Goal: Transaction & Acquisition: Purchase product/service

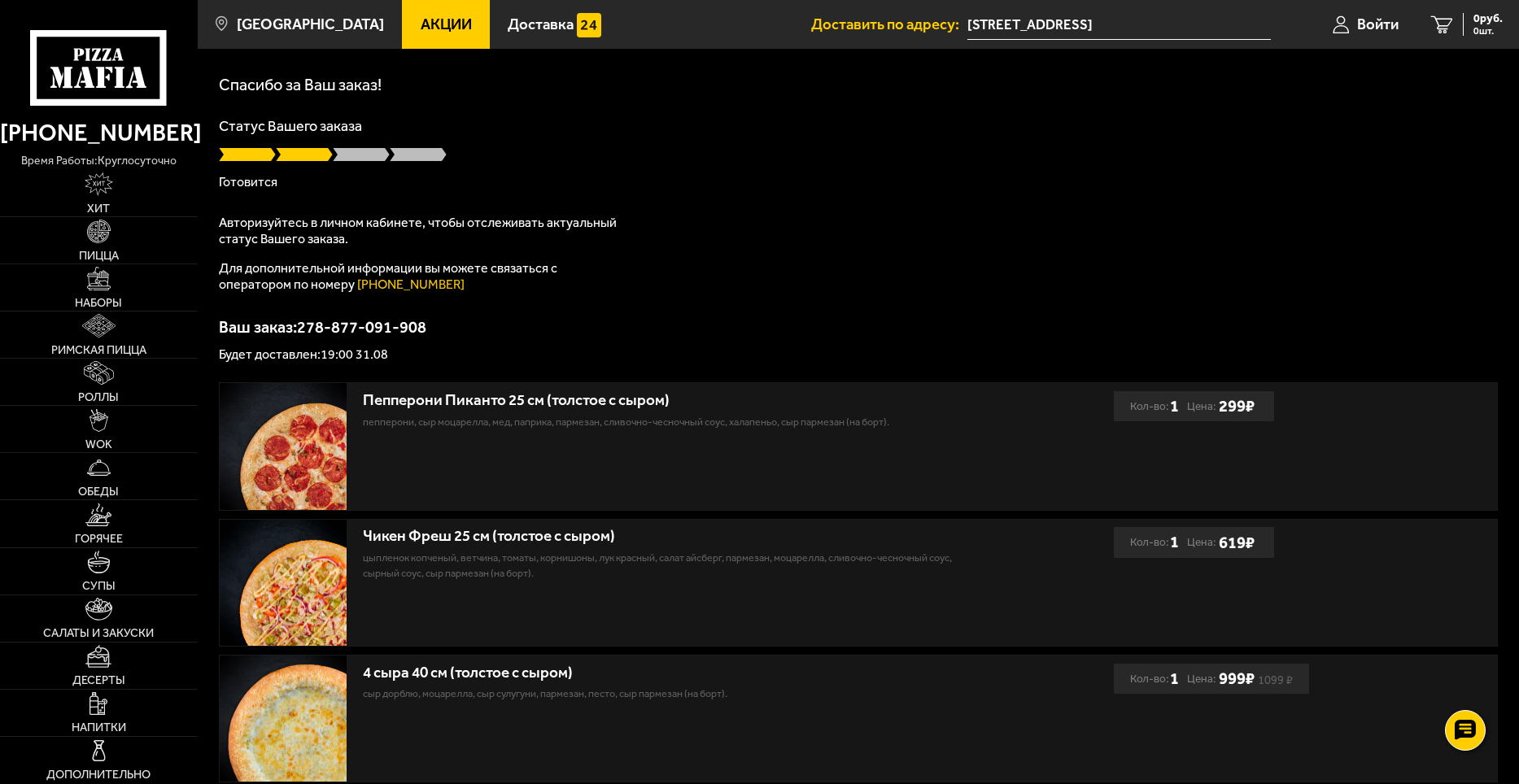
scroll to position [224, 0]
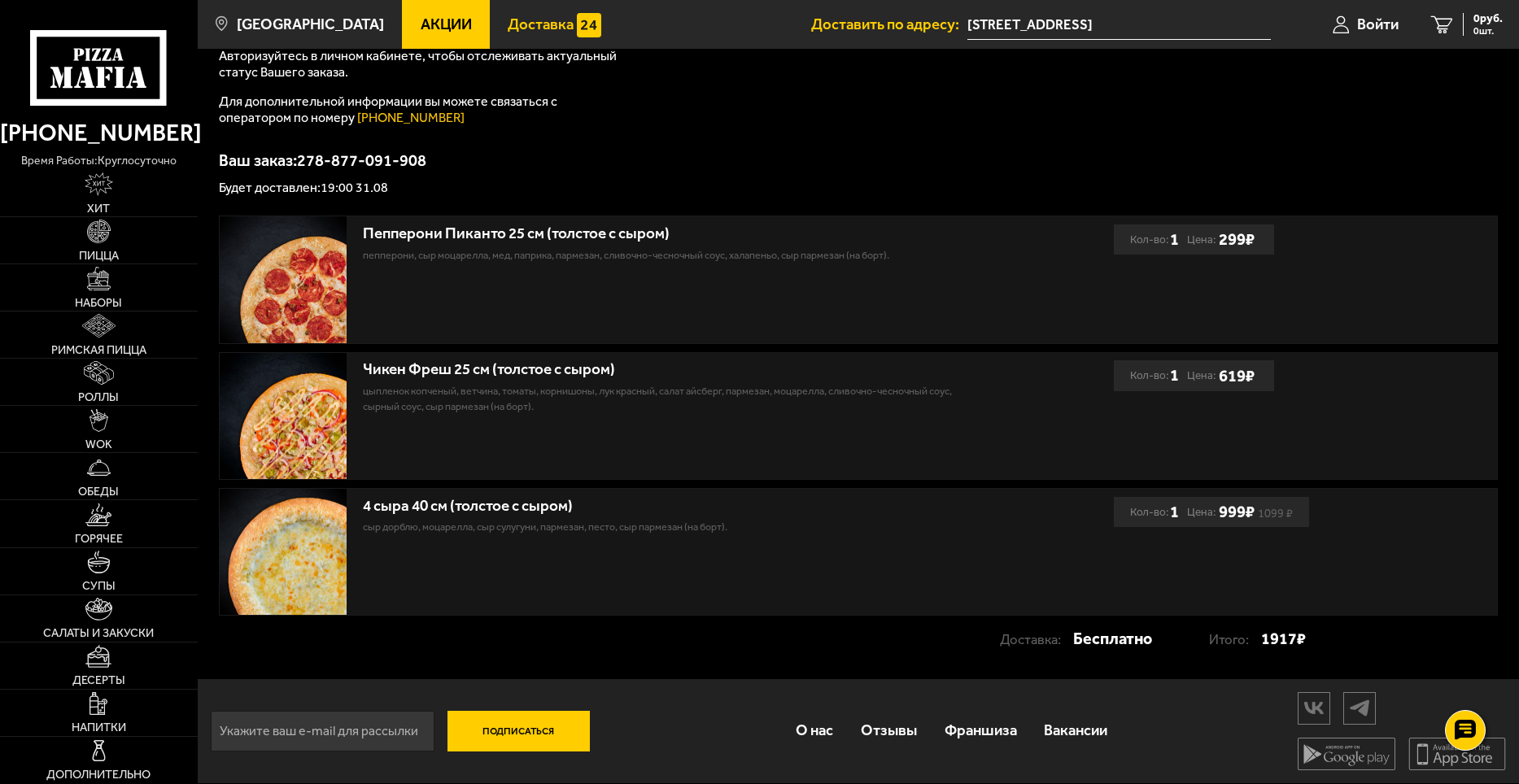
click at [577, 26] on img at bounding box center [589, 25] width 24 height 24
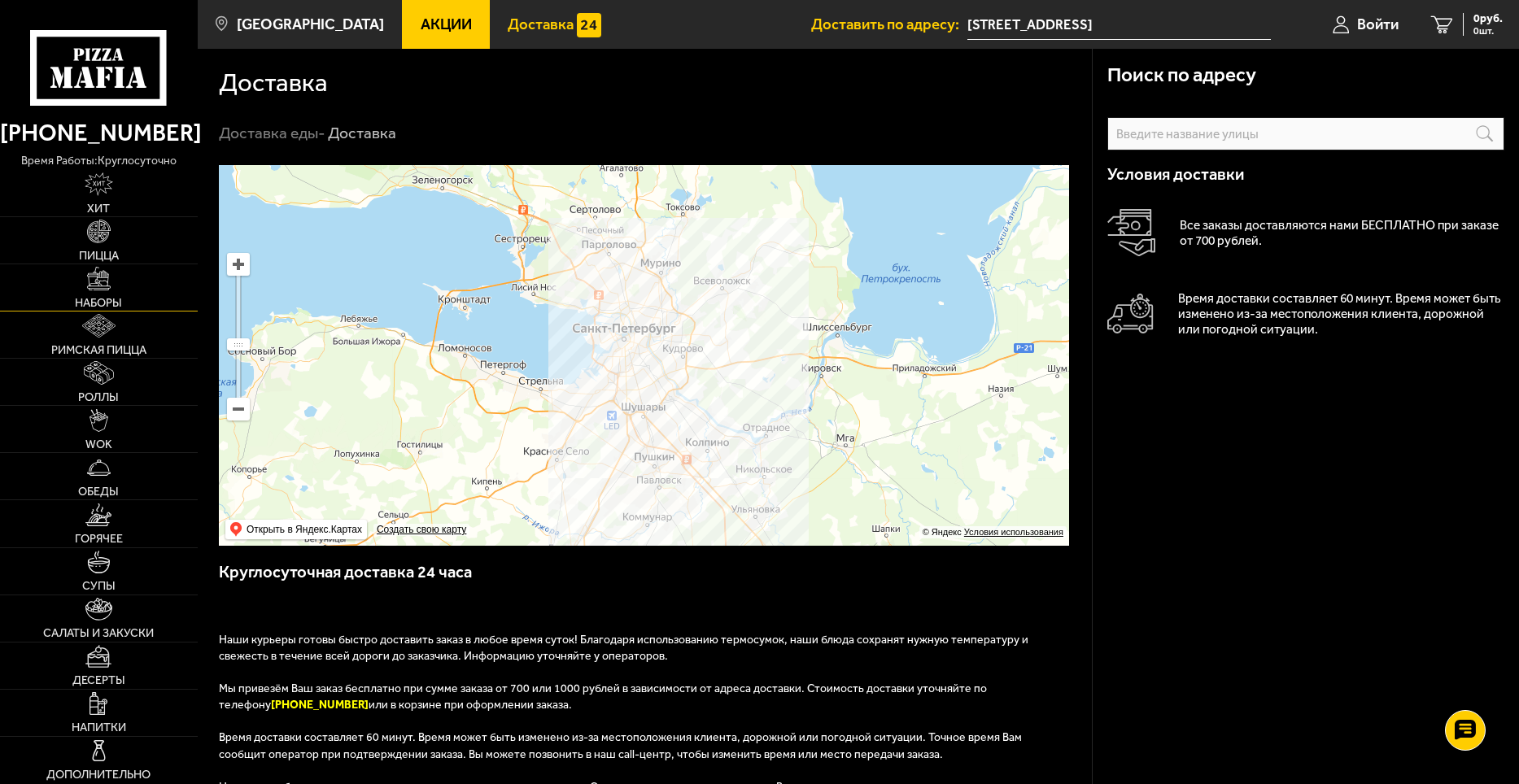
click at [95, 279] on img at bounding box center [99, 279] width 24 height 24
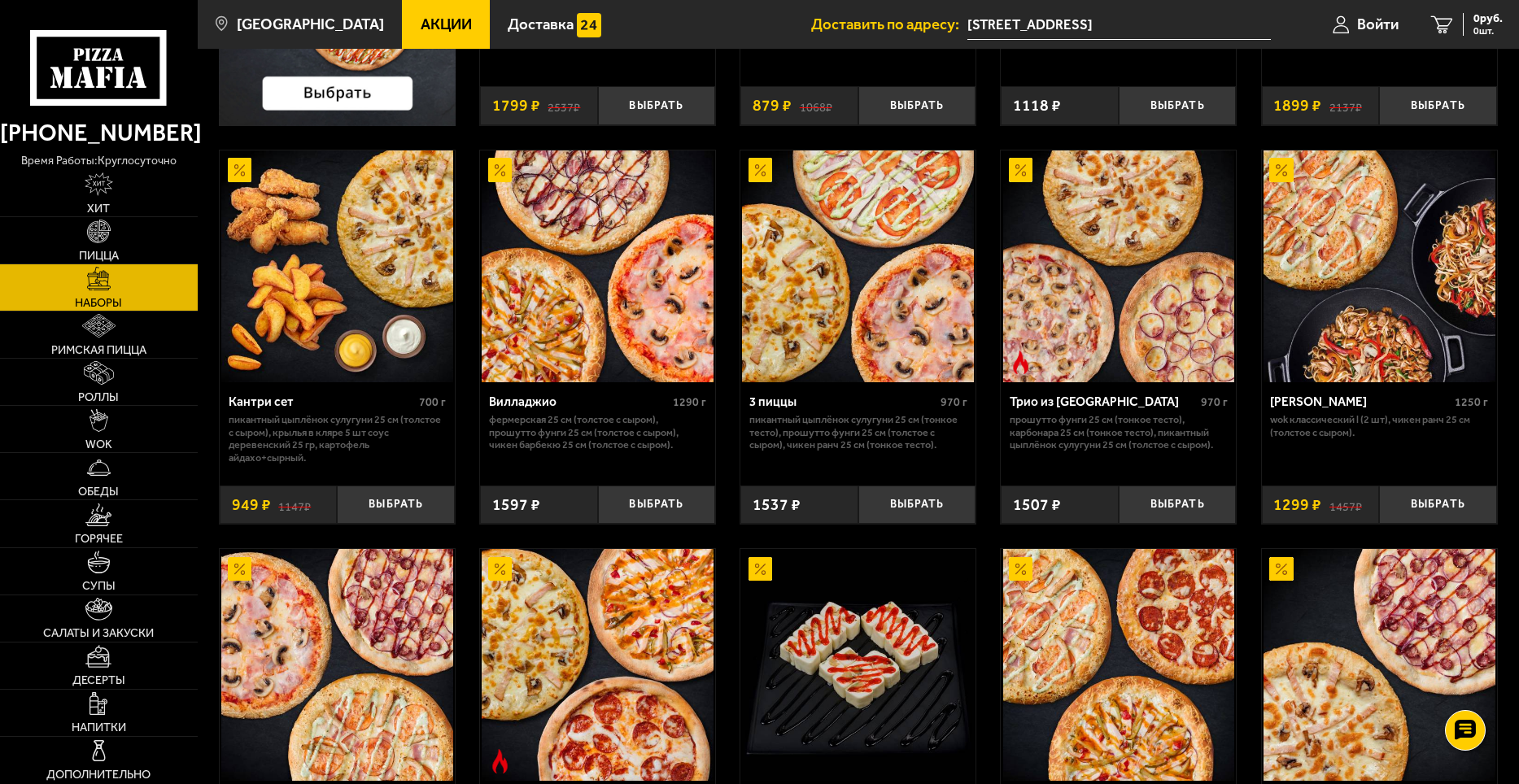
scroll to position [570, 0]
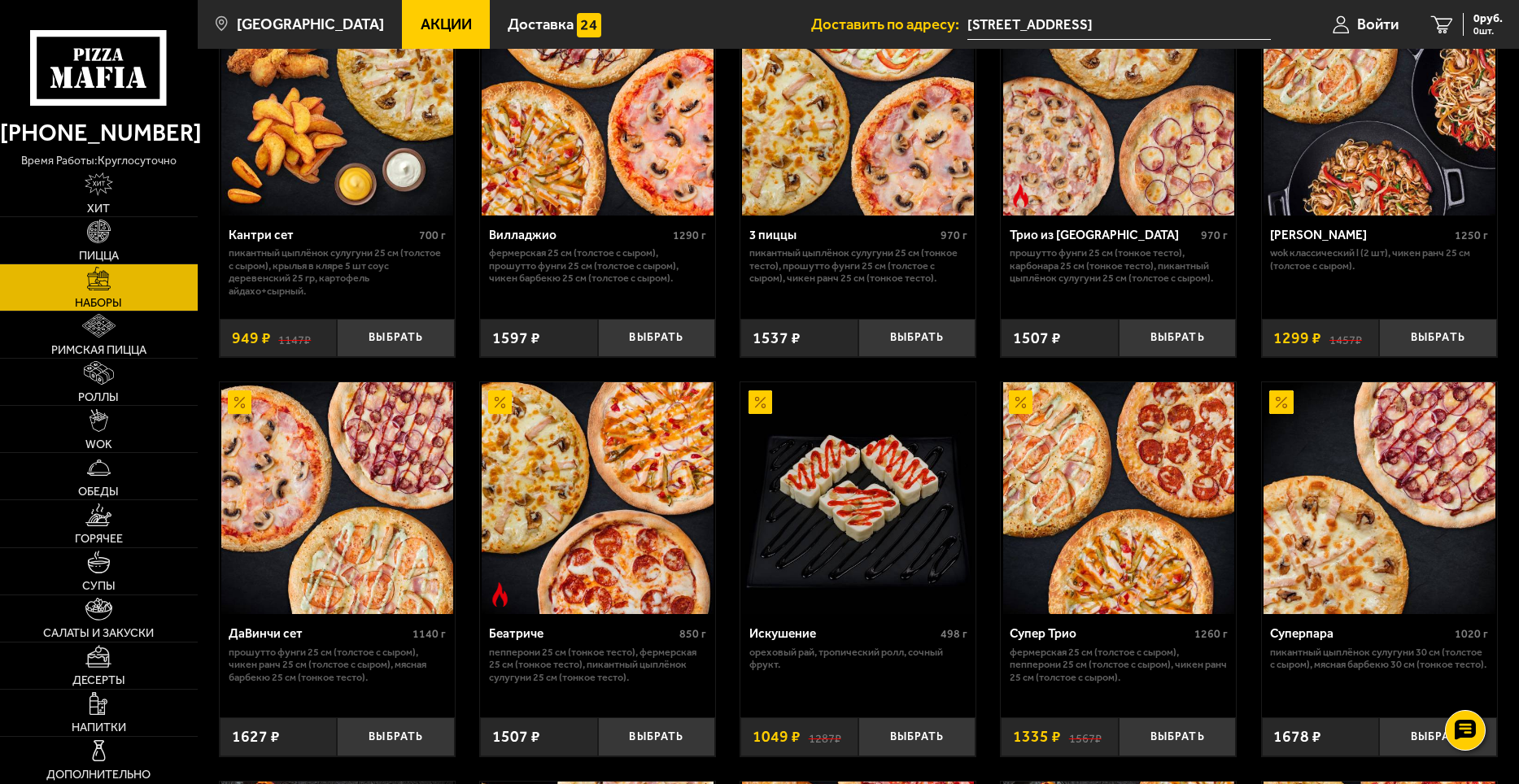
click at [580, 542] on img at bounding box center [597, 499] width 232 height 232
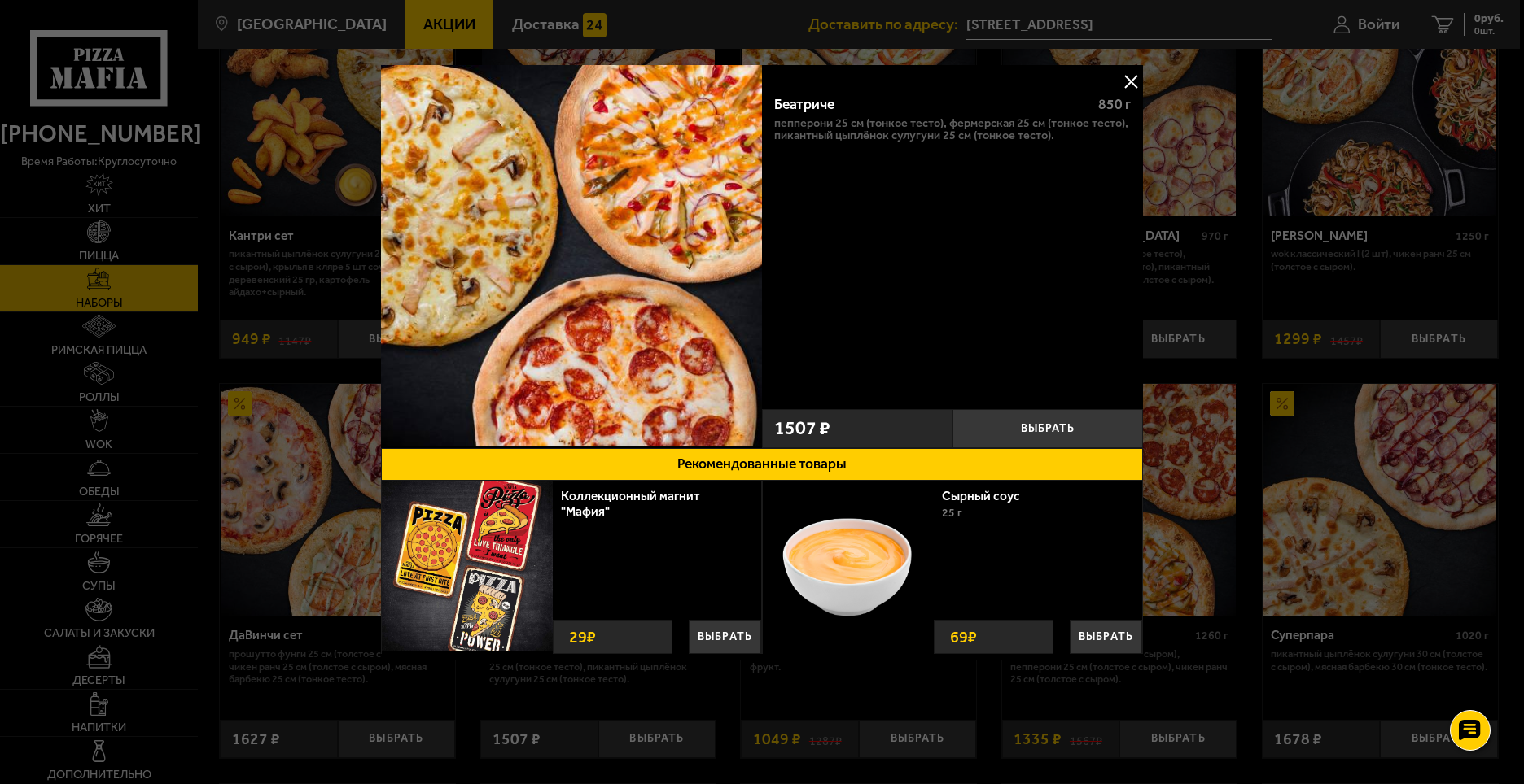
click at [1123, 88] on button at bounding box center [1130, 81] width 25 height 25
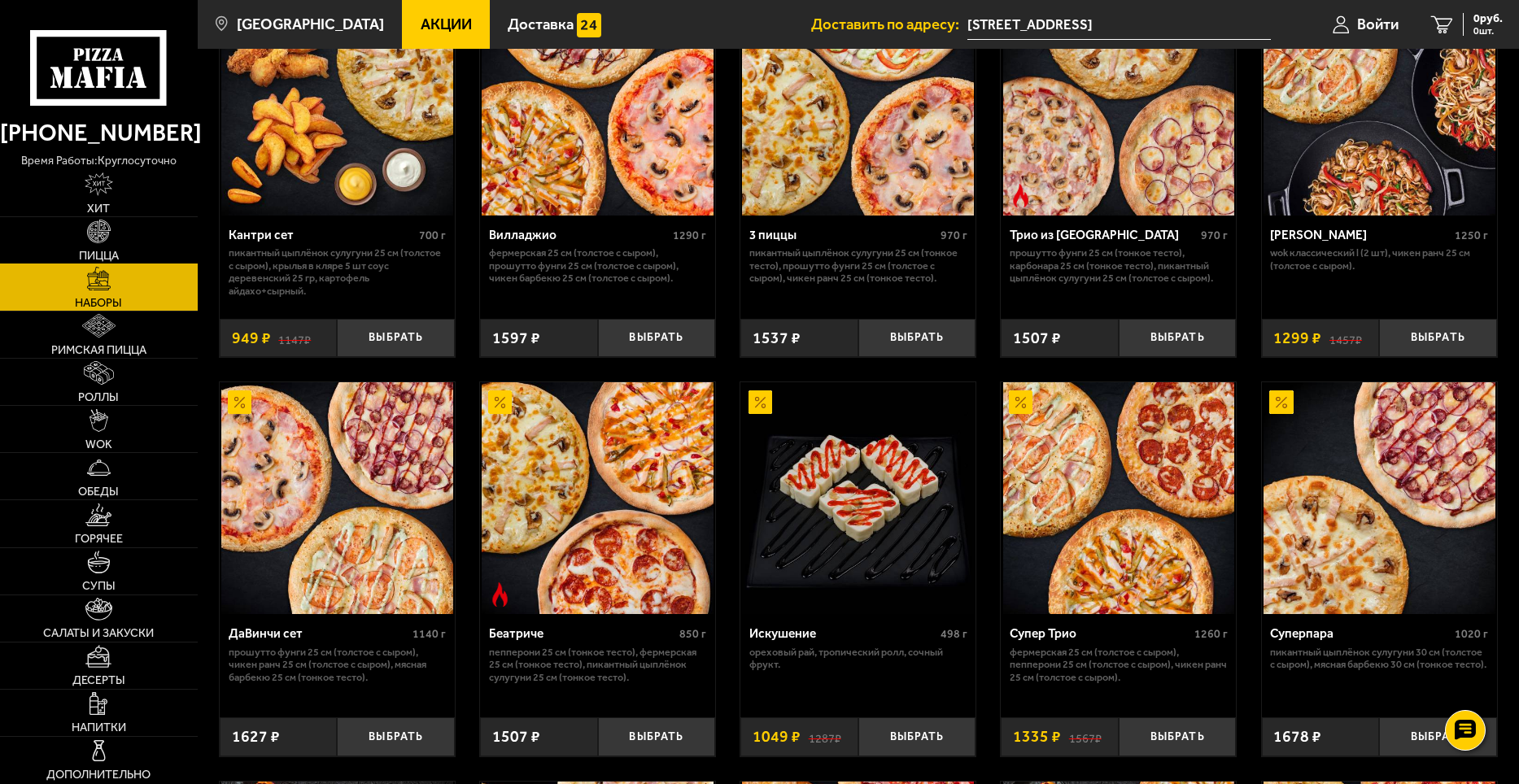
click at [98, 250] on span "Пицца" at bounding box center [99, 255] width 40 height 11
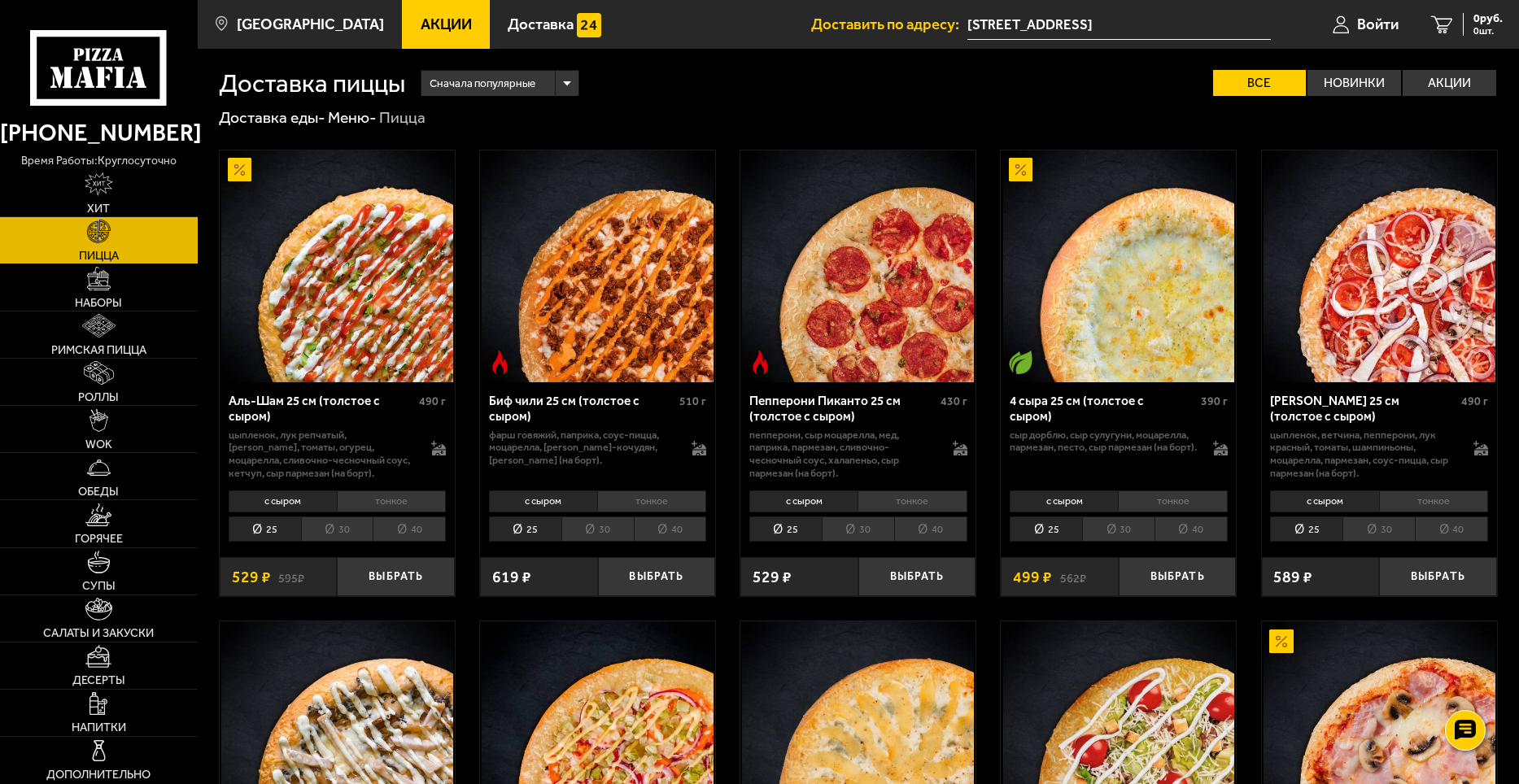
click at [1113, 532] on li "30" at bounding box center [1118, 530] width 72 height 26
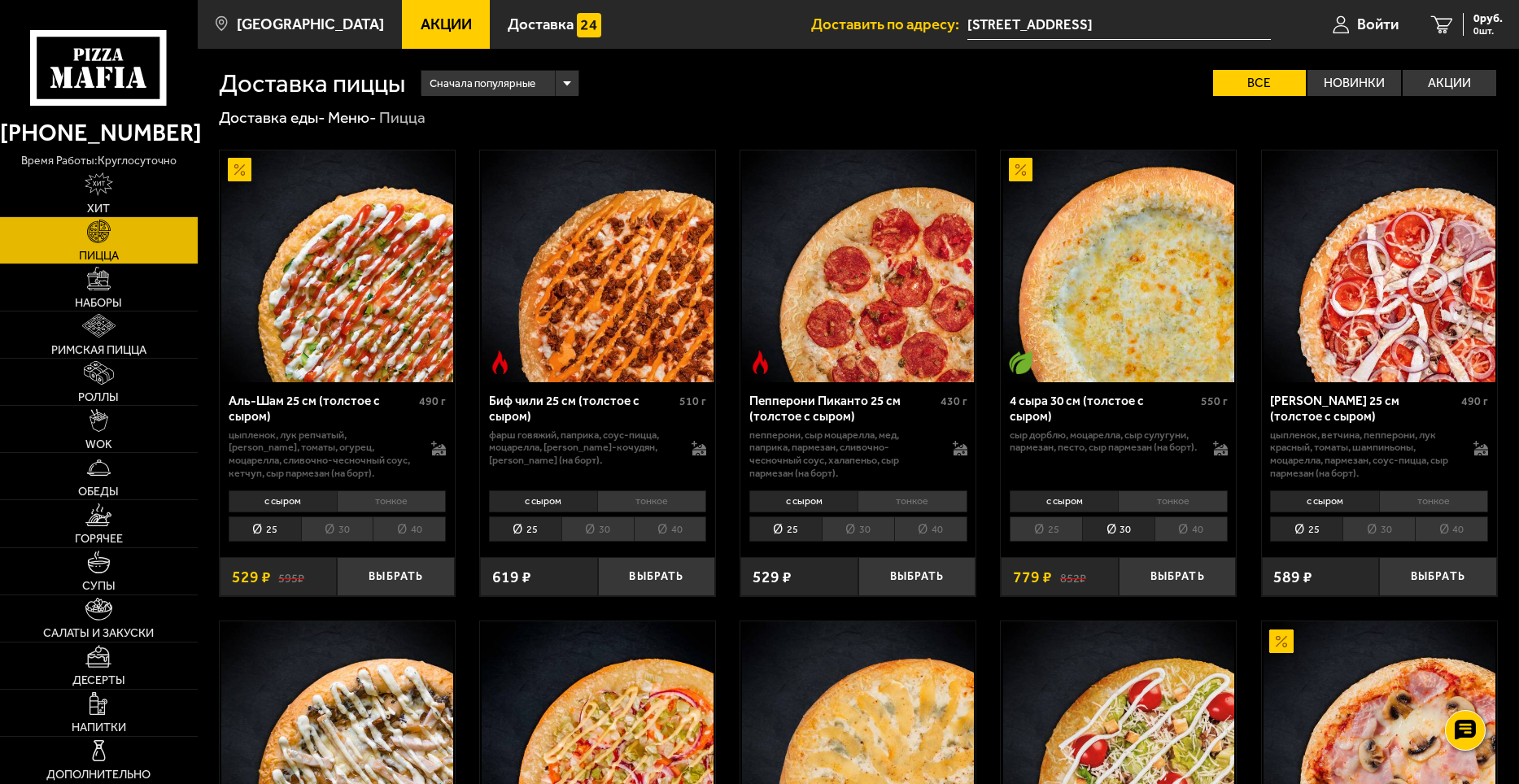
click at [1061, 527] on li "25" at bounding box center [1046, 530] width 72 height 26
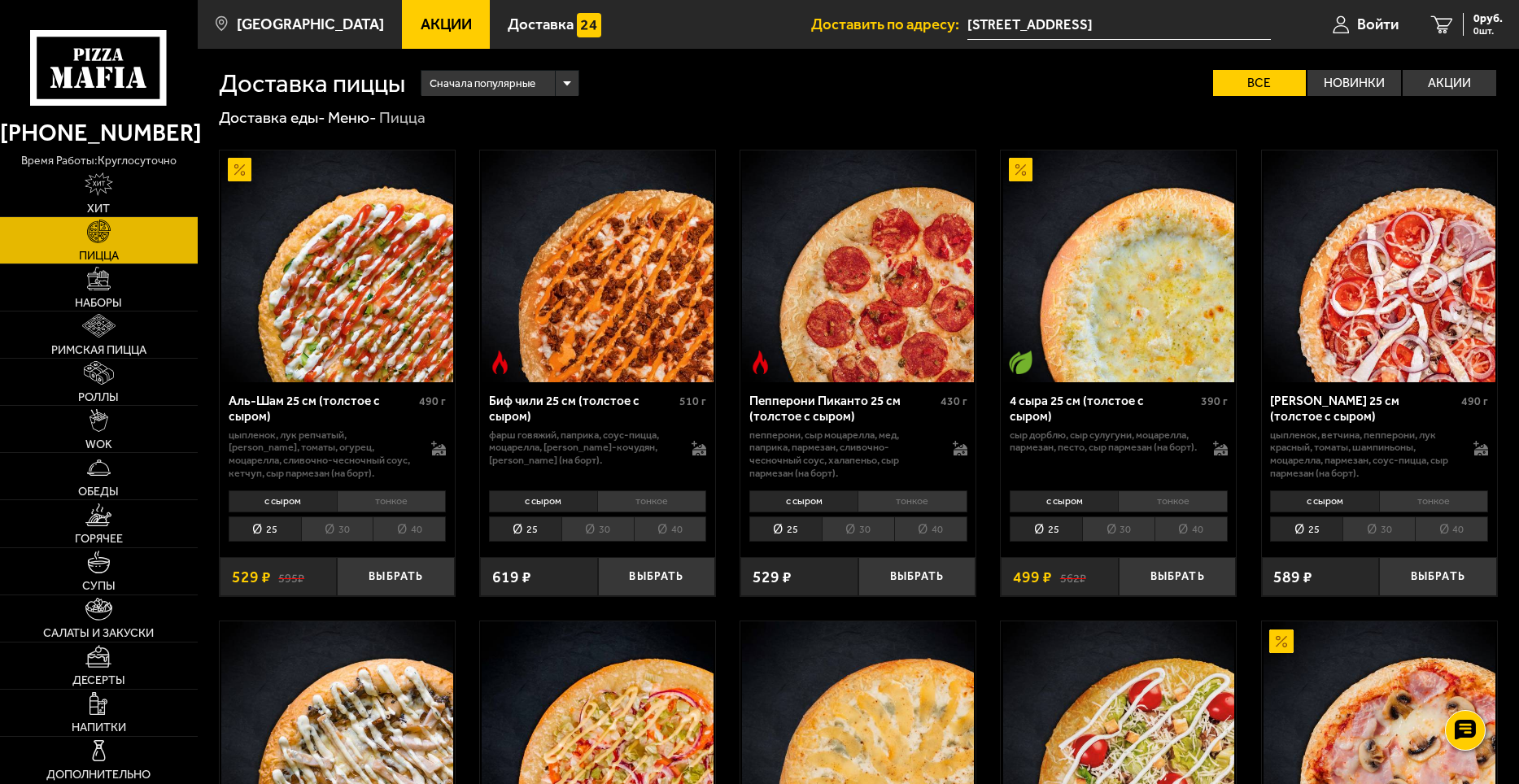
click at [842, 531] on li "30" at bounding box center [857, 530] width 72 height 26
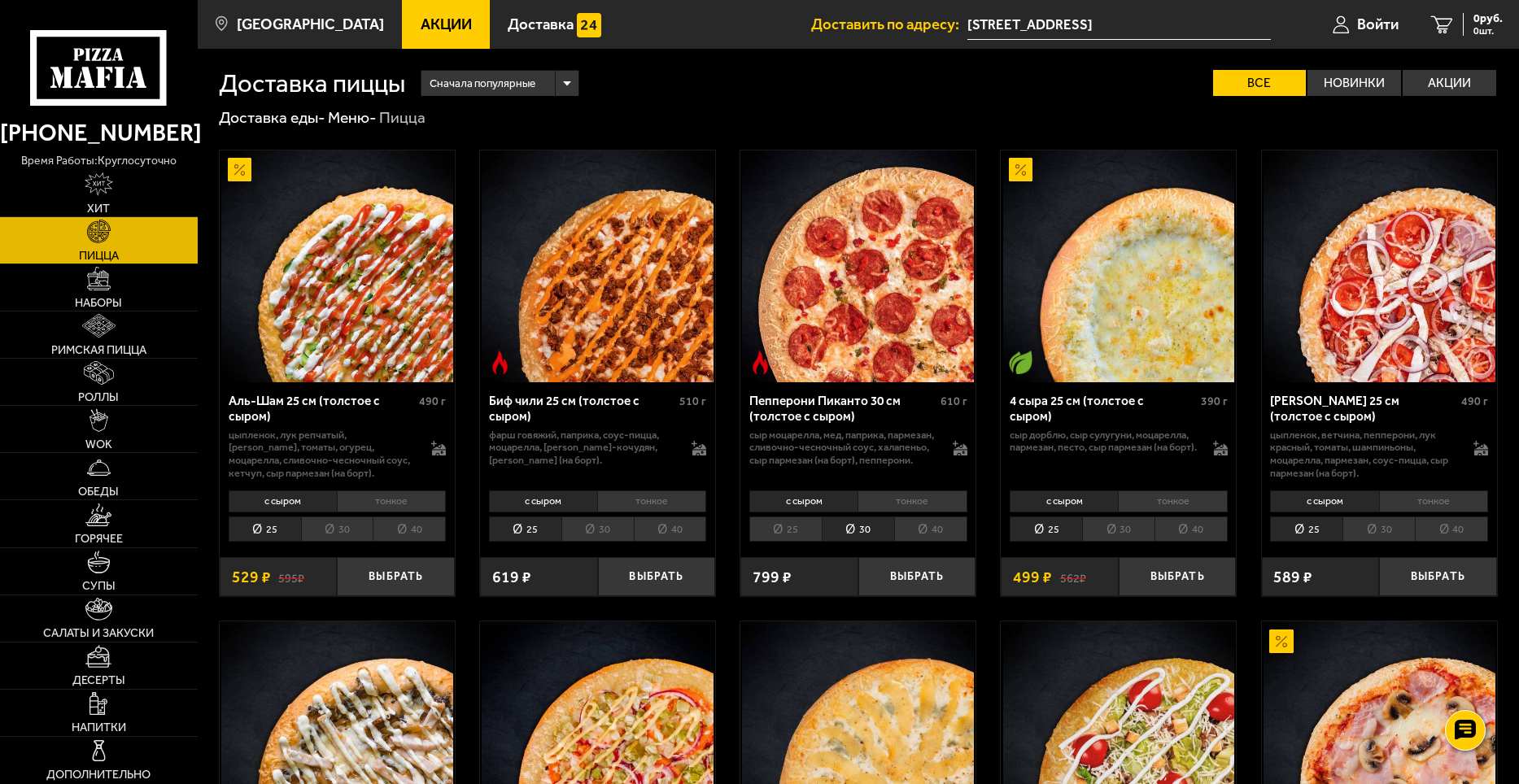
click at [833, 527] on li "30" at bounding box center [857, 530] width 72 height 26
click at [784, 526] on li "25" at bounding box center [785, 530] width 72 height 26
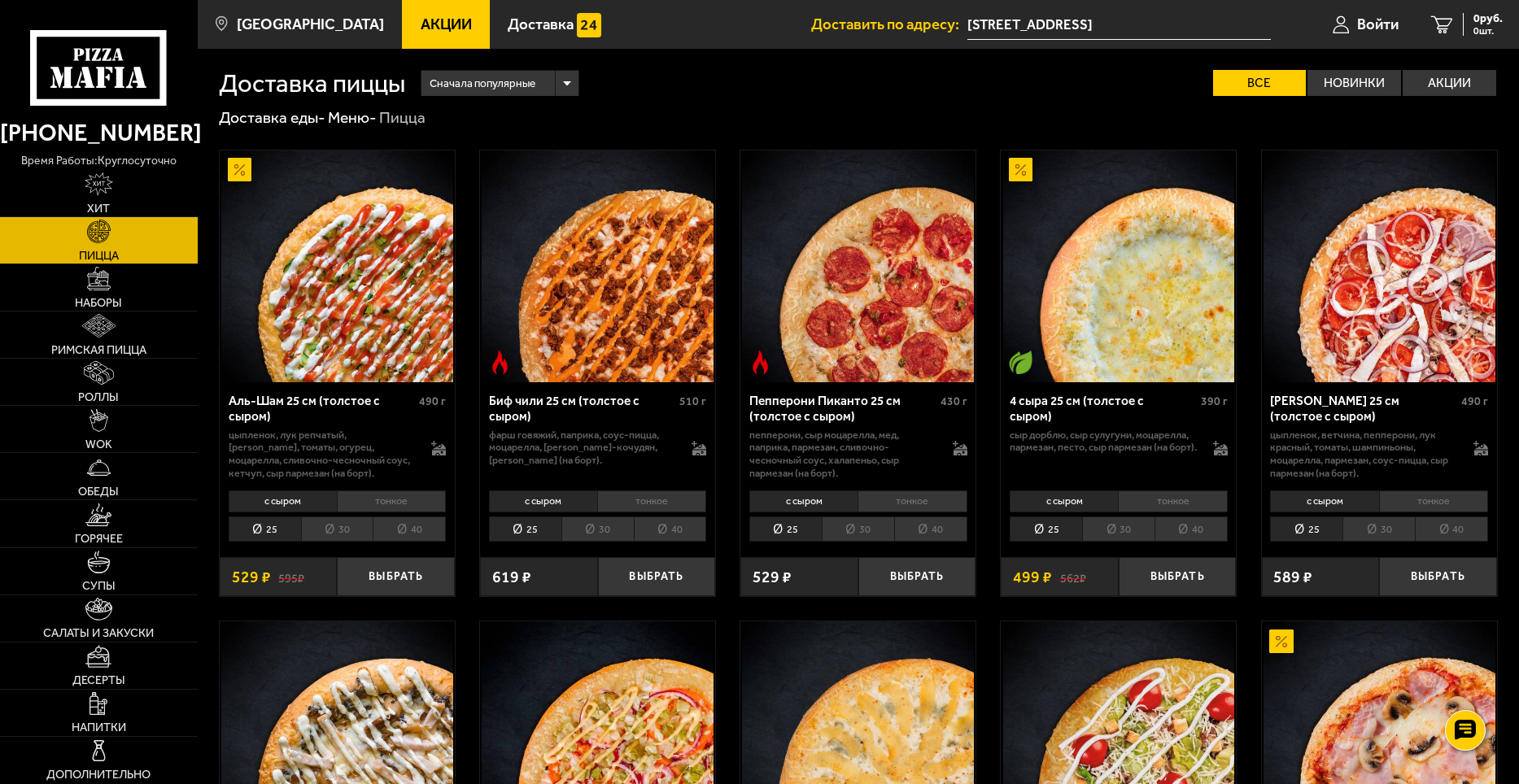
click at [946, 534] on li "40" at bounding box center [931, 530] width 73 height 26
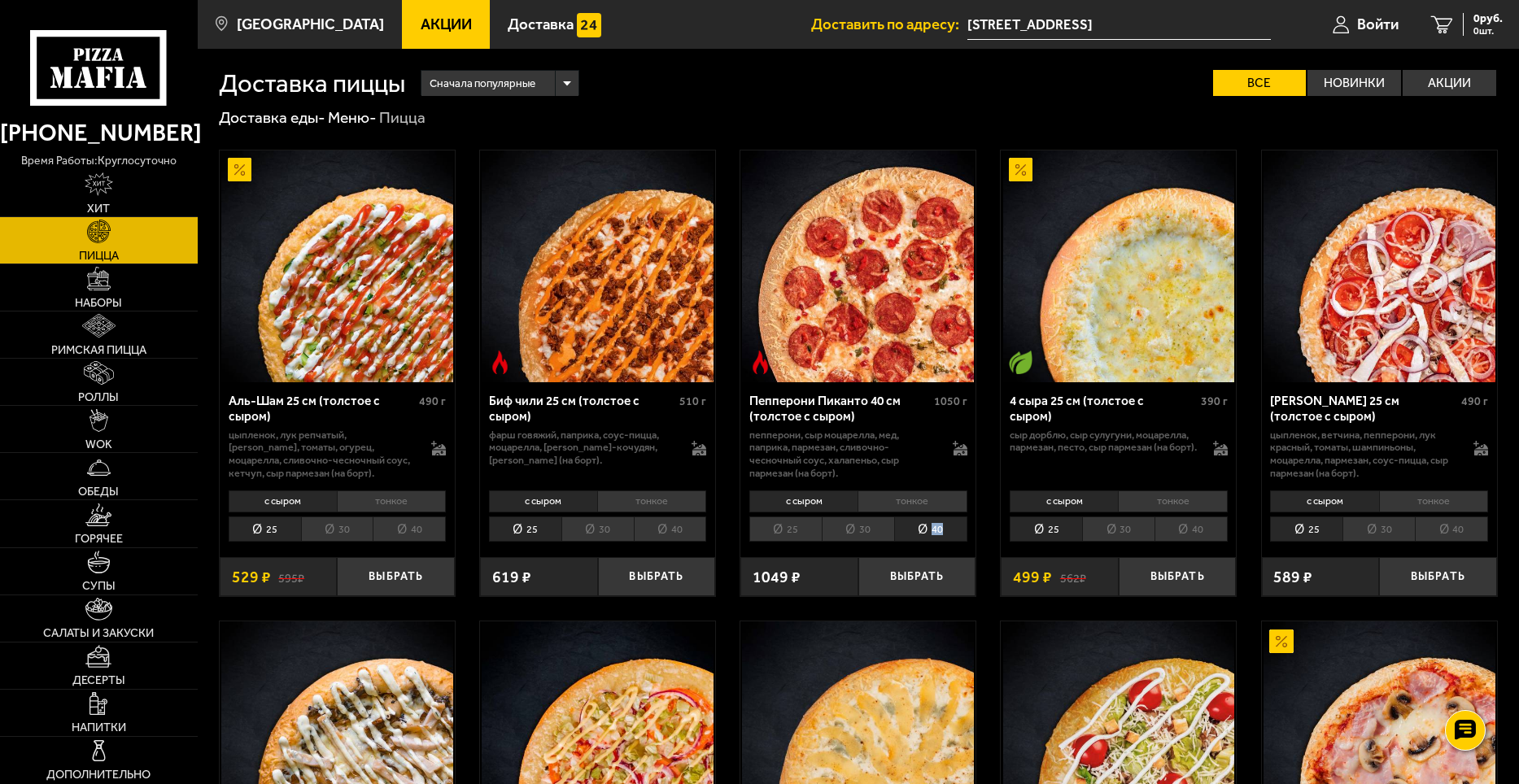
click at [946, 540] on li "40" at bounding box center [931, 530] width 73 height 26
click at [855, 529] on li "30" at bounding box center [857, 530] width 72 height 26
click at [904, 512] on li "тонкое" at bounding box center [913, 501] width 109 height 23
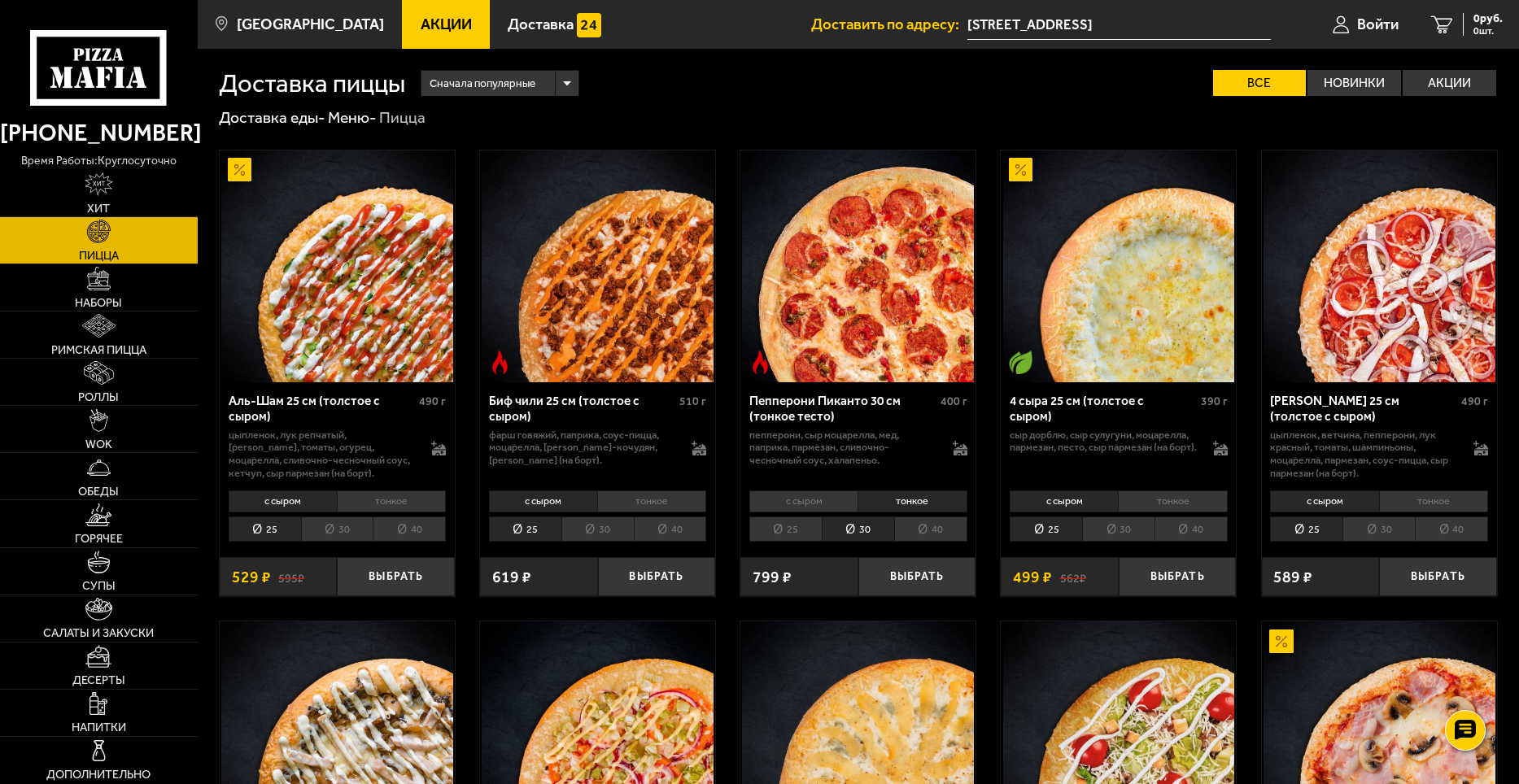
click at [770, 499] on li "с сыром" at bounding box center [803, 501] width 108 height 23
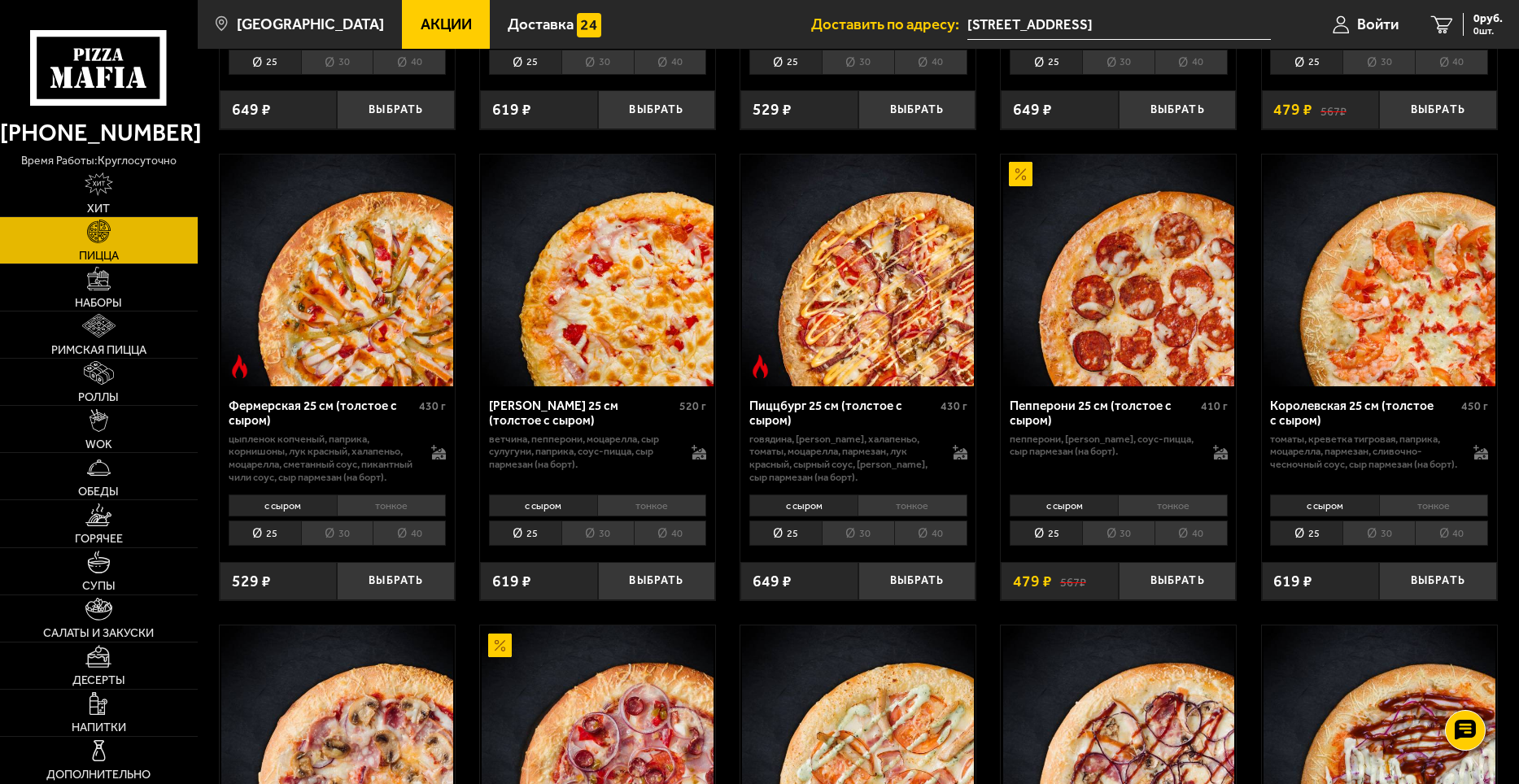
scroll to position [976, 0]
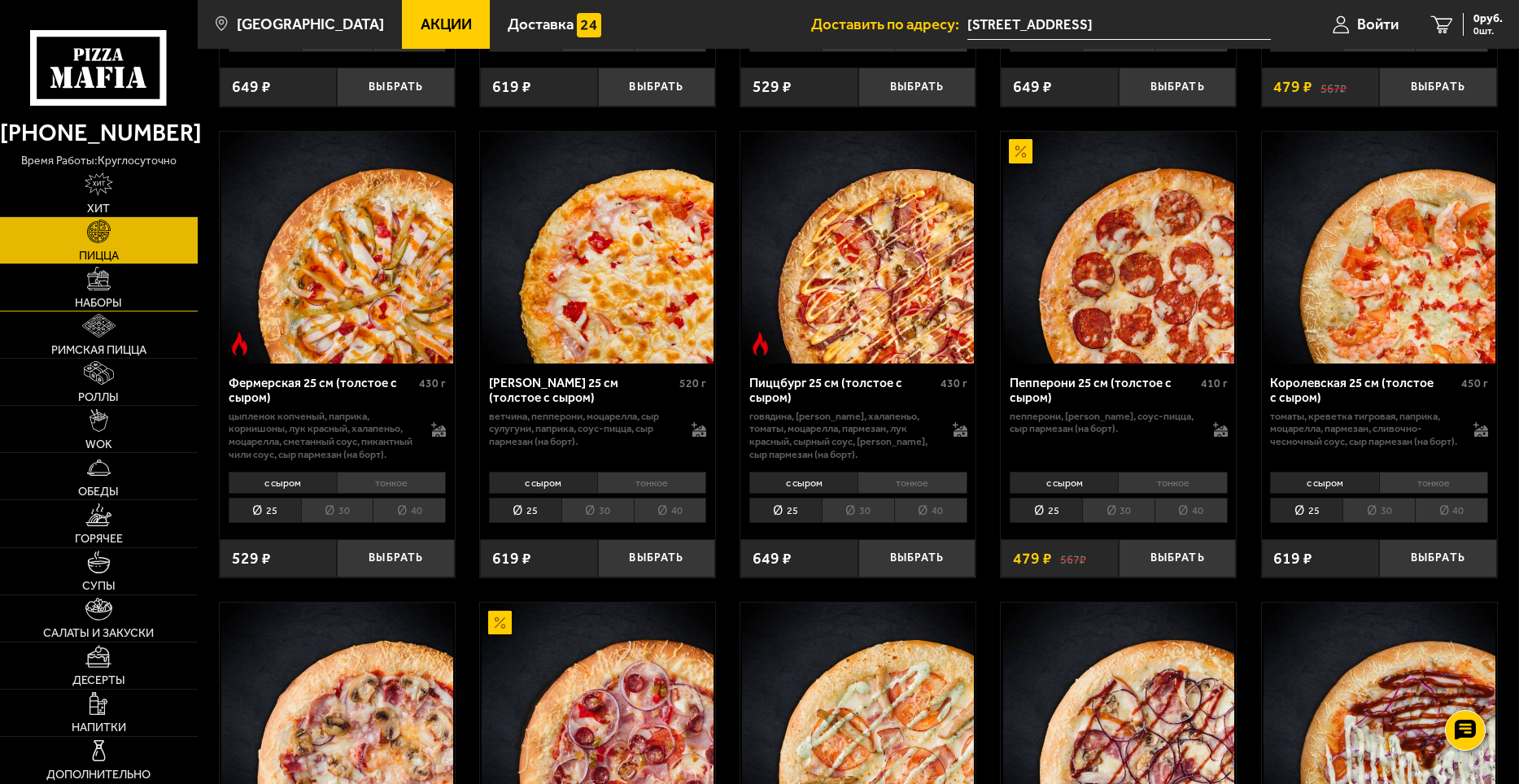
click at [99, 298] on span "Наборы" at bounding box center [98, 303] width 47 height 11
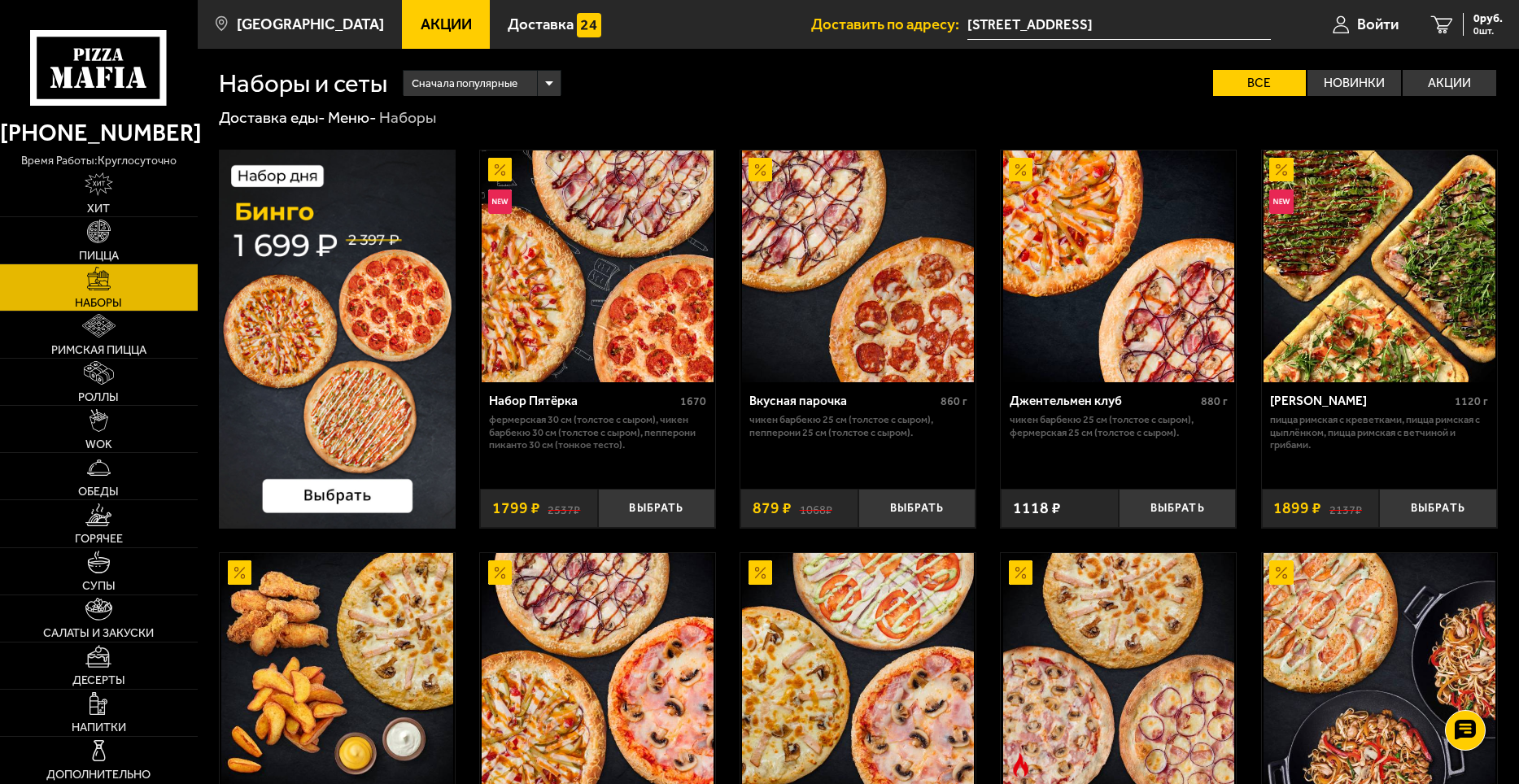
click at [677, 275] on img at bounding box center [597, 266] width 232 height 232
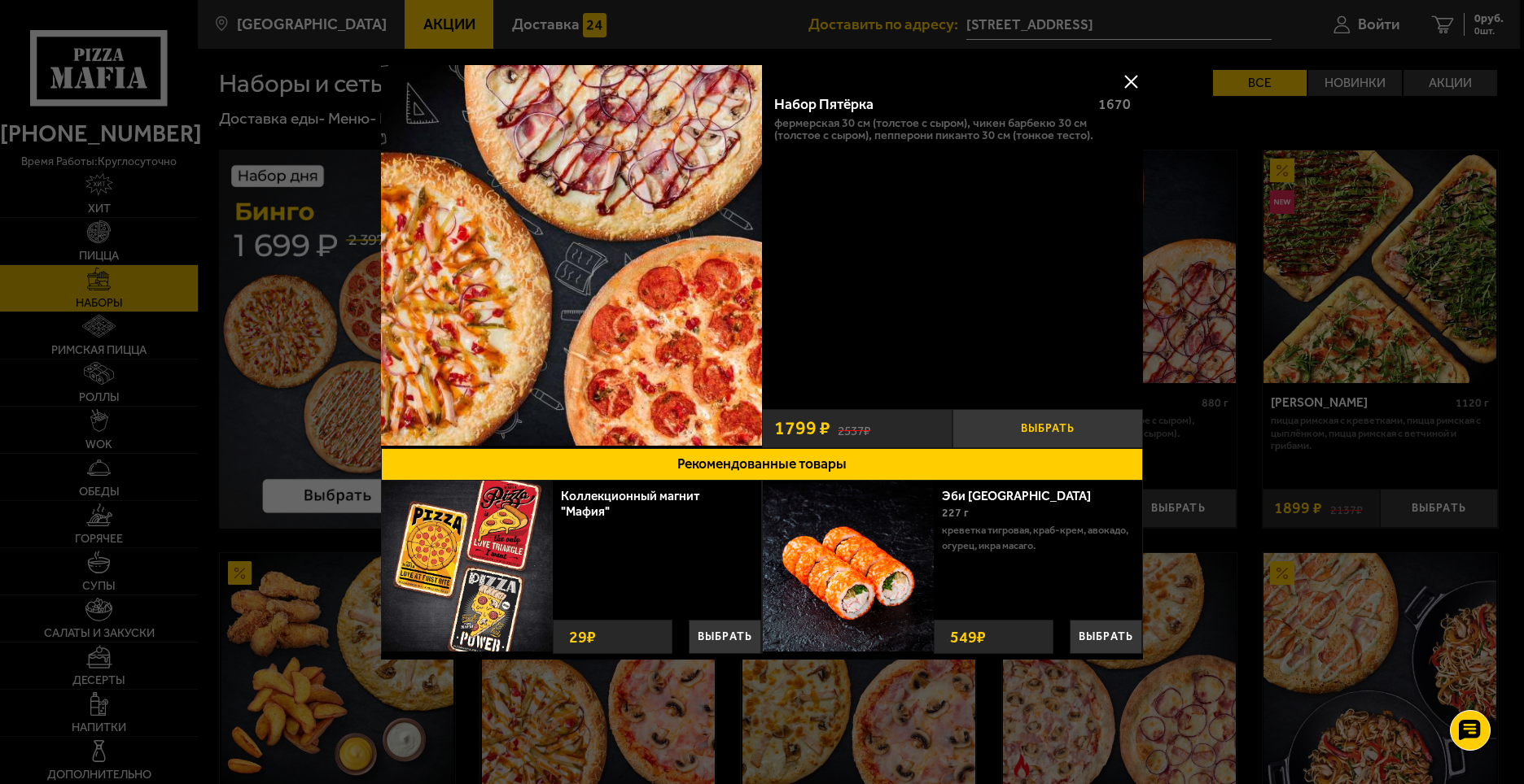
click at [1083, 428] on button "Выбрать" at bounding box center [1047, 428] width 191 height 39
click at [1125, 79] on button at bounding box center [1130, 81] width 25 height 25
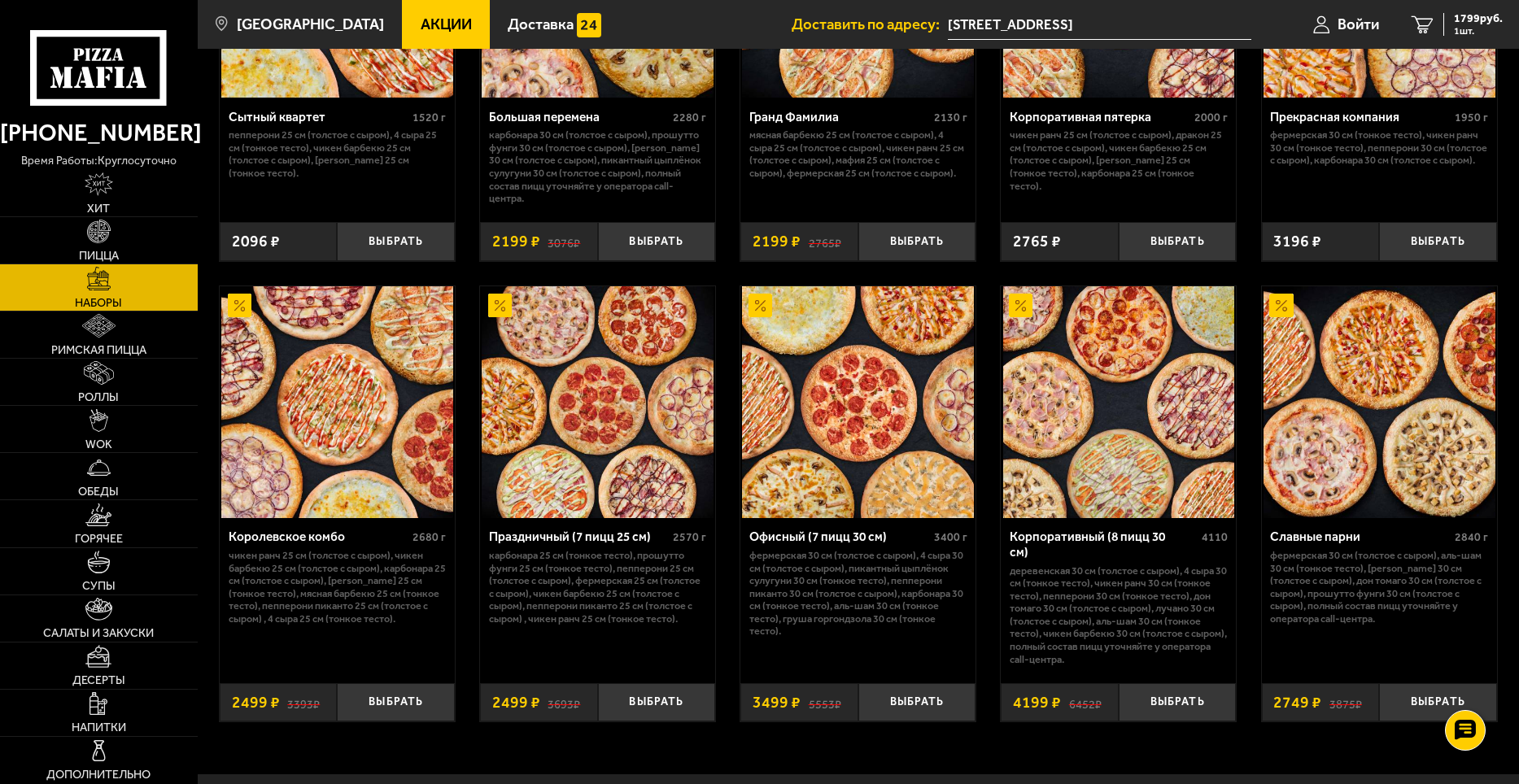
scroll to position [2359, 0]
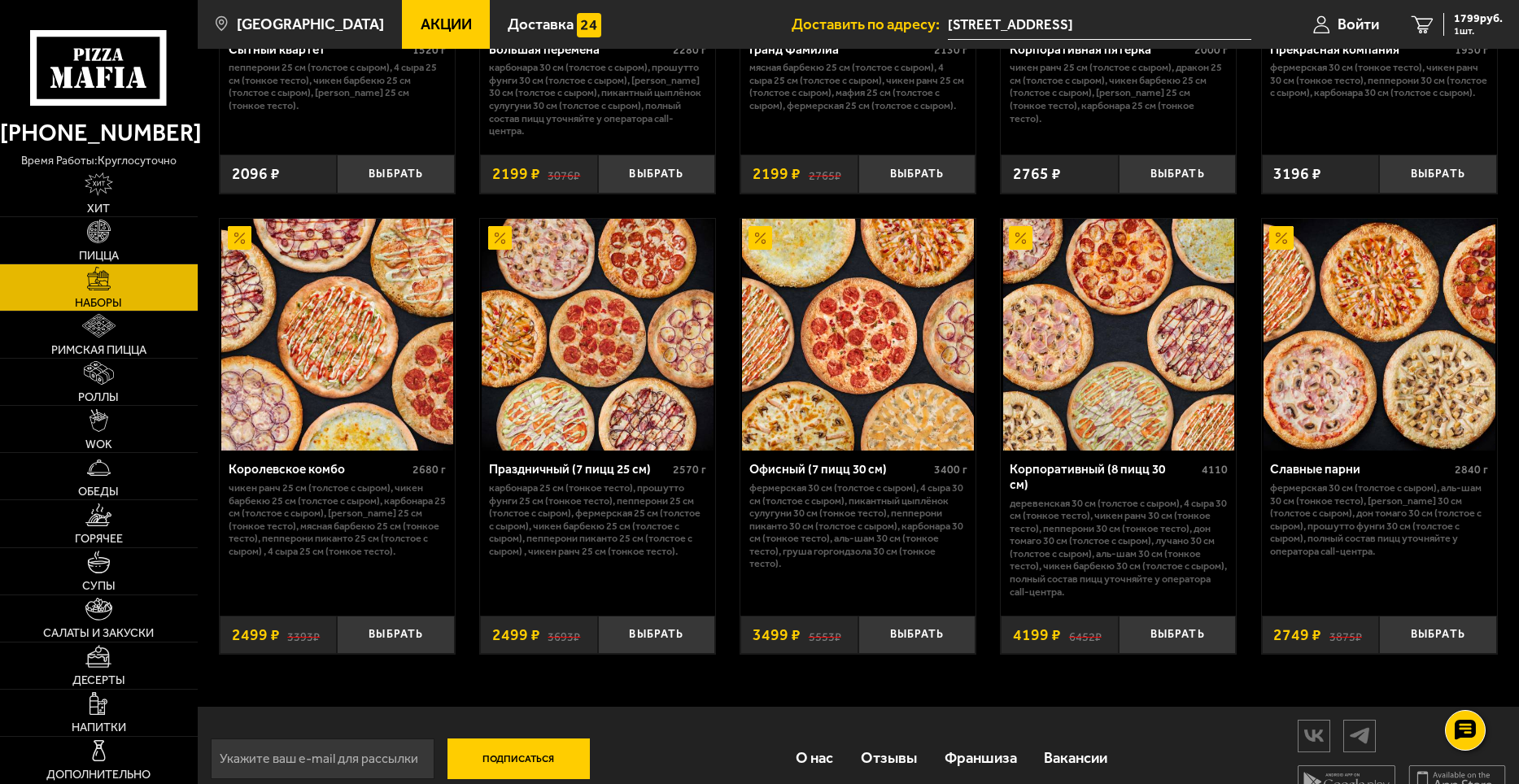
click at [1102, 325] on img at bounding box center [1120, 335] width 232 height 232
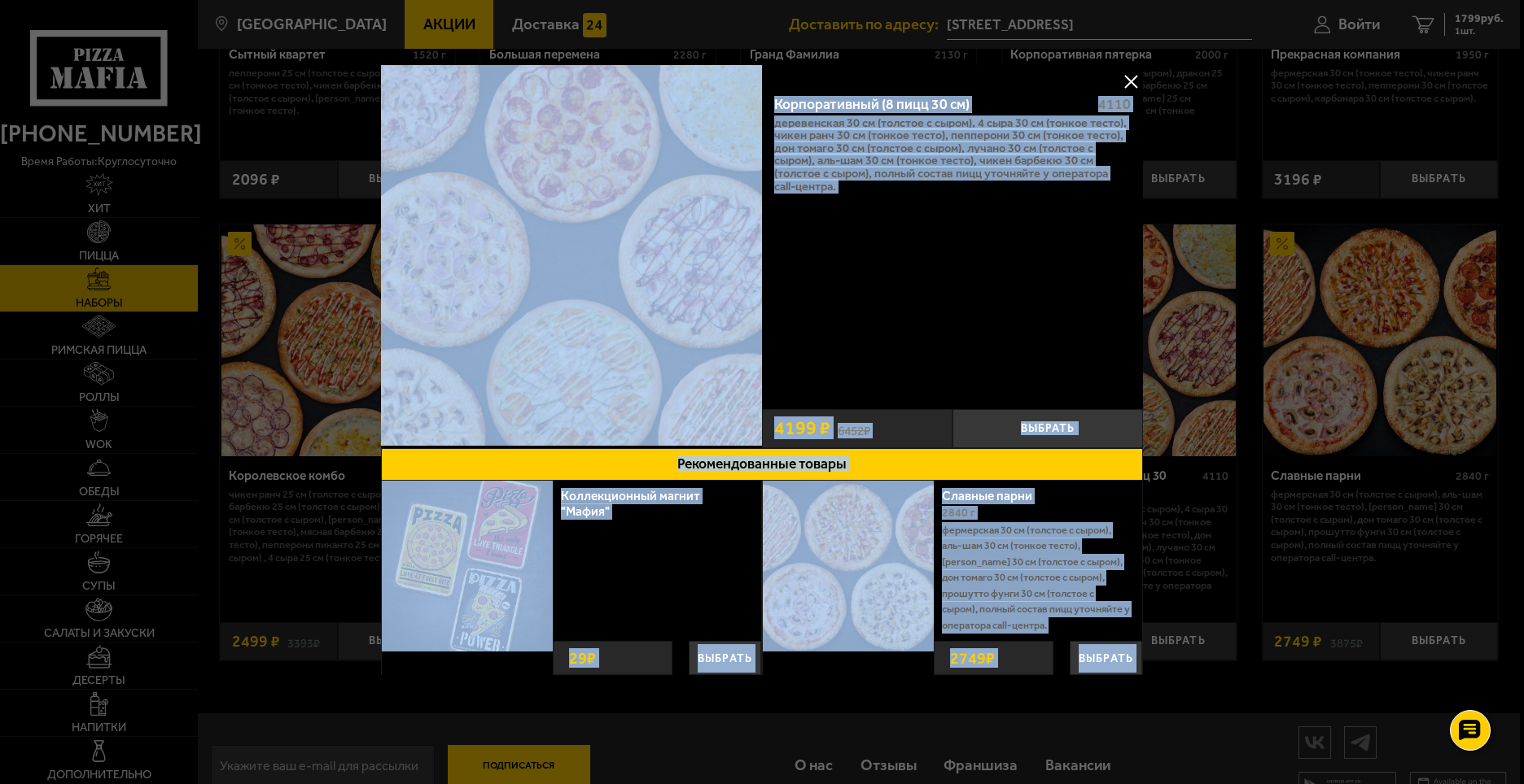
click at [864, 320] on div "Корпоративный (8 пицц 30 см) 4110 Деревенская 30 см (толстое с сыром), 4 сыра 3…" at bounding box center [952, 241] width 381 height 320
click at [1003, 332] on div "Корпоративный (8 пицц 30 см) 4110 Деревенская 30 см (толстое с сыром), 4 сыра 3…" at bounding box center [952, 241] width 381 height 320
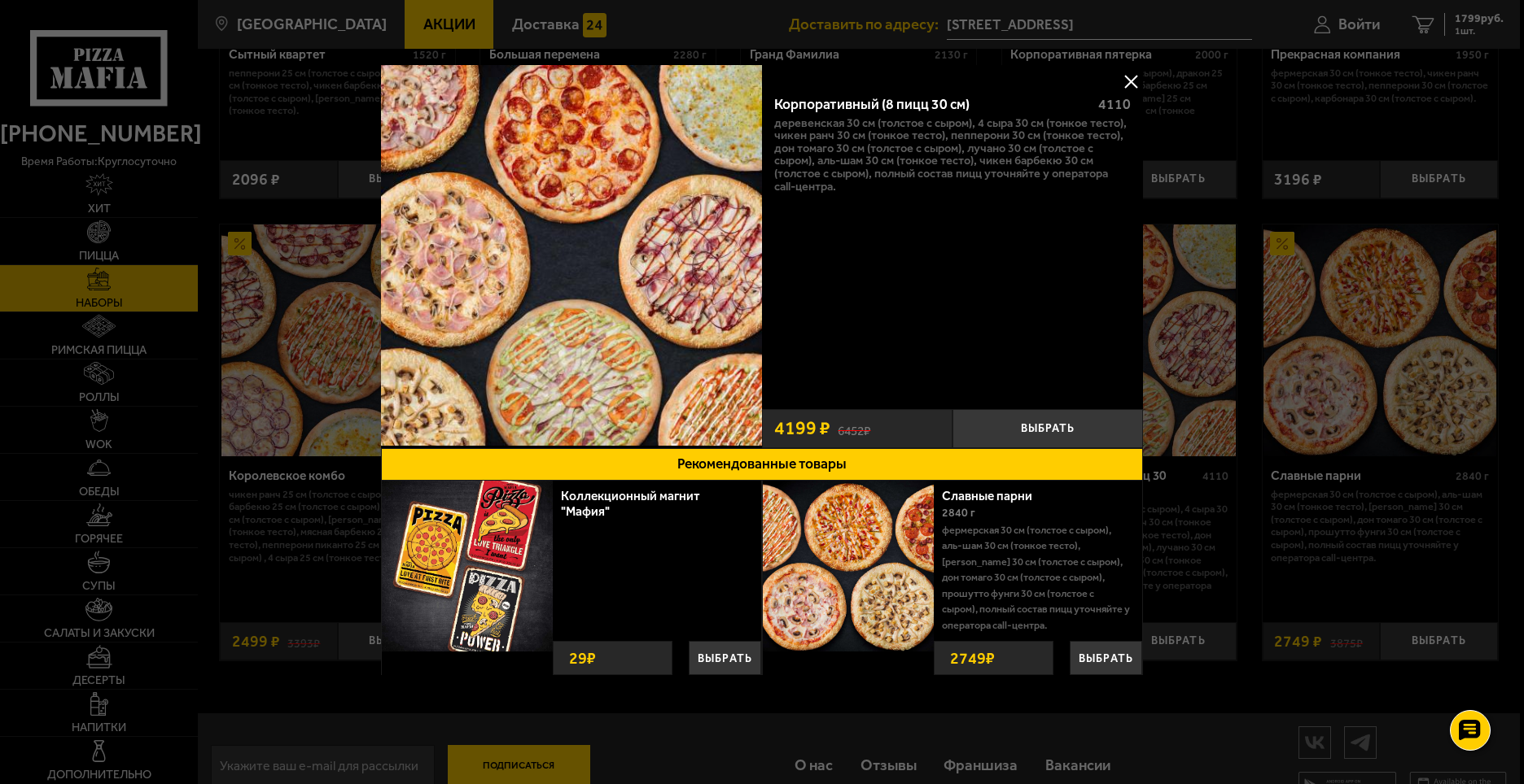
click at [1133, 88] on button at bounding box center [1130, 81] width 25 height 25
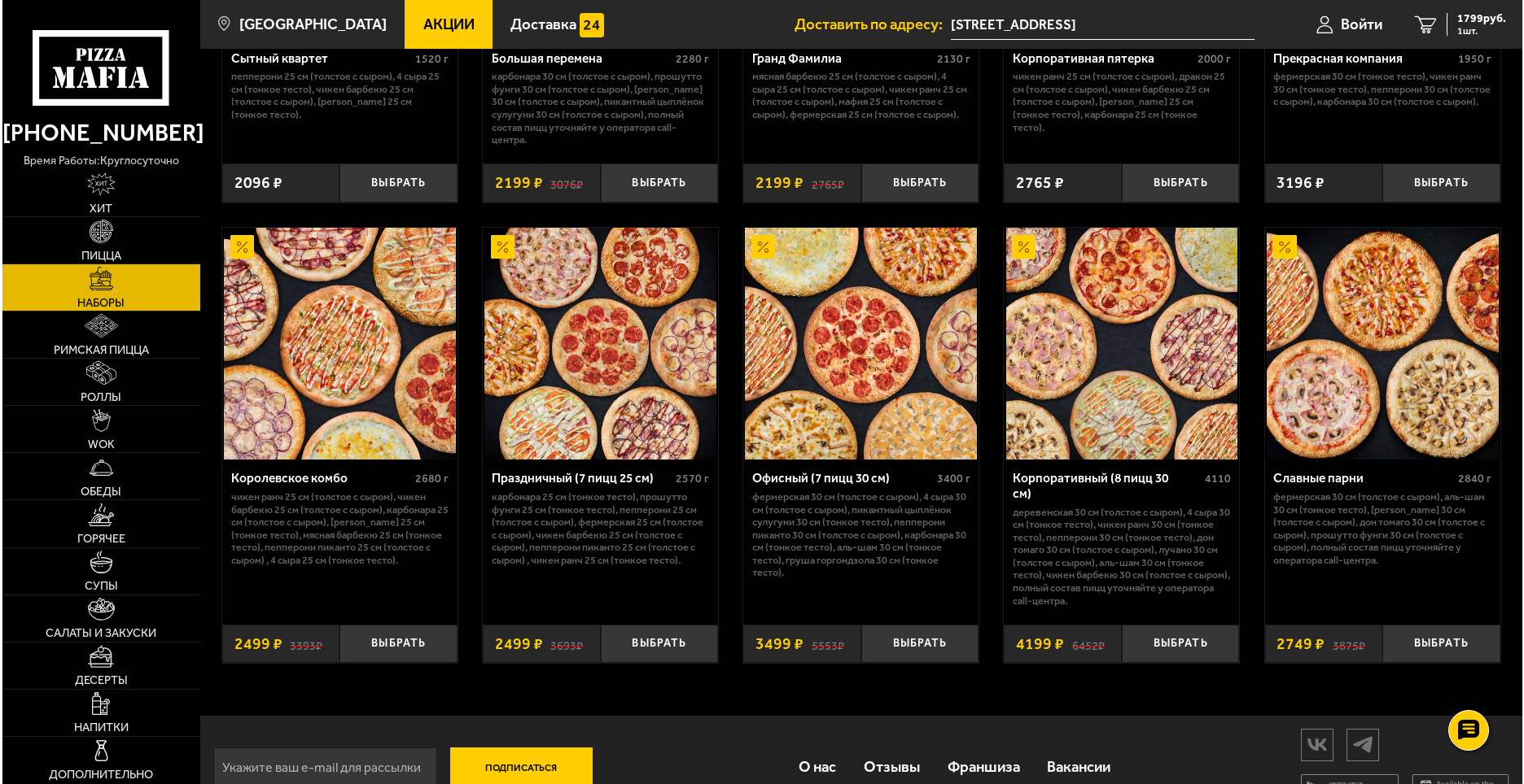
scroll to position [2394, 0]
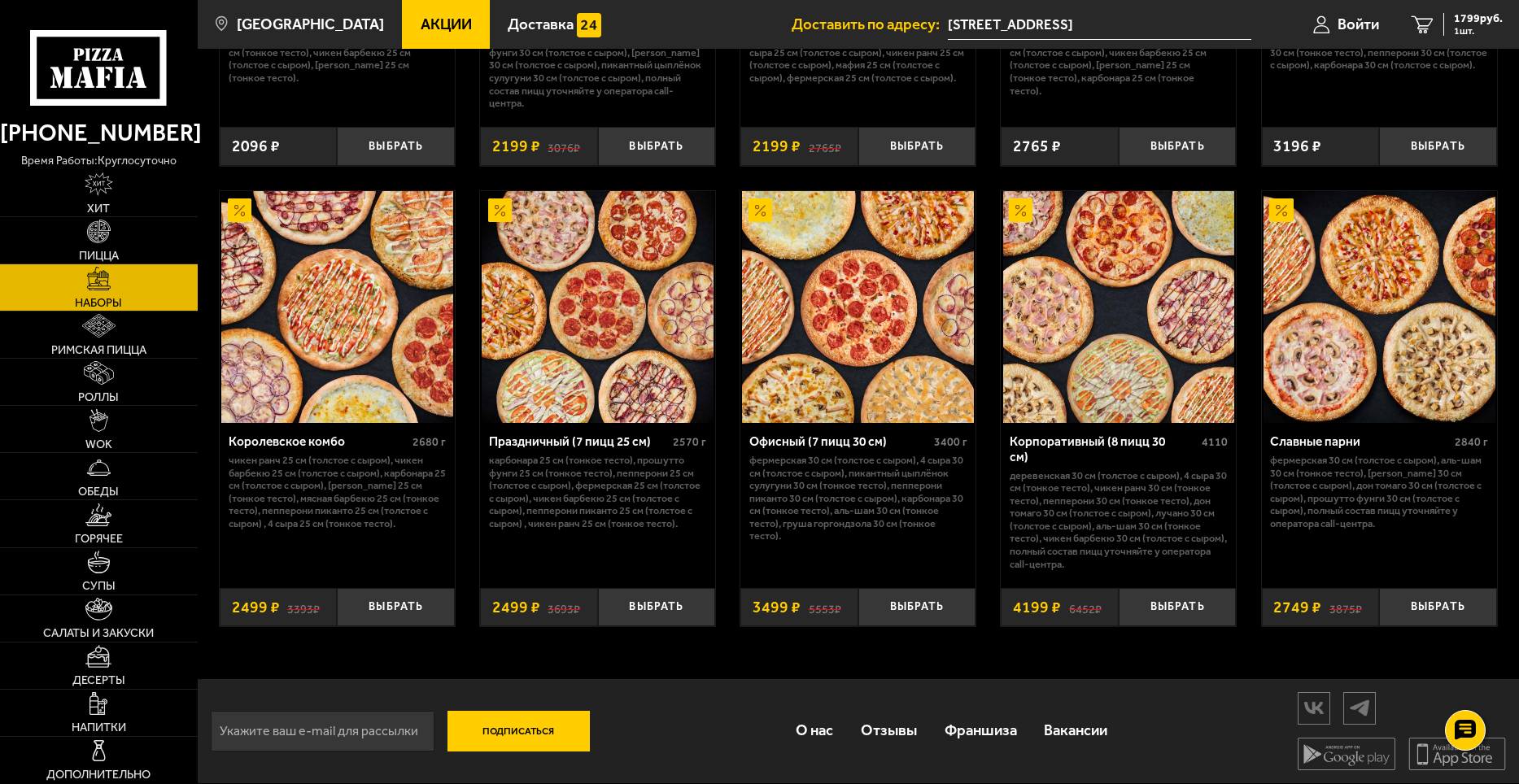
click at [1161, 284] on img at bounding box center [1120, 307] width 232 height 232
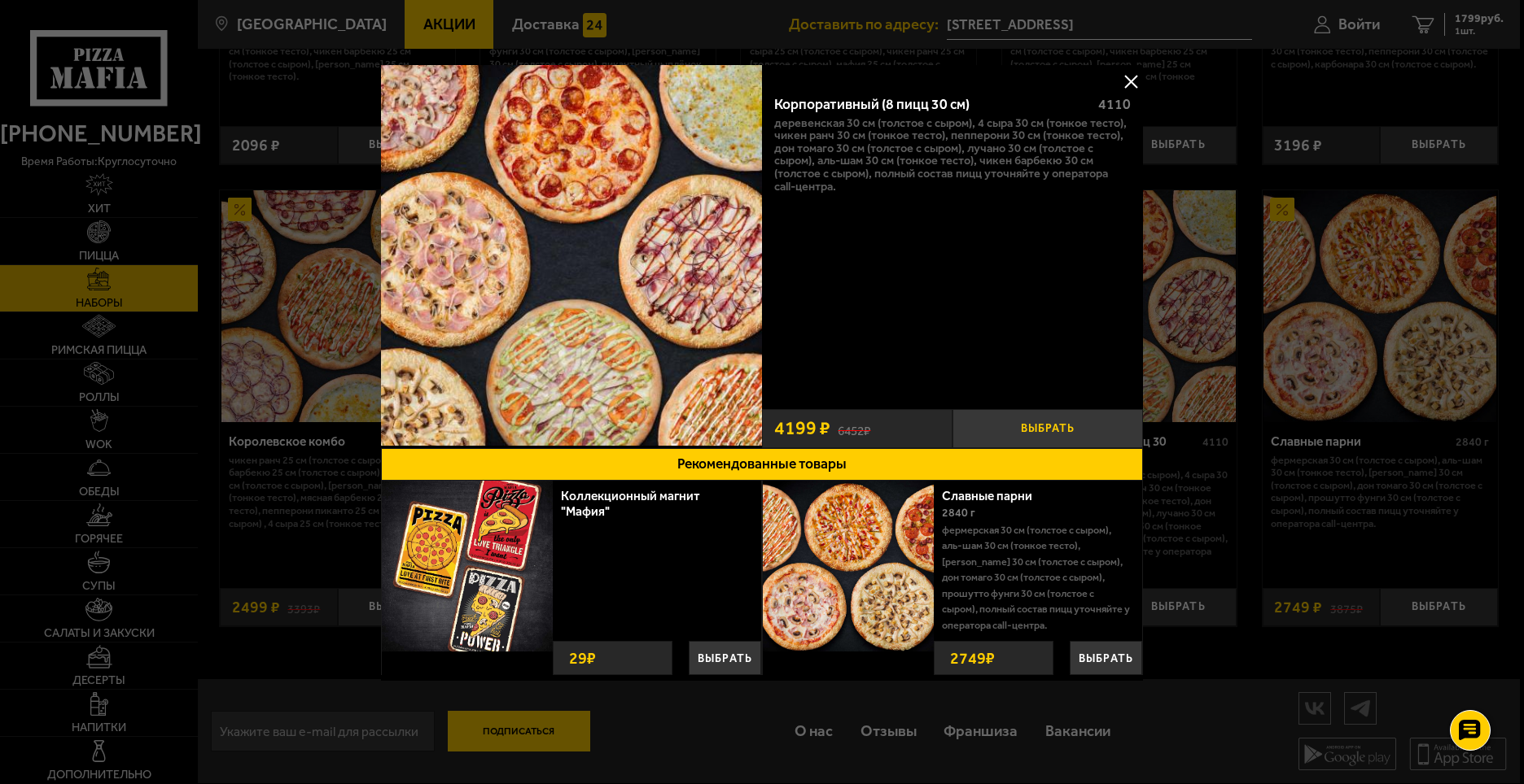
click at [1034, 420] on button "Выбрать" at bounding box center [1047, 428] width 191 height 39
click at [1131, 85] on button at bounding box center [1130, 81] width 25 height 25
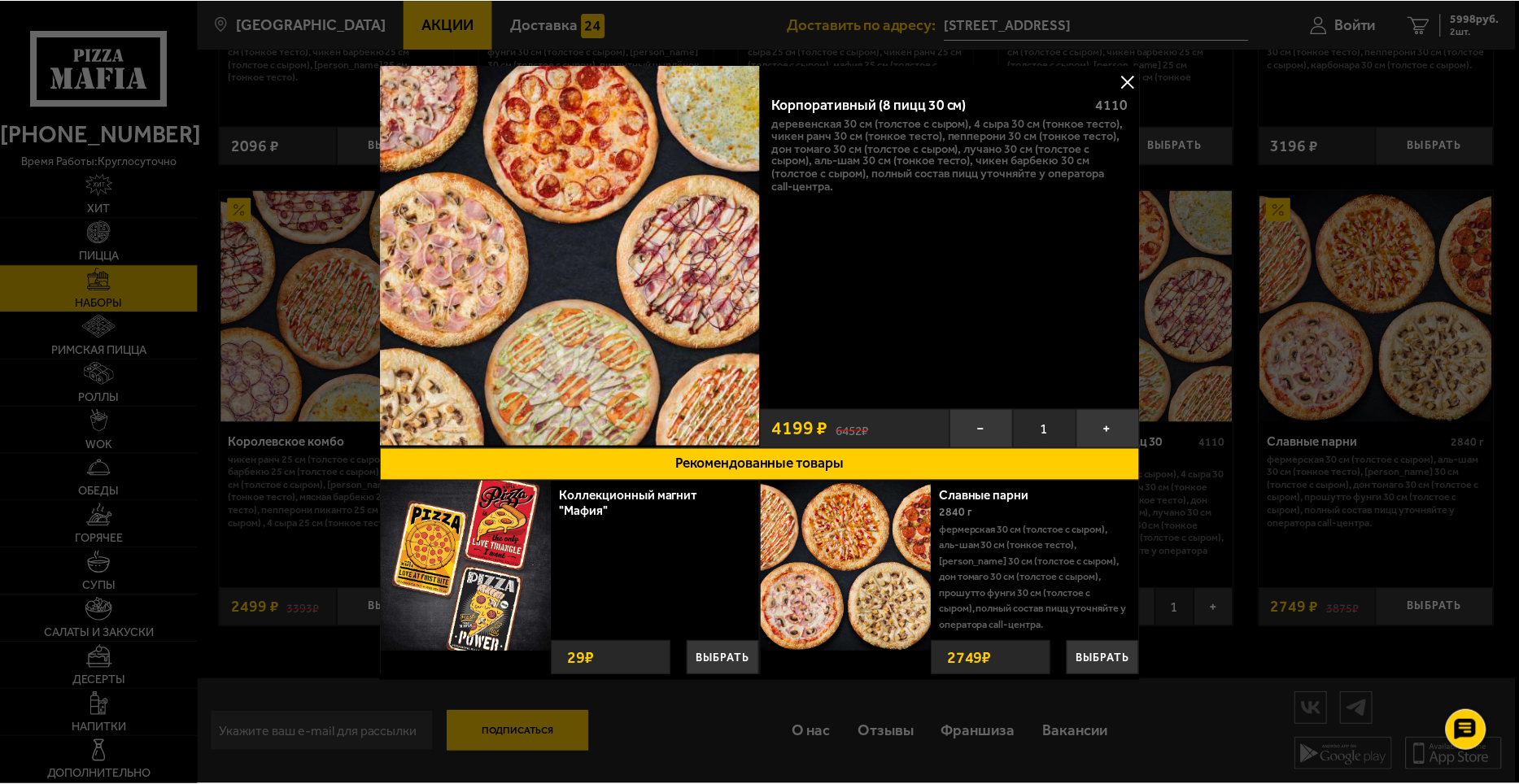
scroll to position [2380, 0]
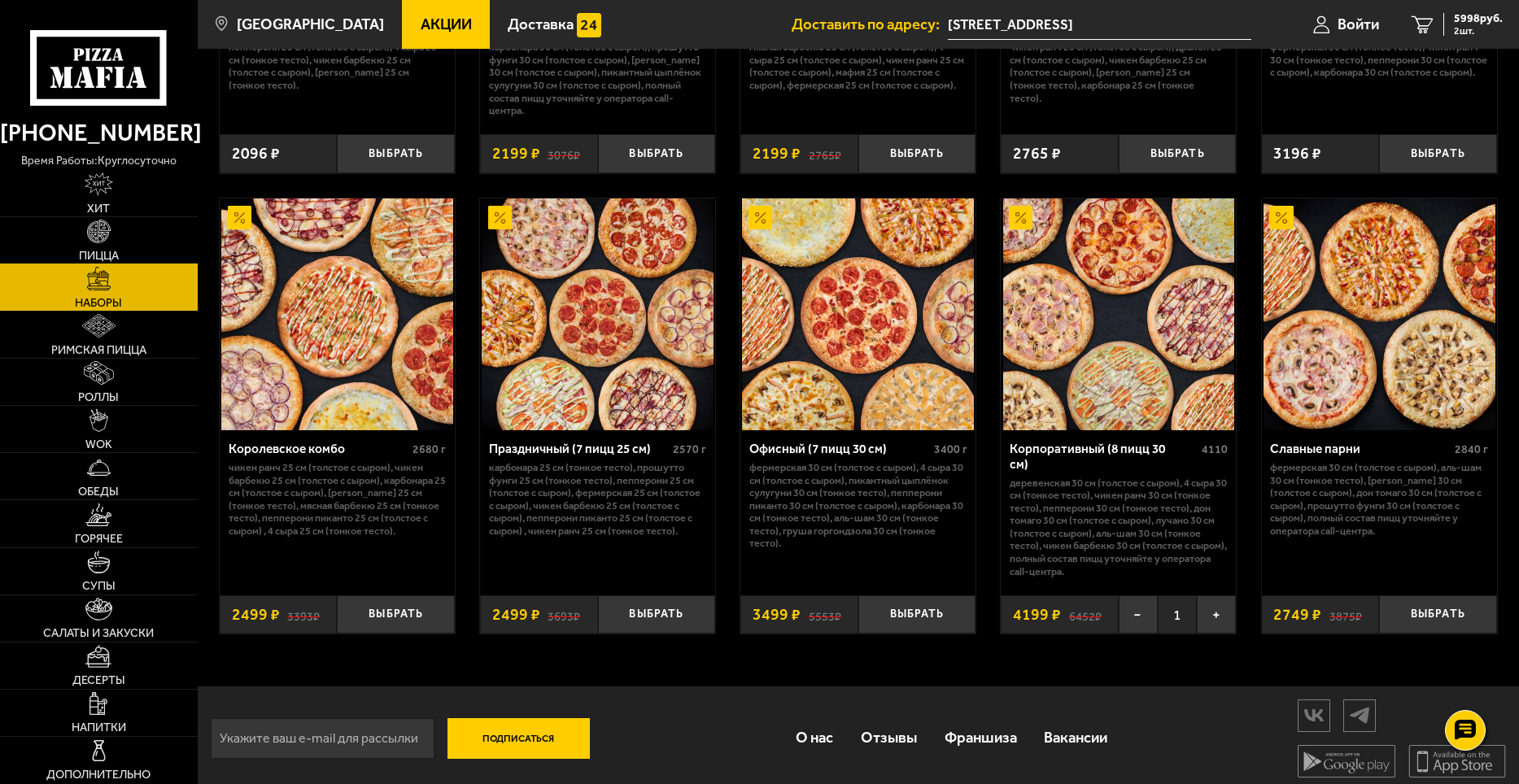
click at [113, 239] on link "Пицца" at bounding box center [98, 240] width 198 height 46
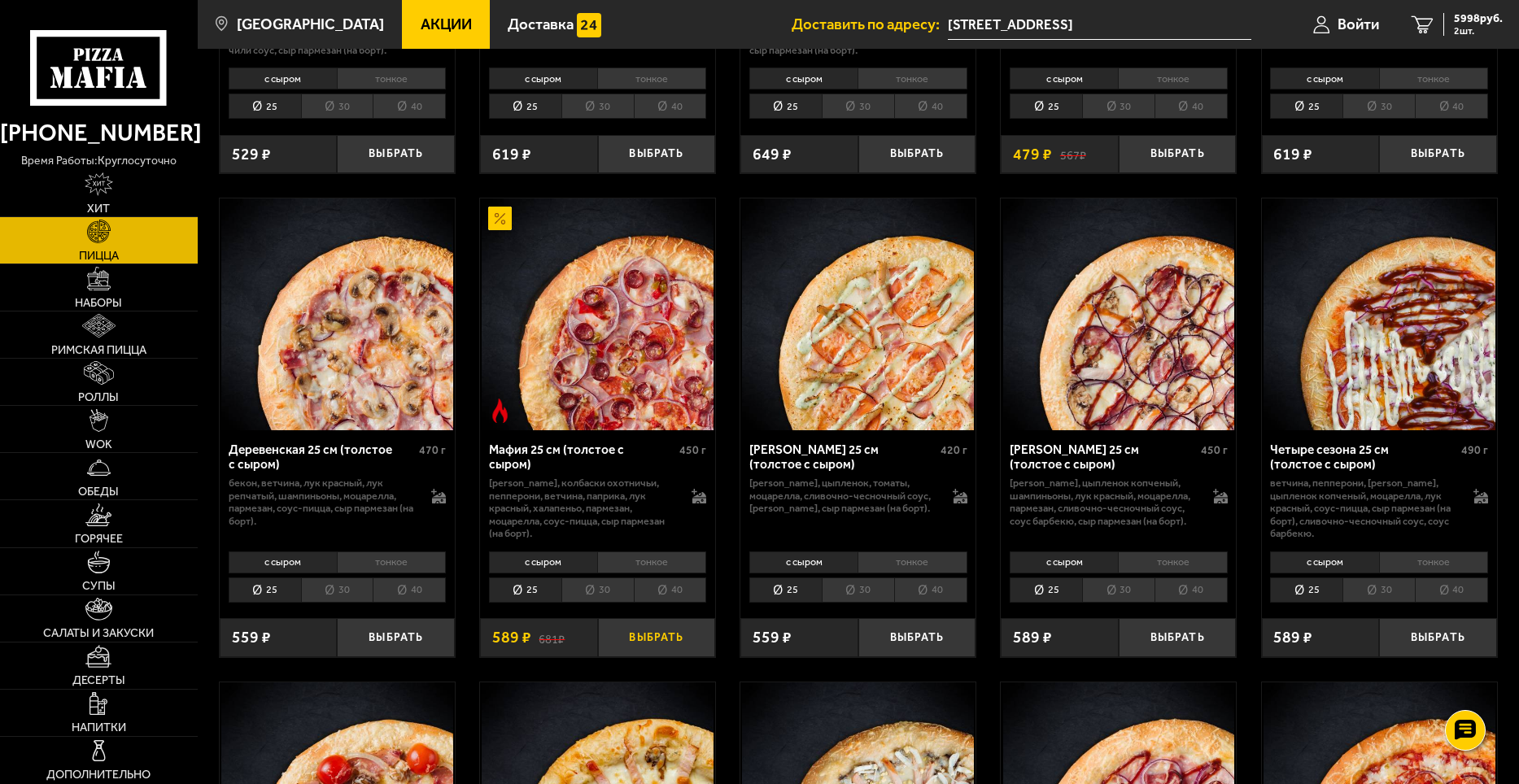
scroll to position [1383, 0]
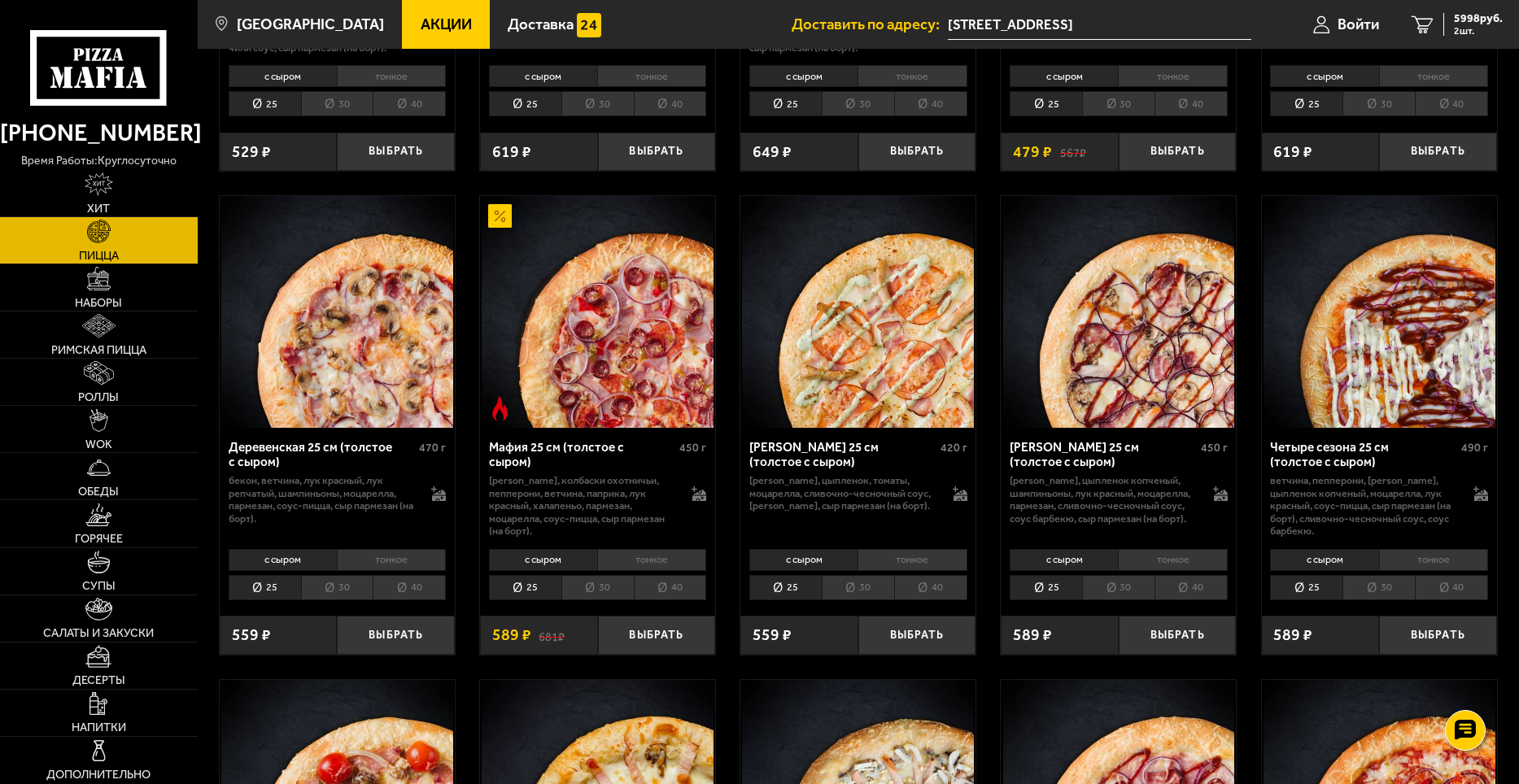
click at [578, 601] on li "30" at bounding box center [597, 588] width 72 height 26
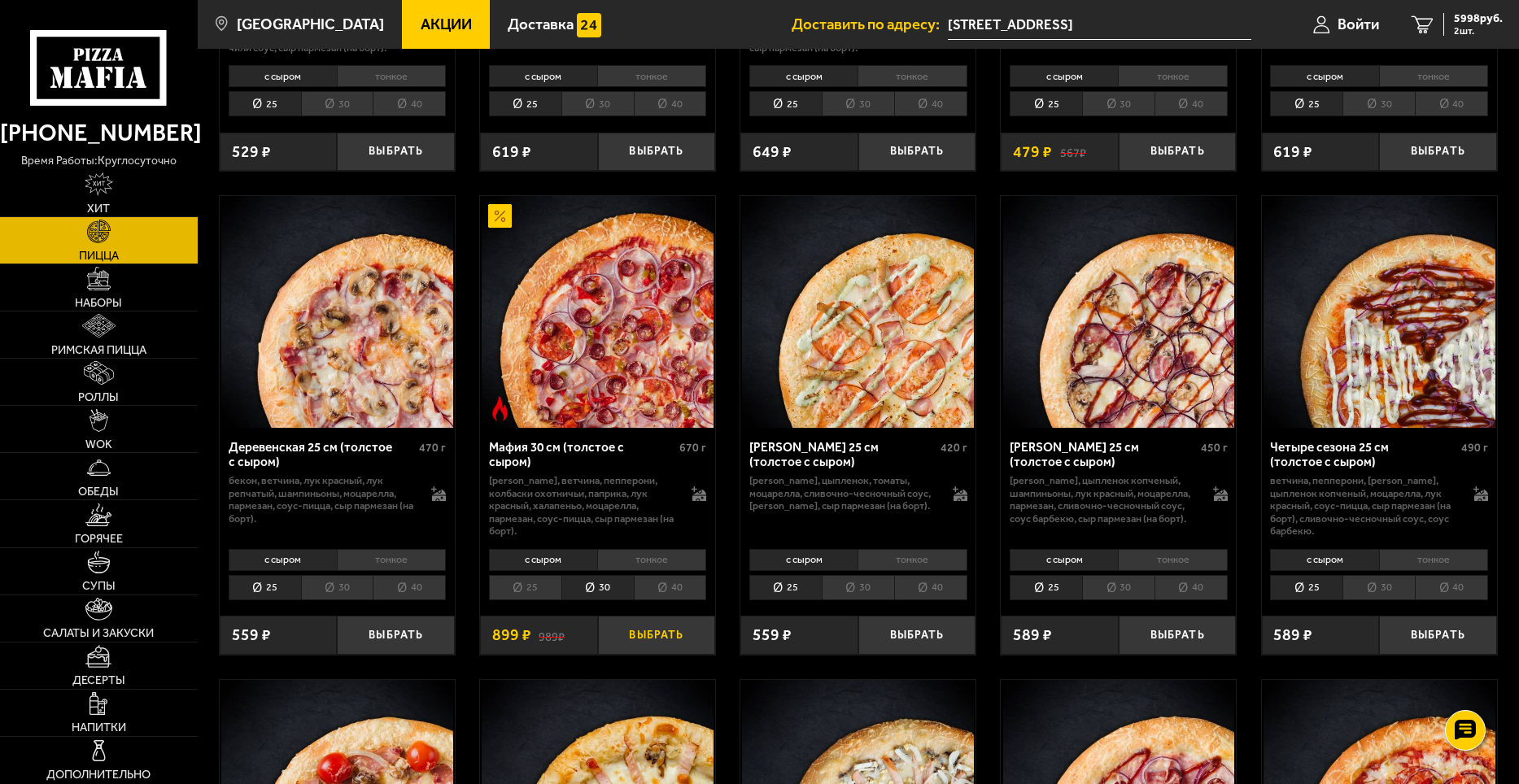
click at [676, 655] on button "Выбрать" at bounding box center [656, 635] width 118 height 39
click at [1458, 29] on span "3 шт." at bounding box center [1479, 31] width 49 height 10
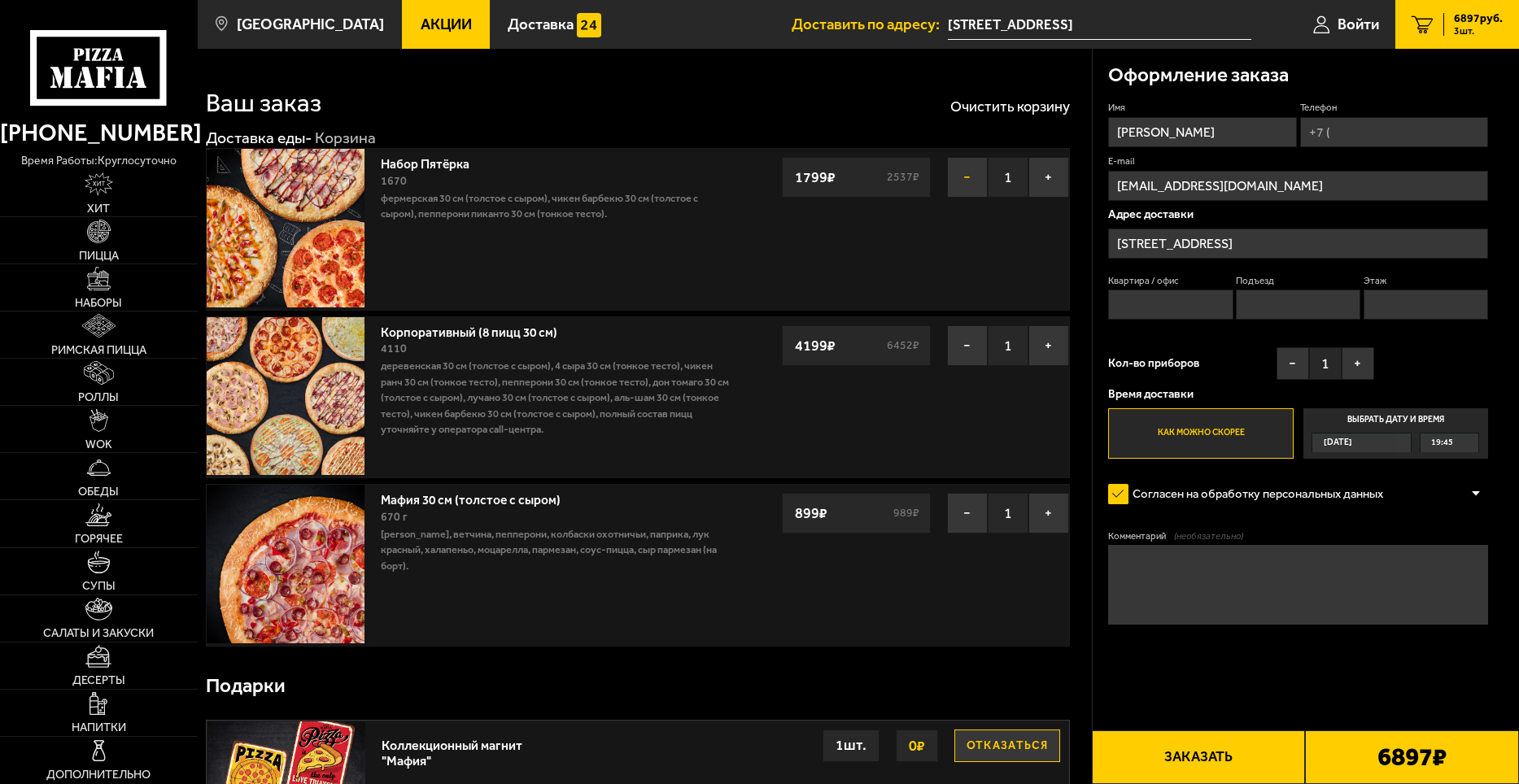
click at [967, 179] on button "−" at bounding box center [967, 177] width 41 height 41
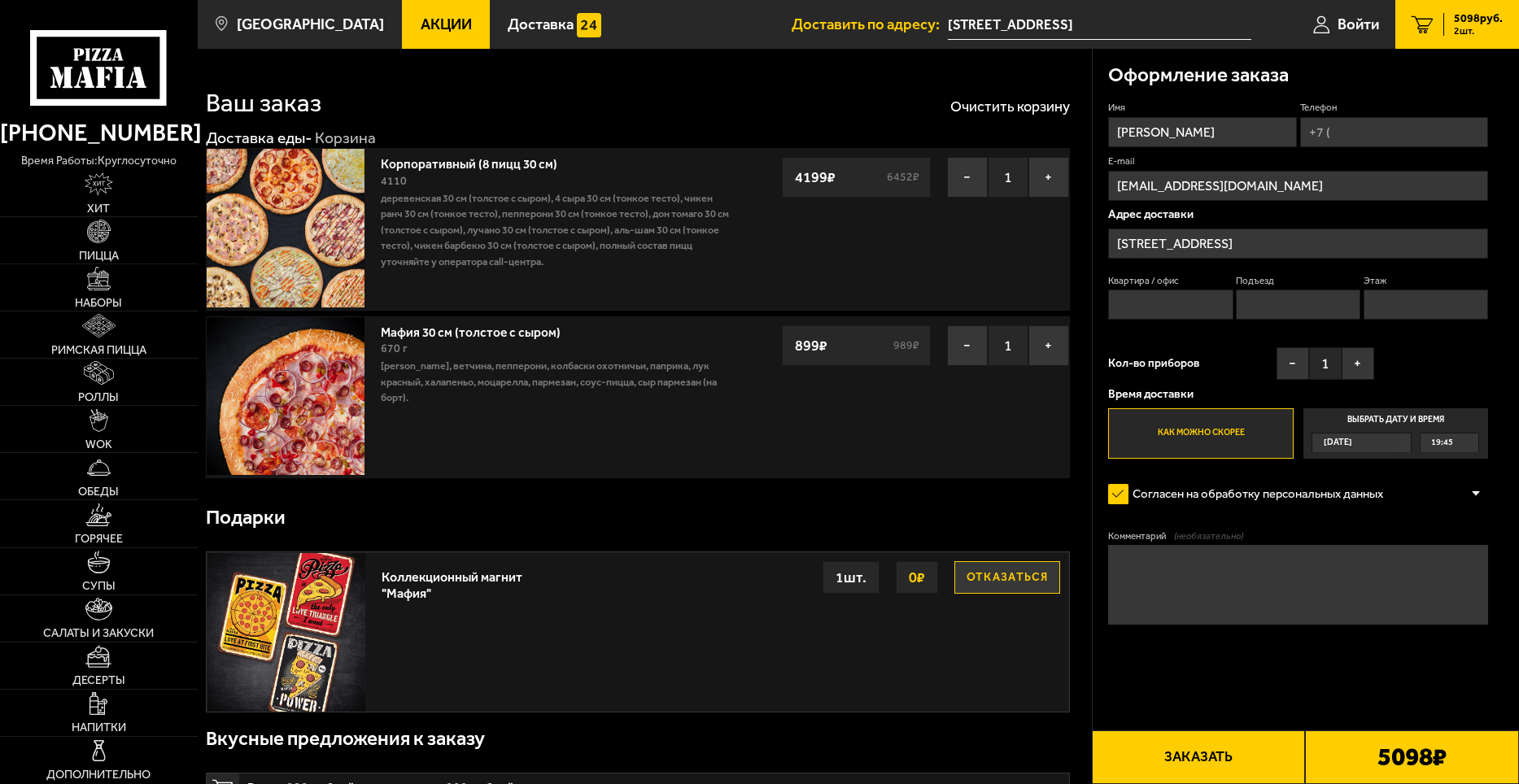
click at [289, 218] on img at bounding box center [285, 227] width 158 height 158
click at [337, 267] on img at bounding box center [285, 227] width 158 height 158
click at [450, 164] on link "Корпоративный (8 пицц 30 см)" at bounding box center [477, 161] width 192 height 20
drag, startPoint x: 1250, startPoint y: 134, endPoint x: 769, endPoint y: 189, distance: 484.1
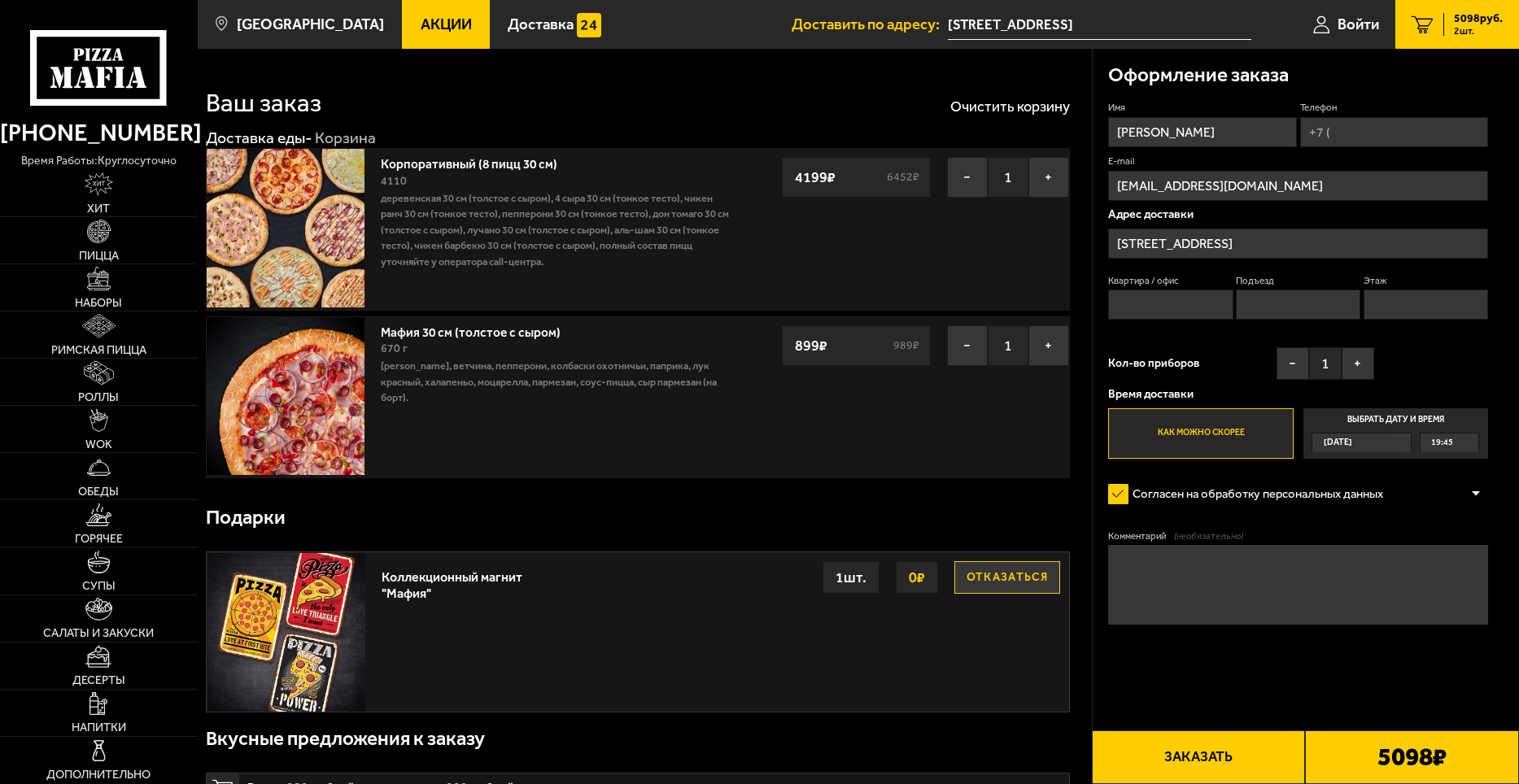
type input "Дамир"
type input "[PHONE_NUMBER]"
type input "202"
type input "1"
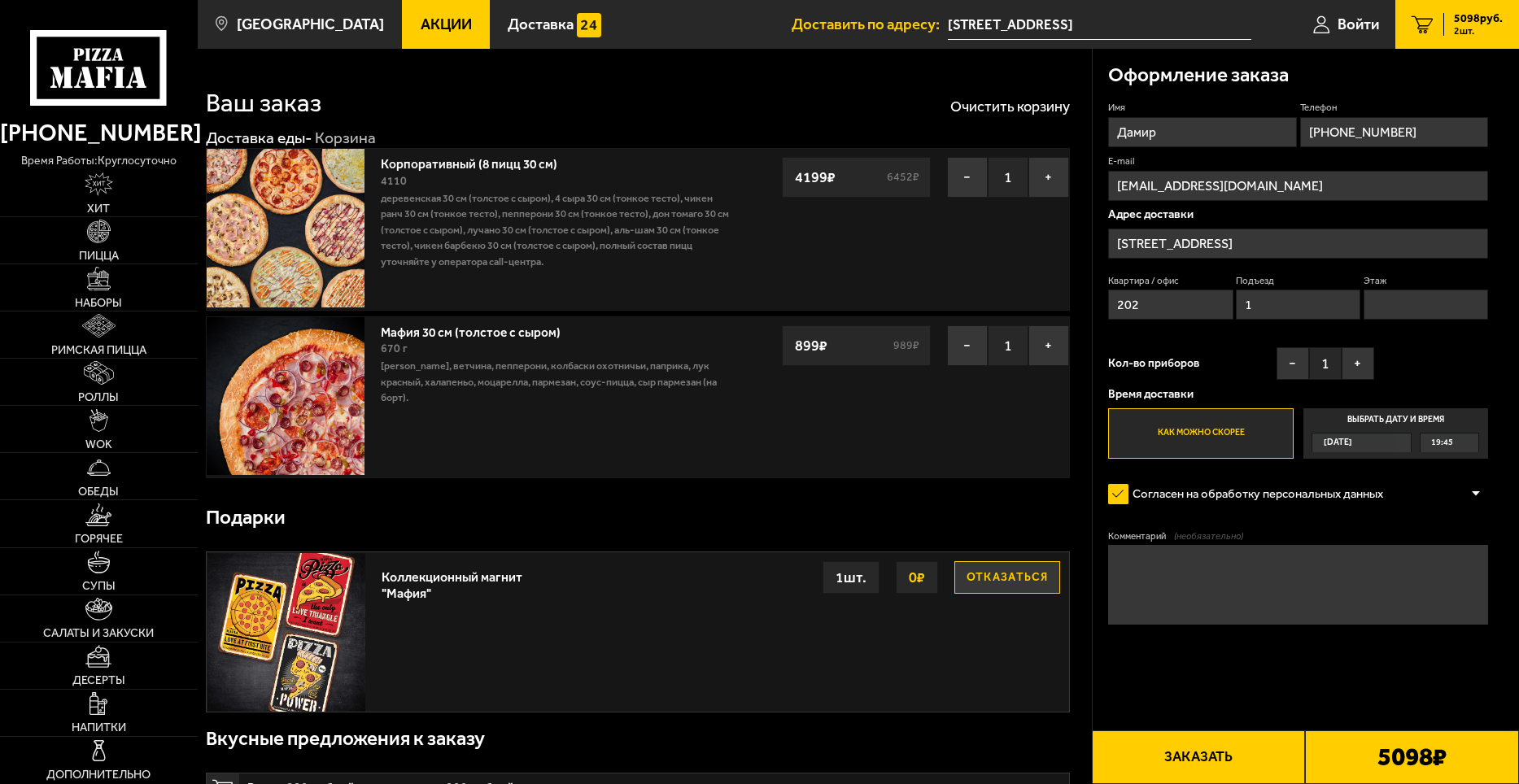
type input "2"
drag, startPoint x: 1445, startPoint y: 132, endPoint x: 1130, endPoint y: 165, distance: 316.7
click at [1130, 165] on div "Имя Дамир Телефон Применить скидку Вы будете зарегистрированы автоматически. [P…" at bounding box center [1298, 280] width 380 height 357
drag, startPoint x: 1464, startPoint y: 123, endPoint x: 1447, endPoint y: 122, distance: 17.0
click at [1447, 122] on input "[PHONE_NUMBER]" at bounding box center [1394, 132] width 188 height 30
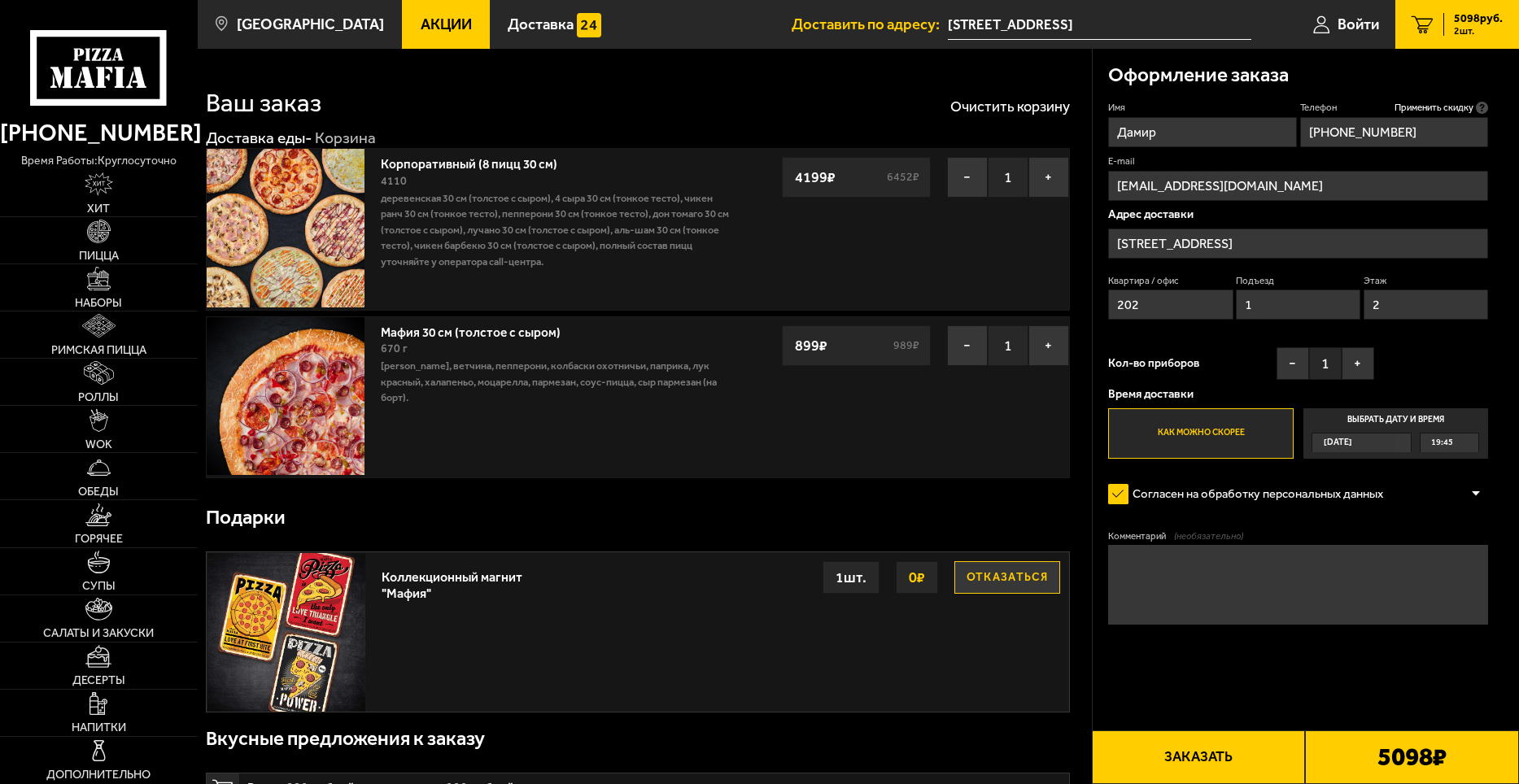
click at [1338, 132] on input "[PHONE_NUMBER]" at bounding box center [1394, 132] width 188 height 30
click at [1439, 126] on input "+7 (981) 987-01-0" at bounding box center [1394, 132] width 188 height 30
type input "[PHONE_NUMBER]"
click at [1271, 387] on div "Кол-во приборов − 1 +" at bounding box center [1242, 367] width 266 height 41
drag, startPoint x: 1282, startPoint y: 193, endPoint x: 976, endPoint y: 210, distance: 306.5
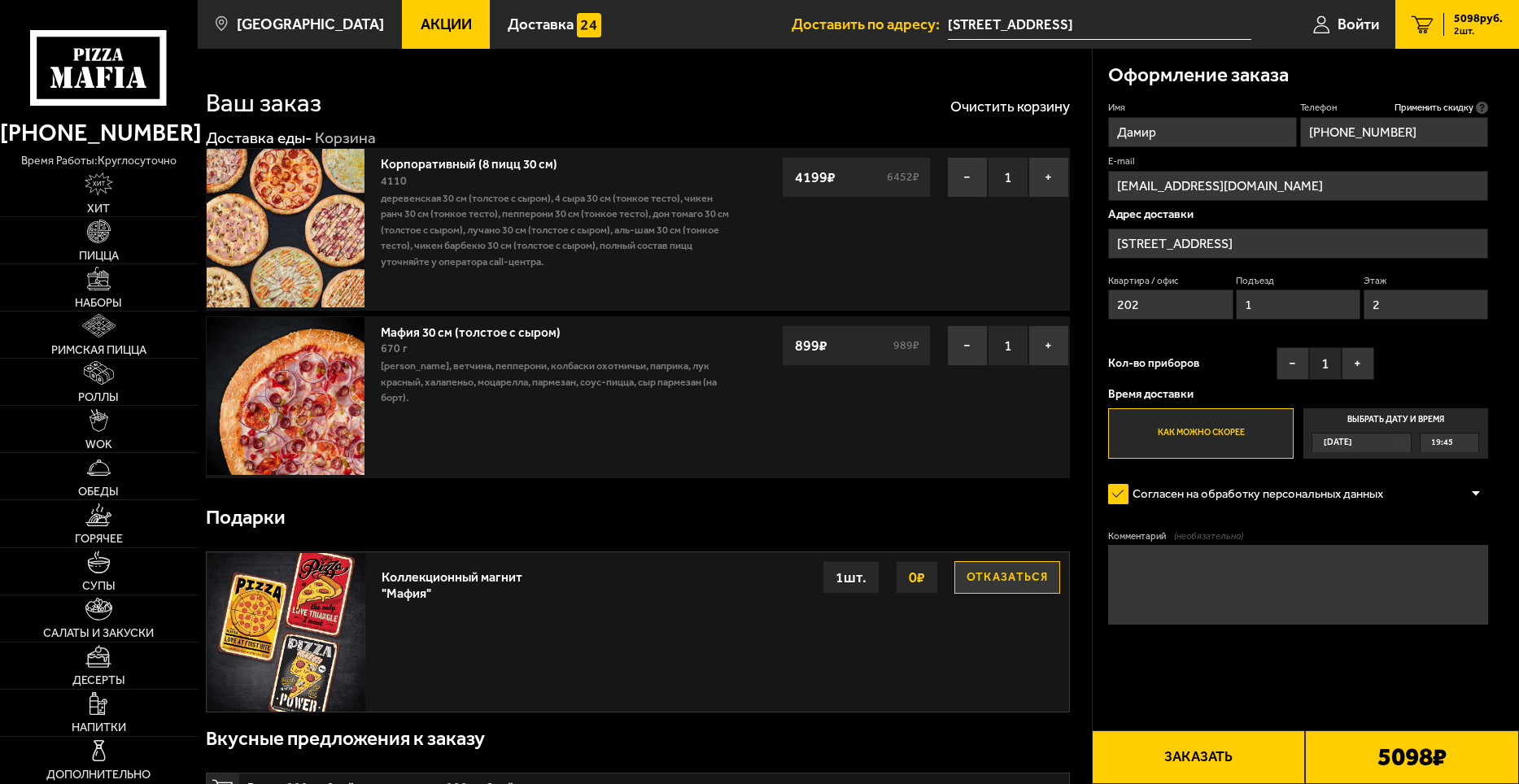
type input "[EMAIL_ADDRESS][DOMAIN_NAME]"
click at [1268, 245] on input "[STREET_ADDRESS]" at bounding box center [1298, 243] width 380 height 30
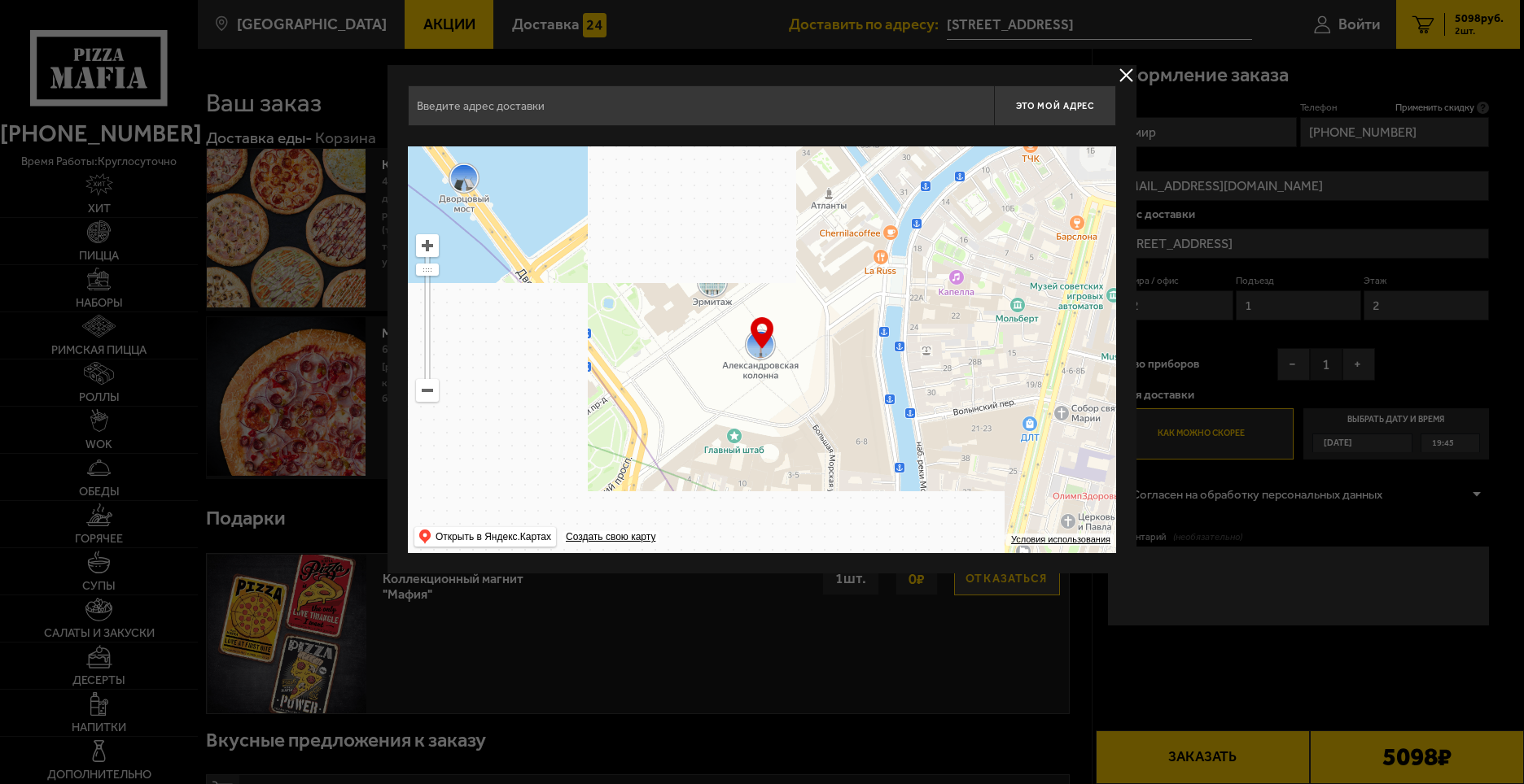
type input "[STREET_ADDRESS]"
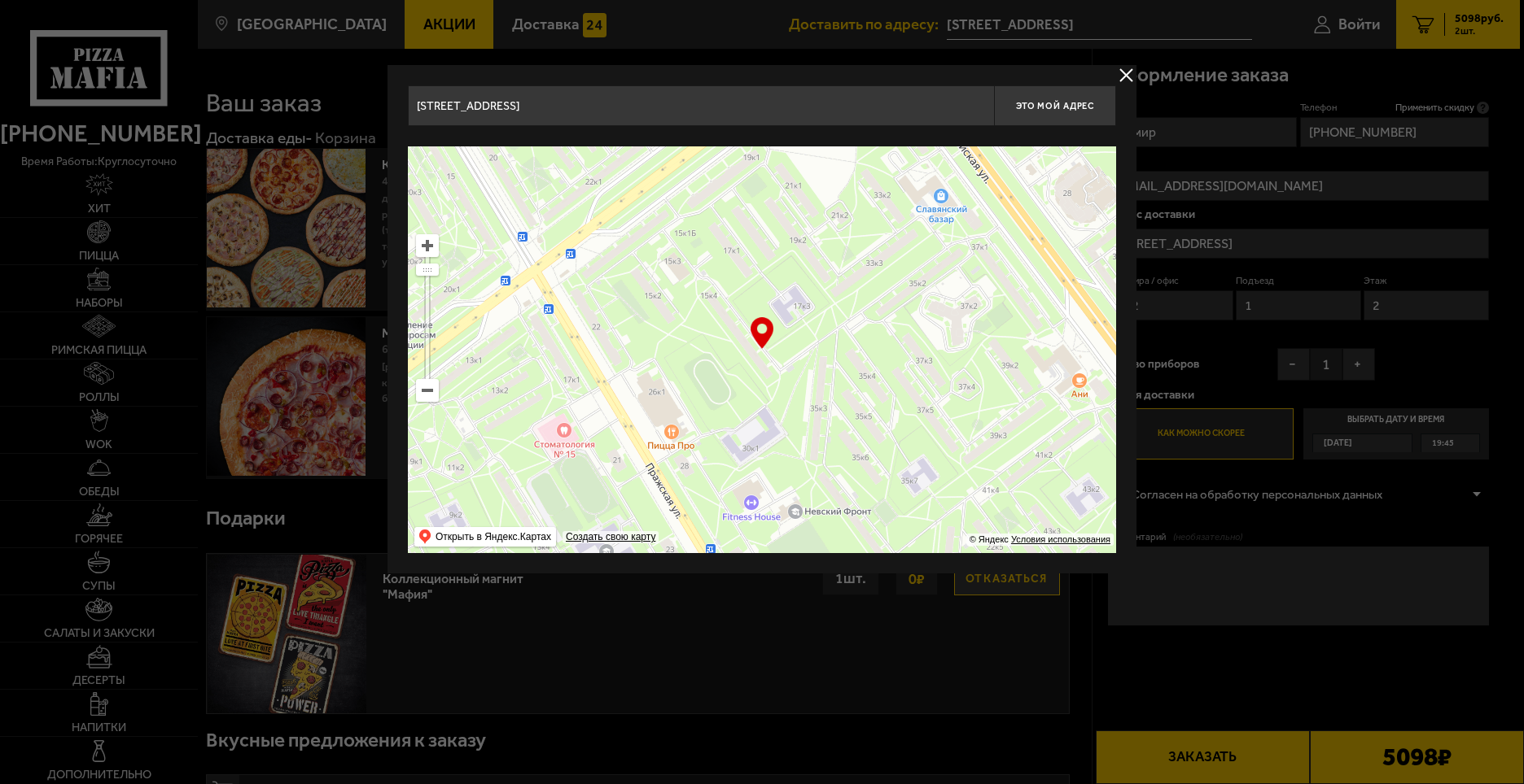
click at [1125, 81] on button "delivery type" at bounding box center [1126, 75] width 20 height 20
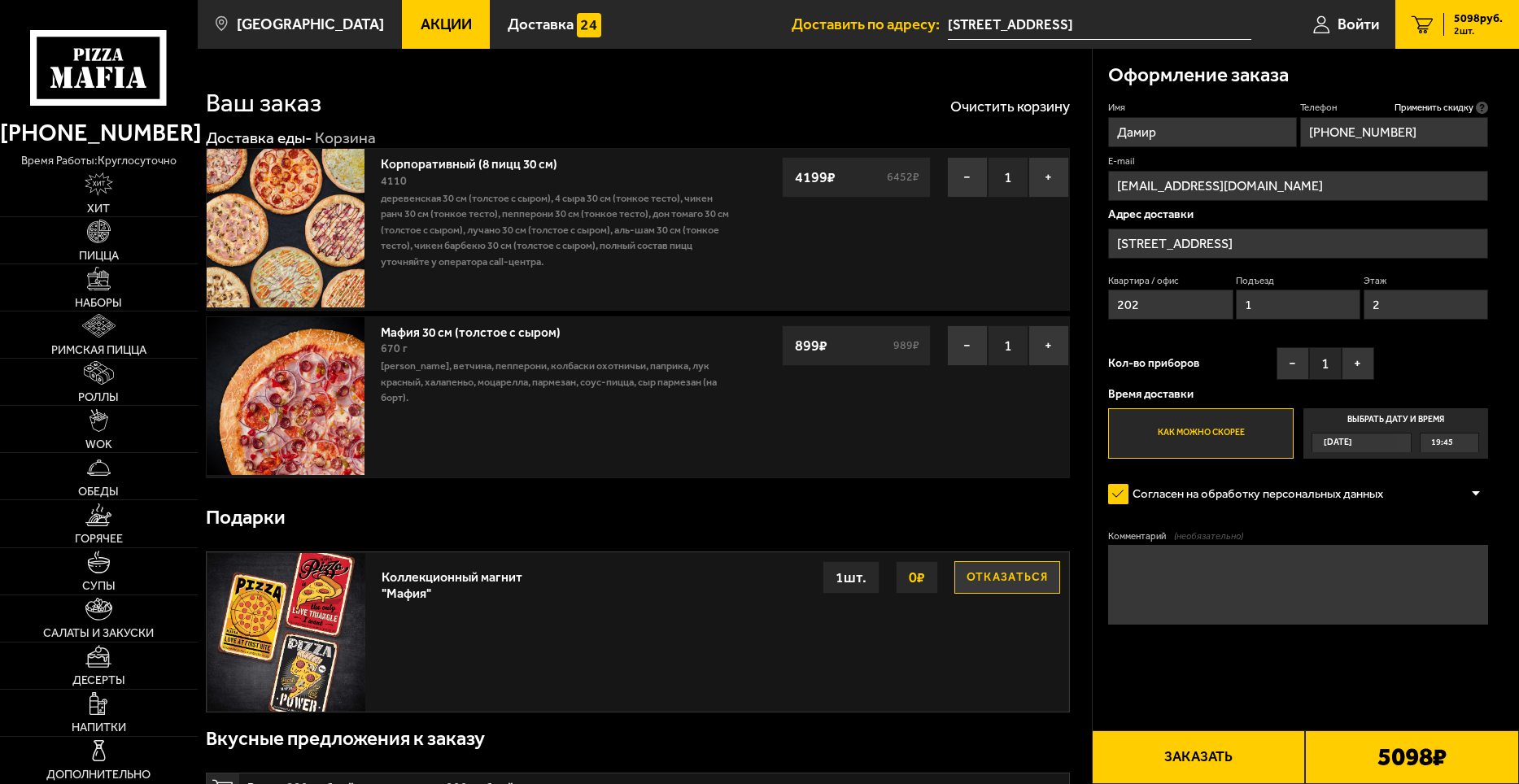
click at [1258, 239] on input "[STREET_ADDRESS]" at bounding box center [1298, 243] width 380 height 30
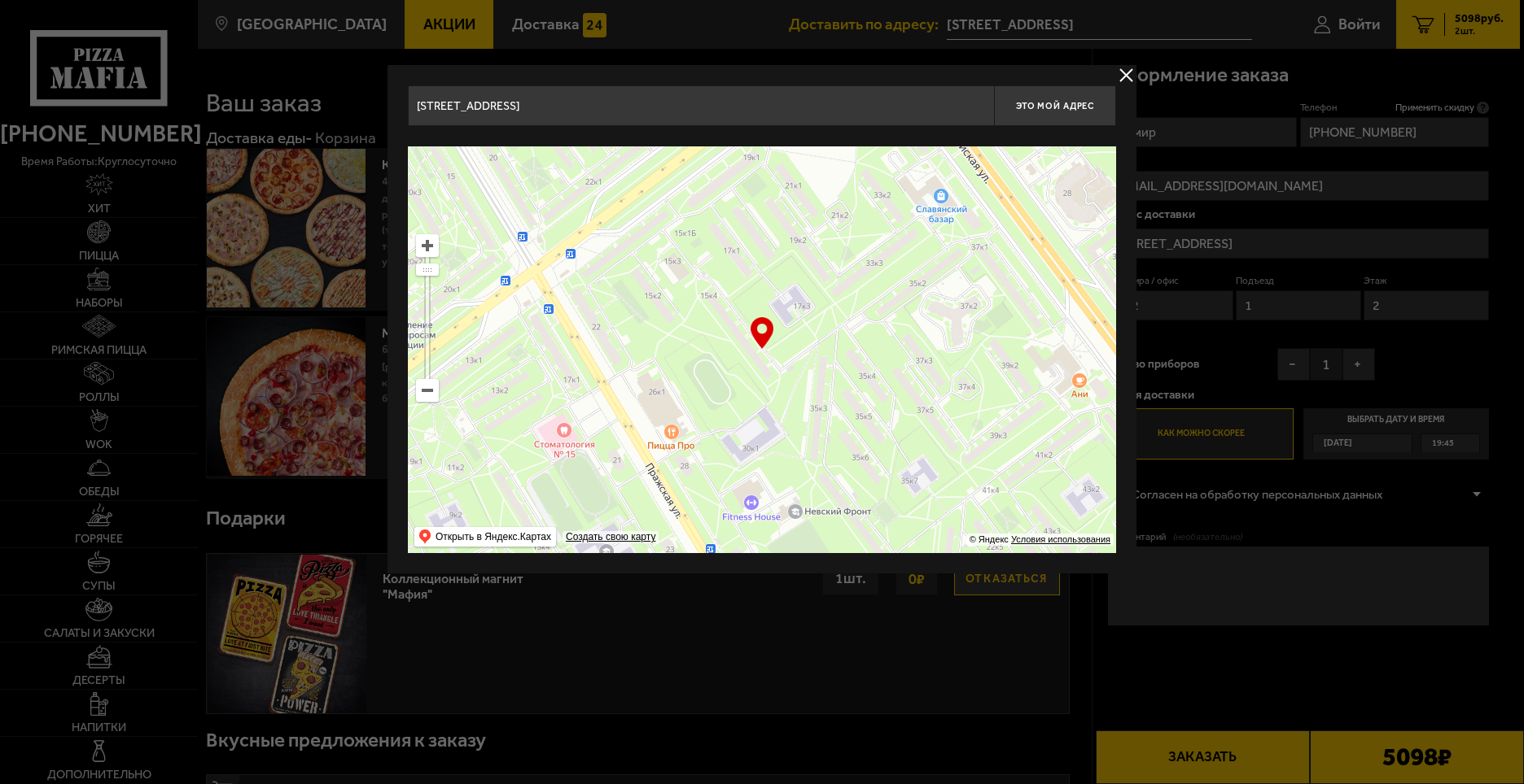
click at [1124, 81] on button "delivery type" at bounding box center [1126, 75] width 20 height 20
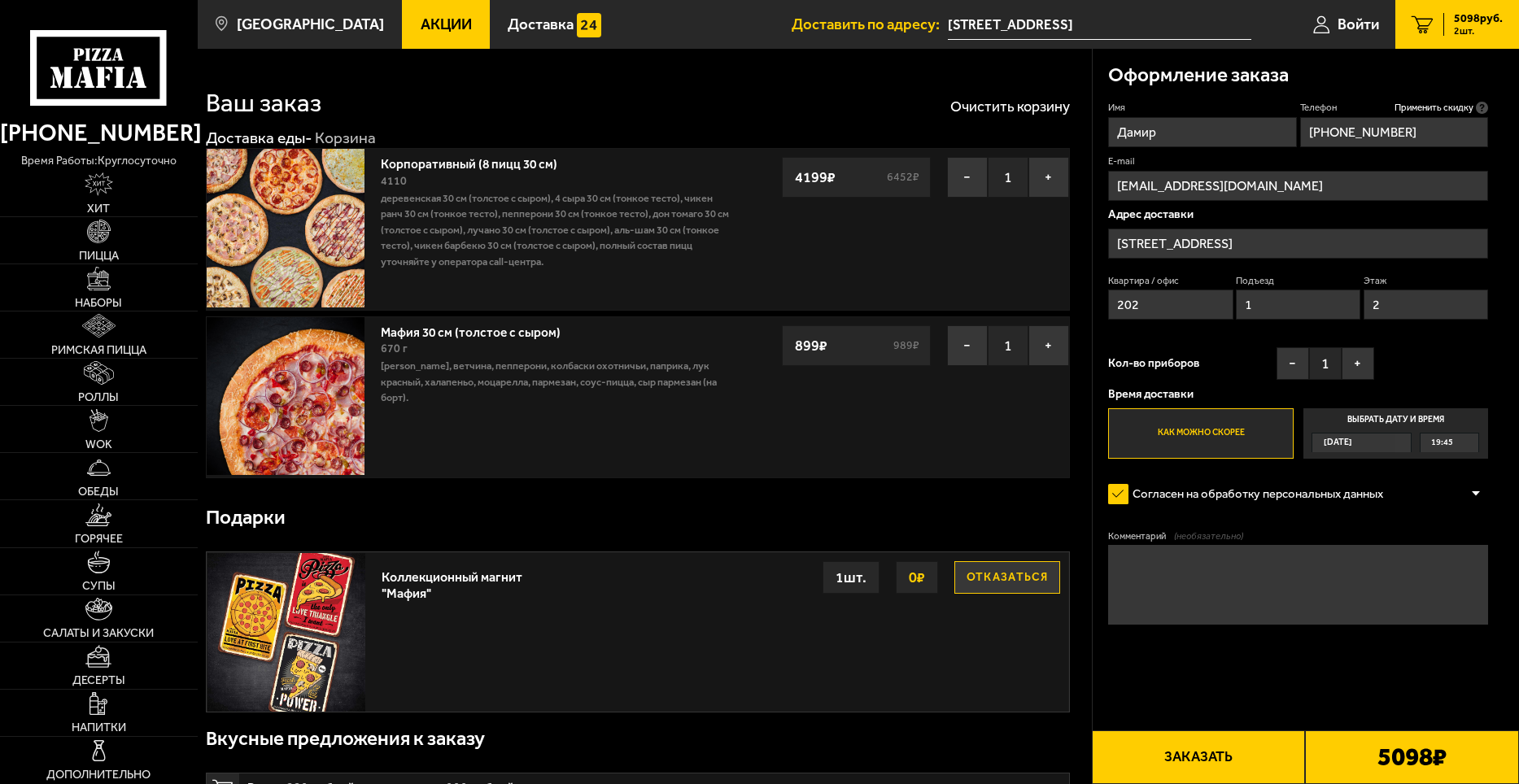
drag, startPoint x: 1267, startPoint y: 243, endPoint x: 965, endPoint y: 257, distance: 302.3
click at [1276, 242] on input "[STREET_ADDRESS]" at bounding box center [1298, 243] width 380 height 30
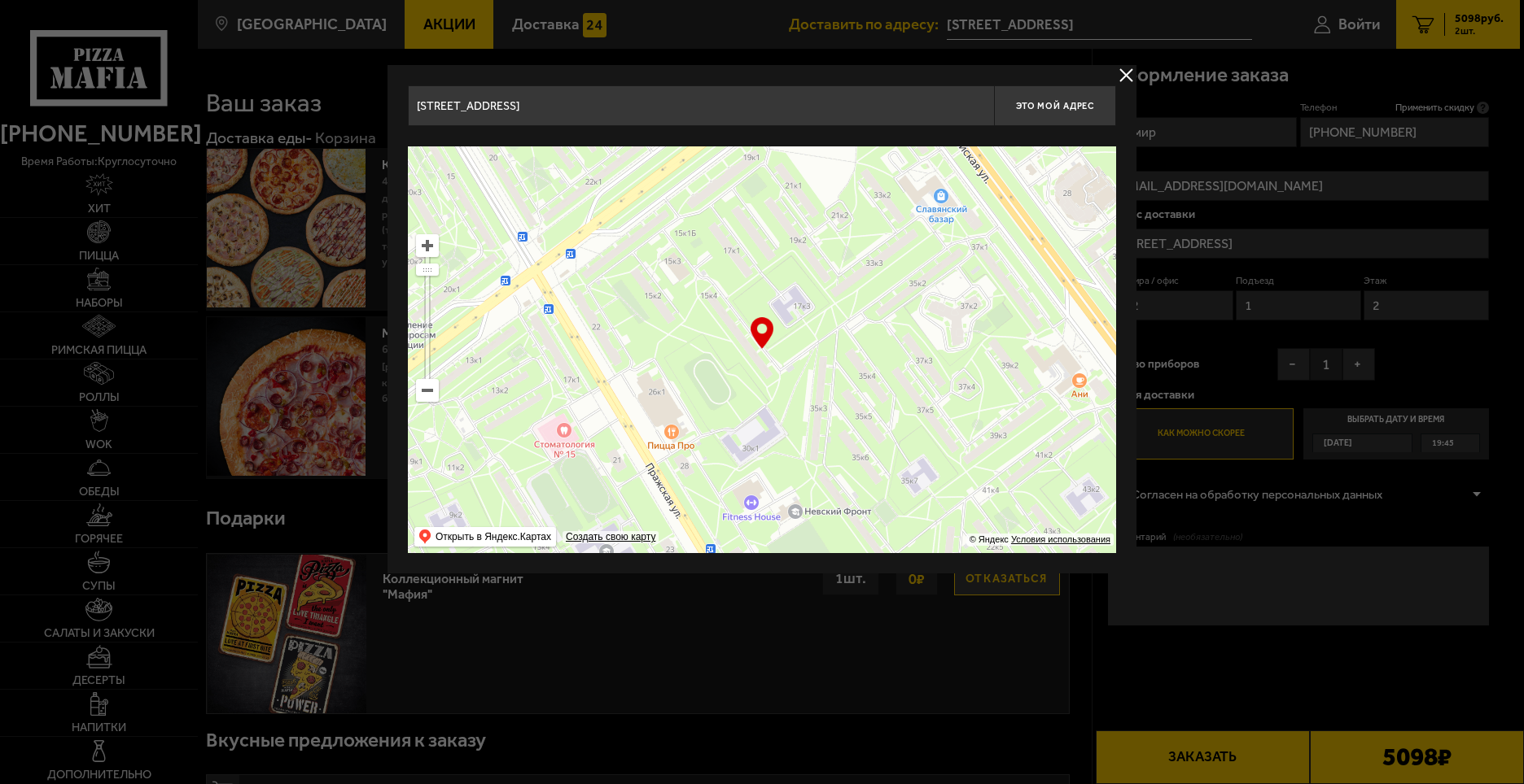
drag, startPoint x: 570, startPoint y: 109, endPoint x: 248, endPoint y: 94, distance: 322.3
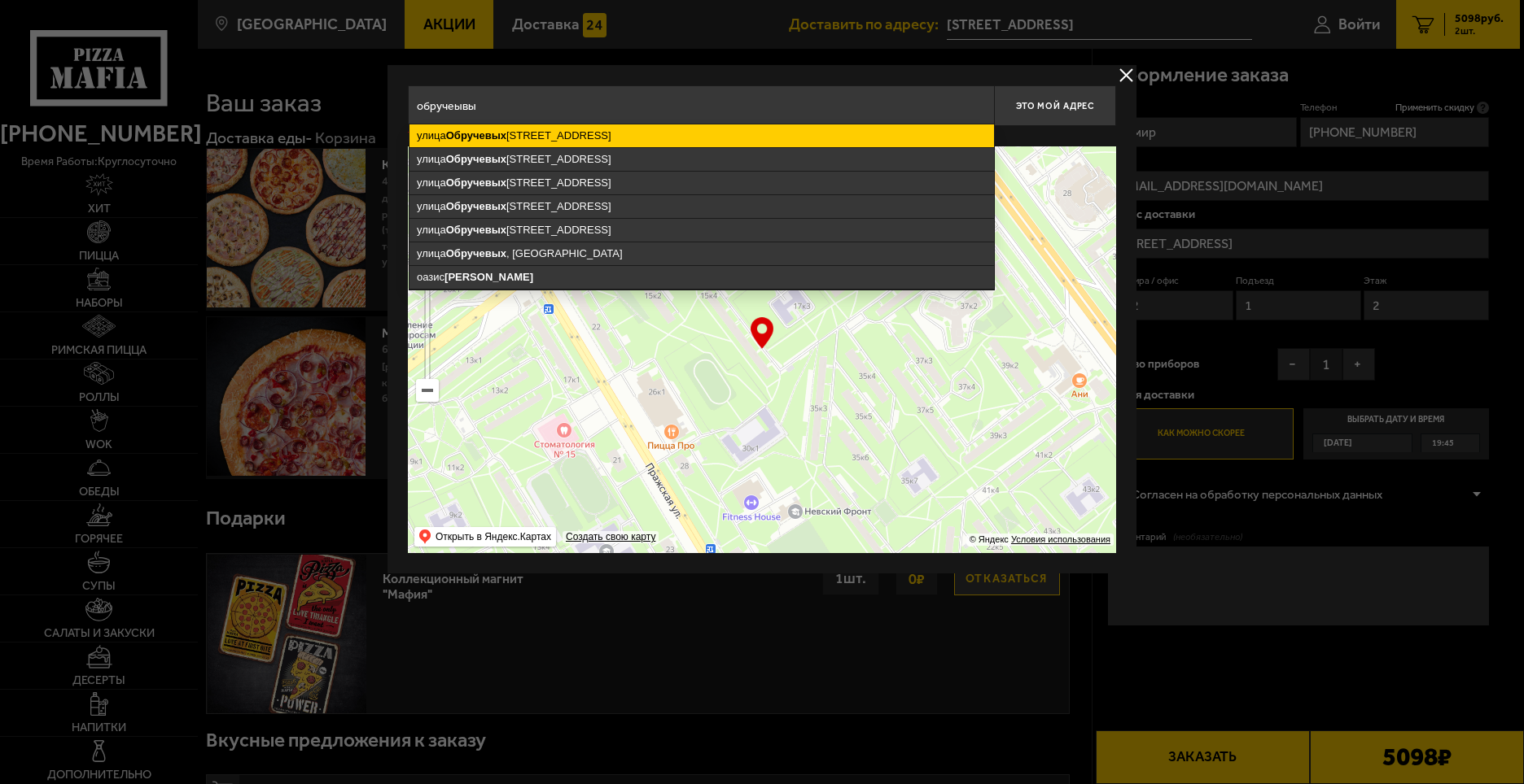
click at [523, 139] on ymaps "[STREET_ADDRESS]" at bounding box center [701, 136] width 585 height 23
type input "[STREET_ADDRESS]"
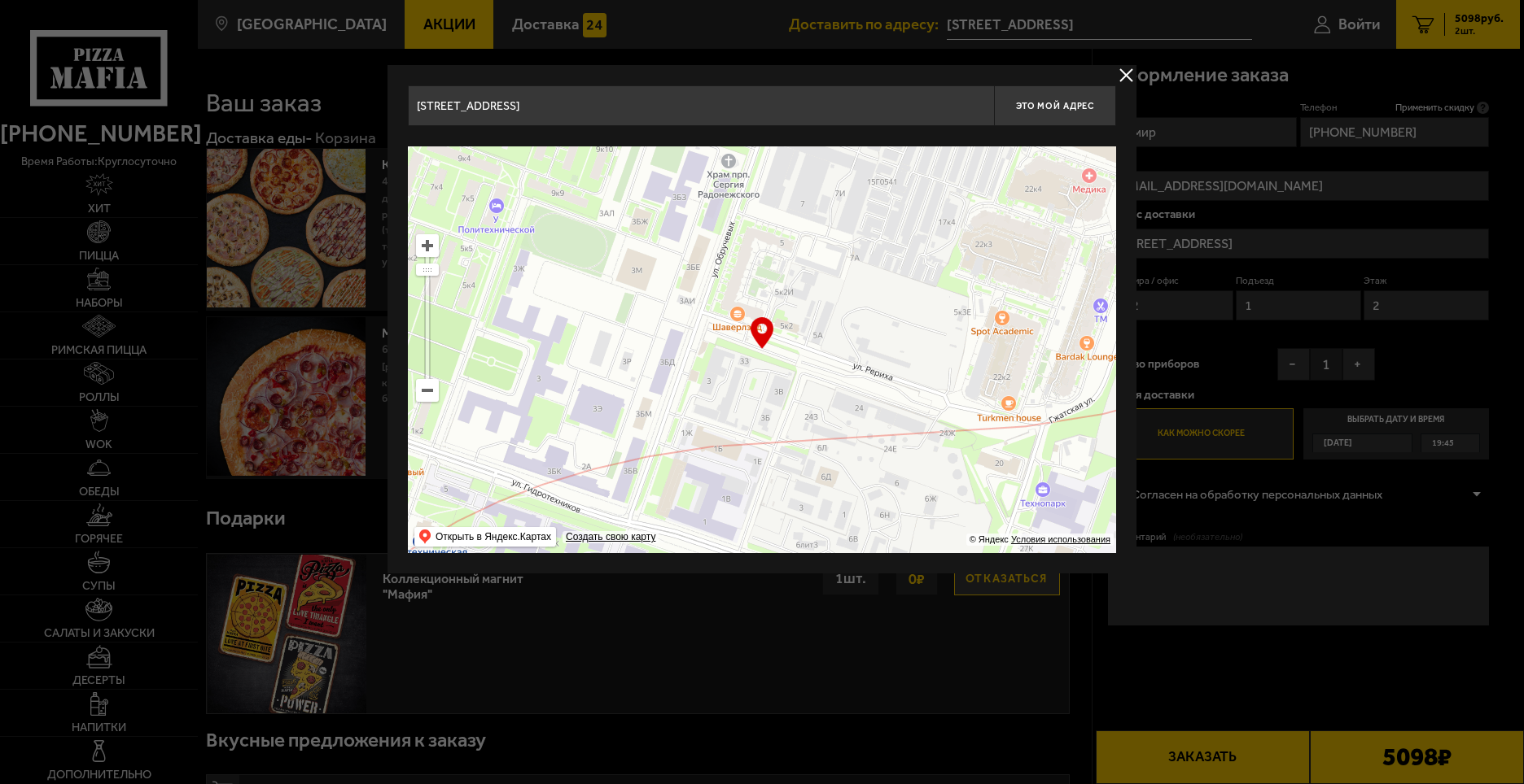
drag, startPoint x: 837, startPoint y: 375, endPoint x: 814, endPoint y: 296, distance: 82.3
click at [814, 296] on ymaps at bounding box center [762, 350] width 709 height 407
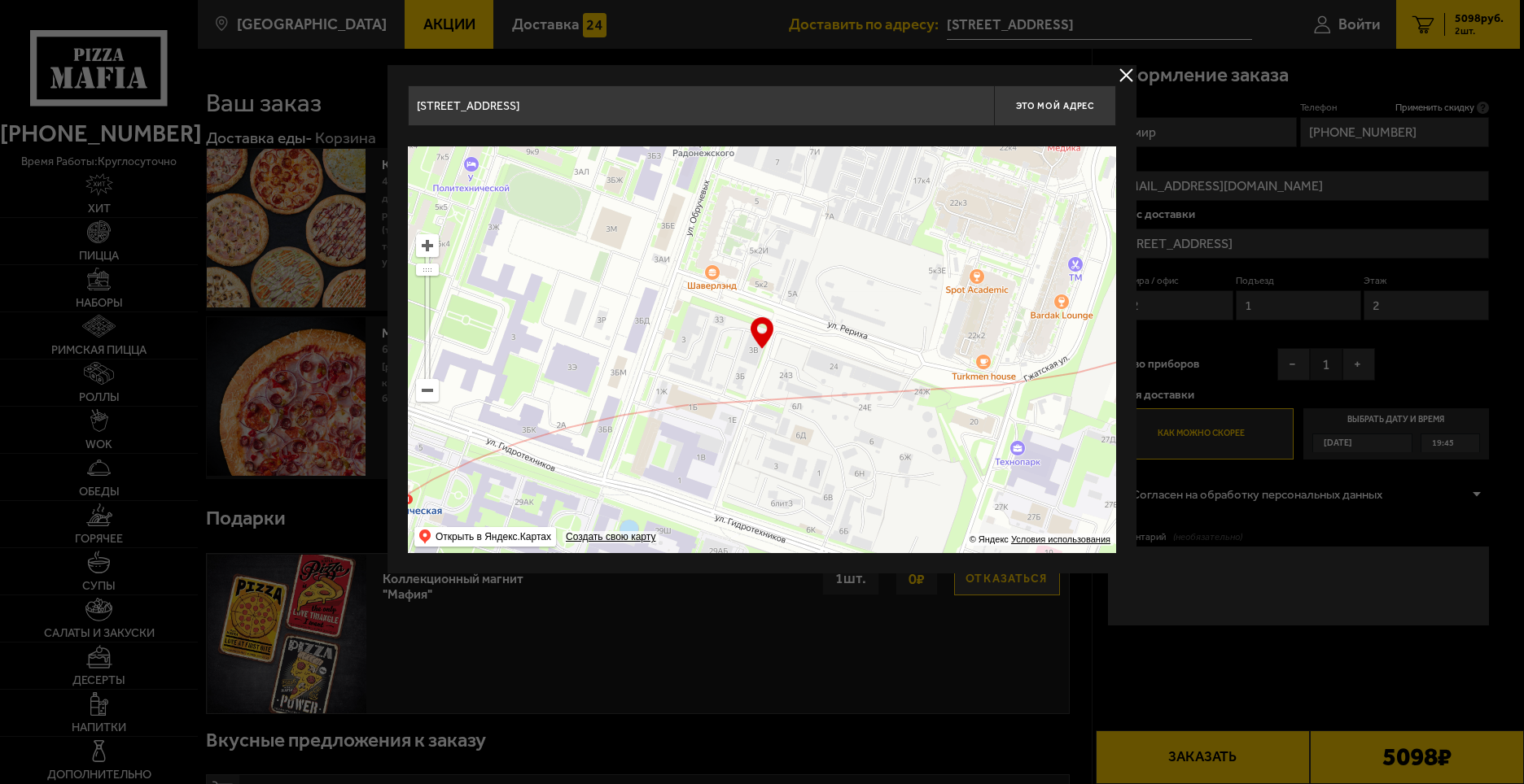
type input "[STREET_ADDRESS]"
click at [767, 277] on ymaps at bounding box center [762, 350] width 709 height 407
click at [769, 289] on ymaps at bounding box center [762, 350] width 709 height 407
drag, startPoint x: 424, startPoint y: 230, endPoint x: 434, endPoint y: 260, distance: 31.6
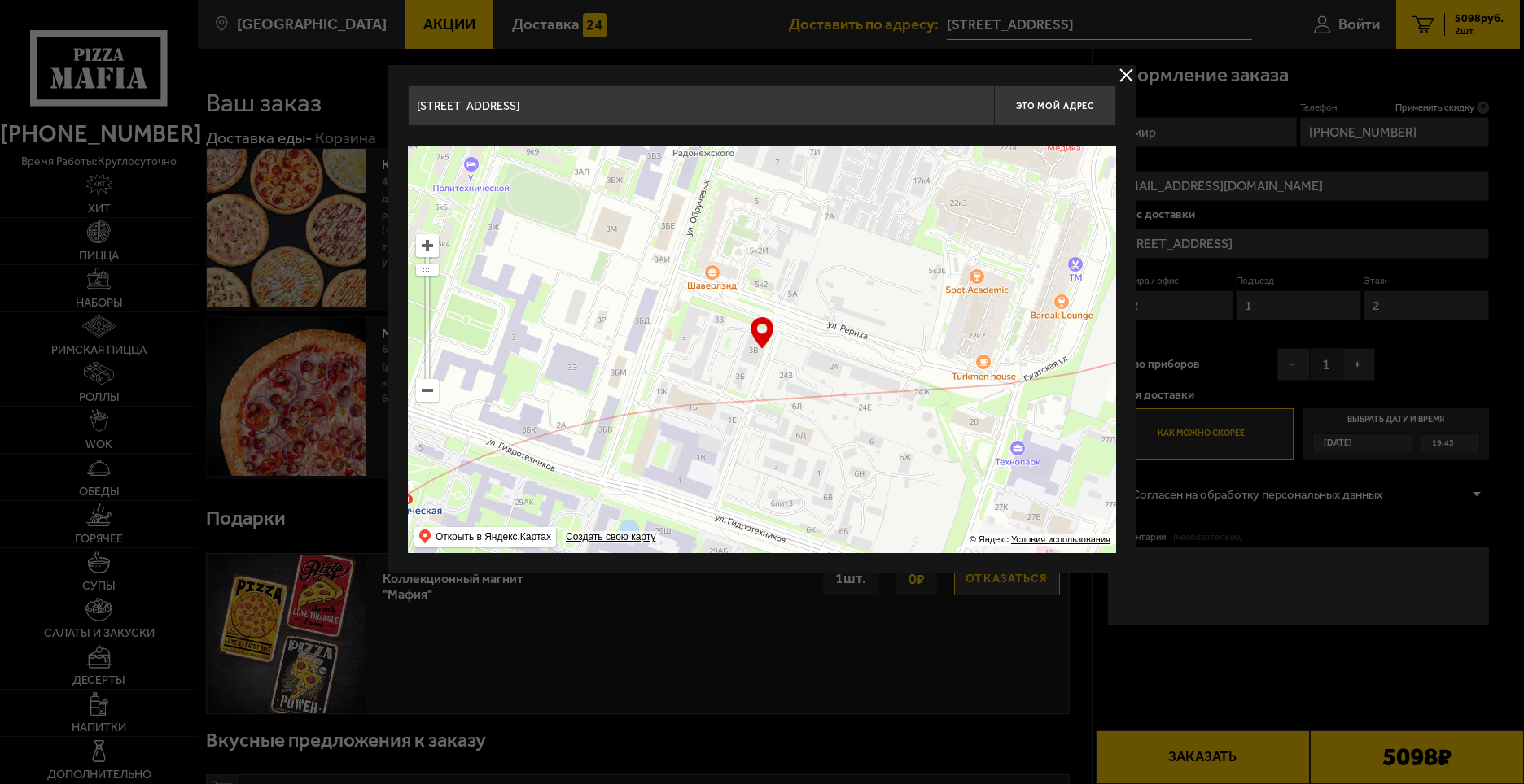
click at [424, 239] on ymaps "… © Яндекс Условия использования Открыть в Яндекс.Картах Создать свою карту" at bounding box center [762, 350] width 709 height 407
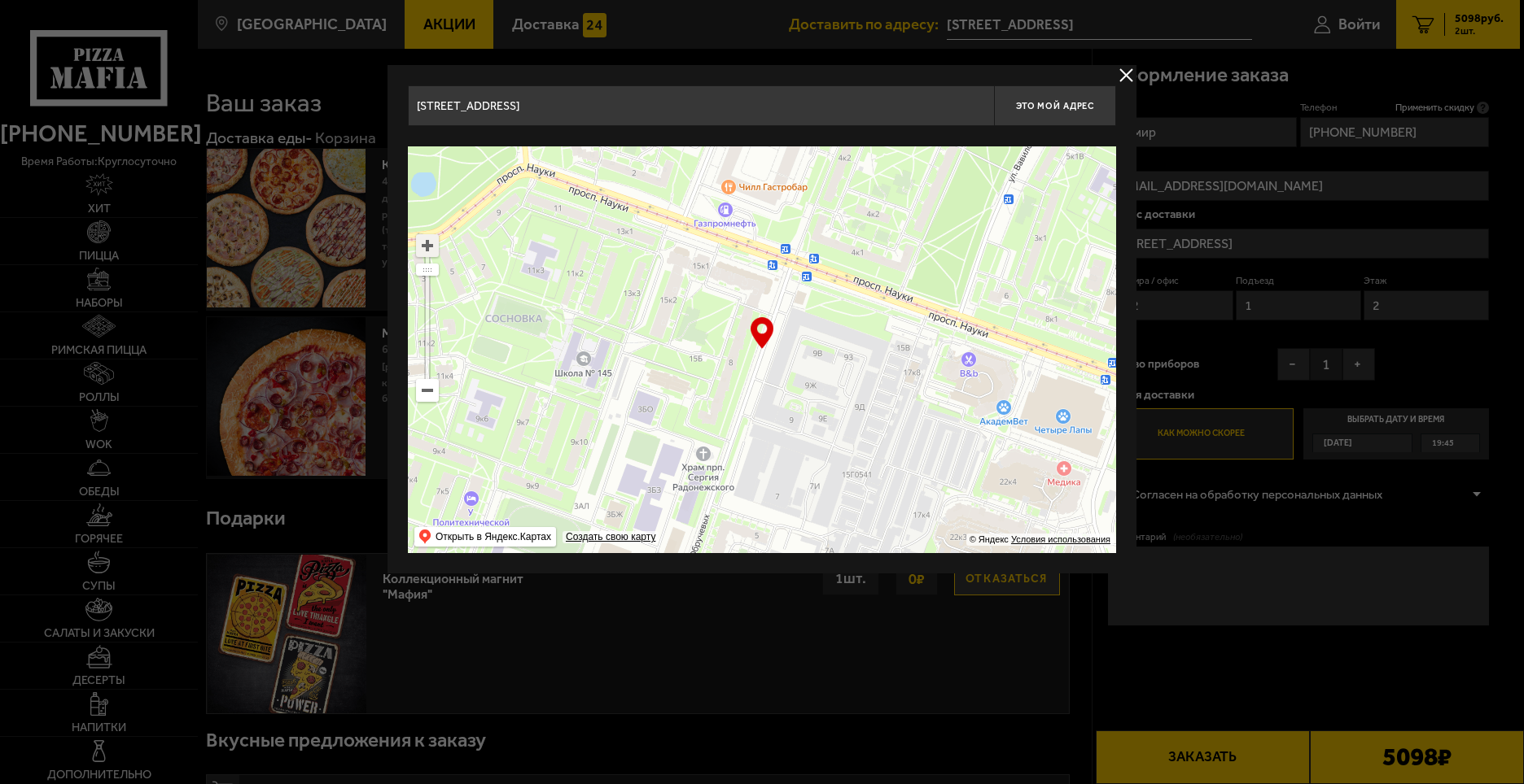
click at [431, 253] on ymaps at bounding box center [427, 245] width 21 height 21
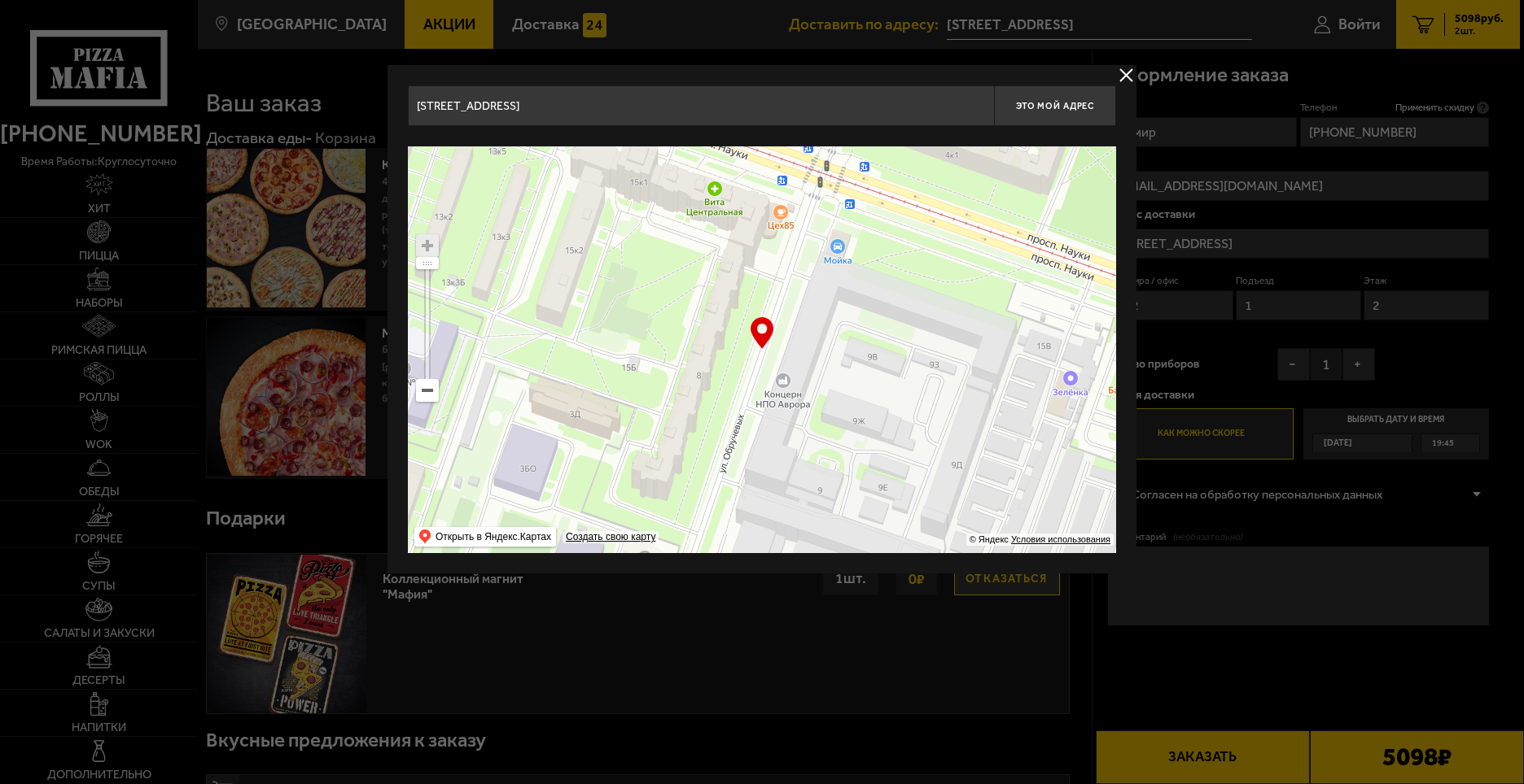
click at [430, 250] on ymaps at bounding box center [427, 245] width 21 height 21
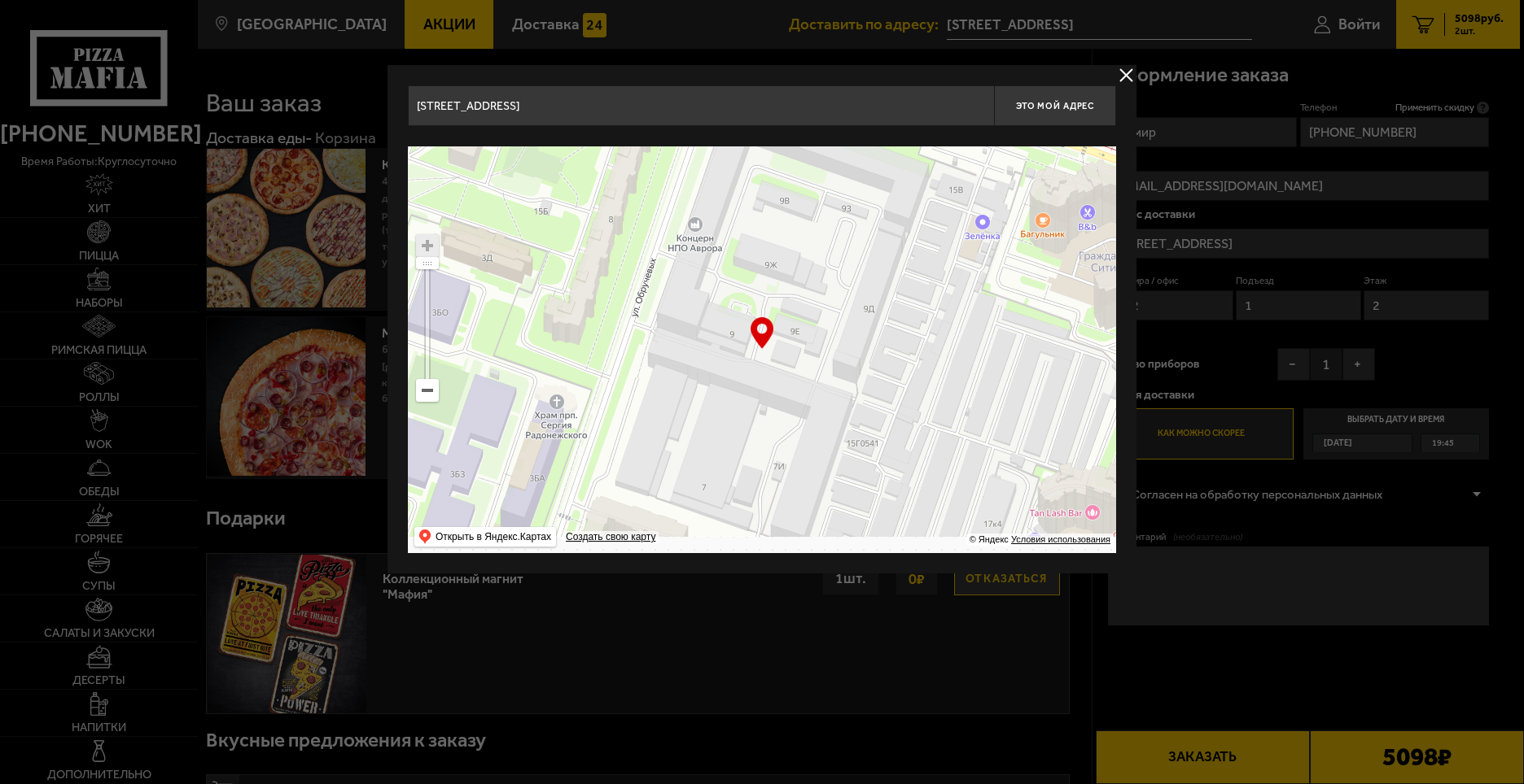
drag, startPoint x: 951, startPoint y: 476, endPoint x: 847, endPoint y: 239, distance: 258.8
click at [847, 246] on ymaps at bounding box center [762, 350] width 709 height 407
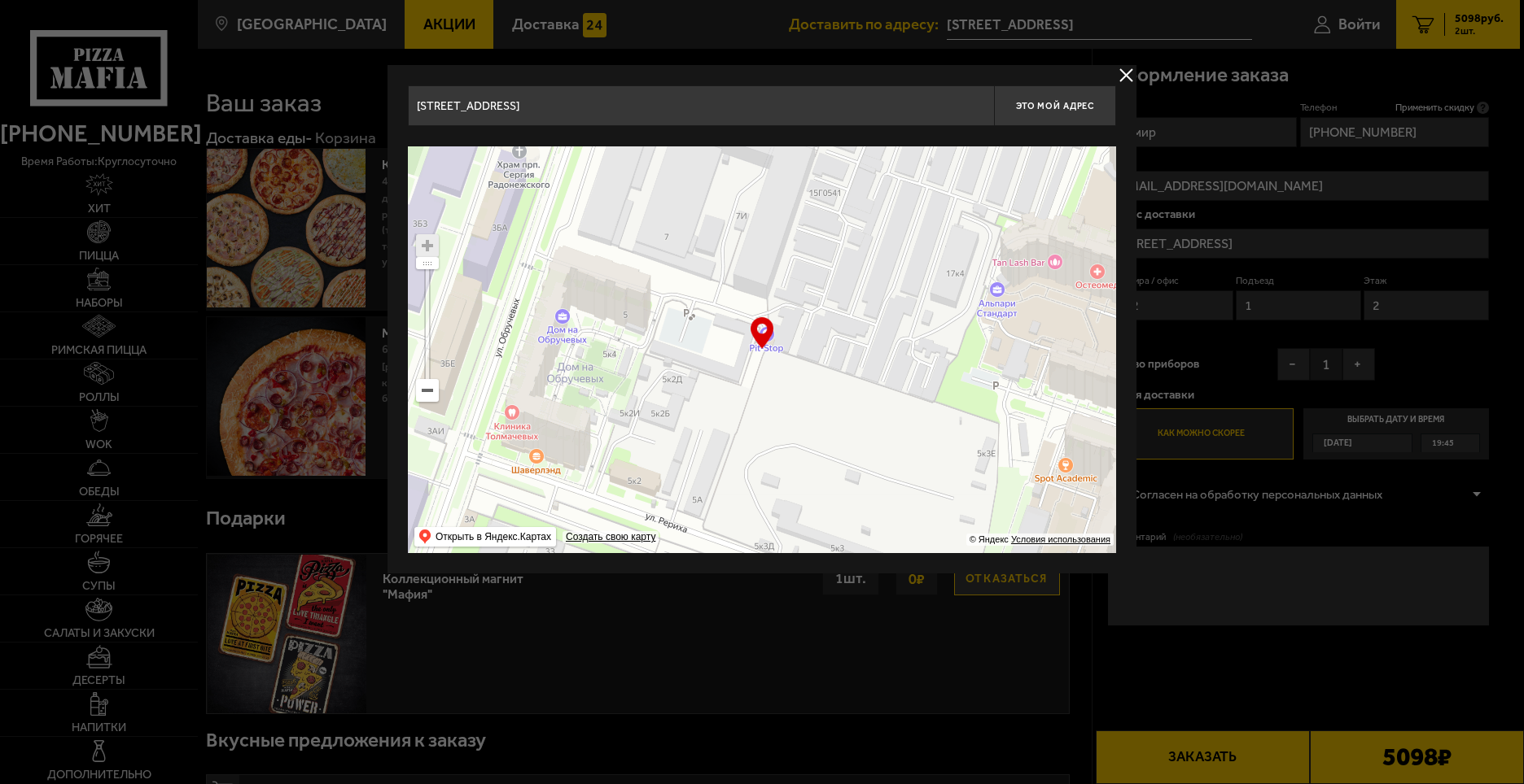
type input "[STREET_ADDRESS]"
drag, startPoint x: 833, startPoint y: 410, endPoint x: 817, endPoint y: 261, distance: 149.9
click at [817, 263] on ymaps at bounding box center [762, 350] width 709 height 407
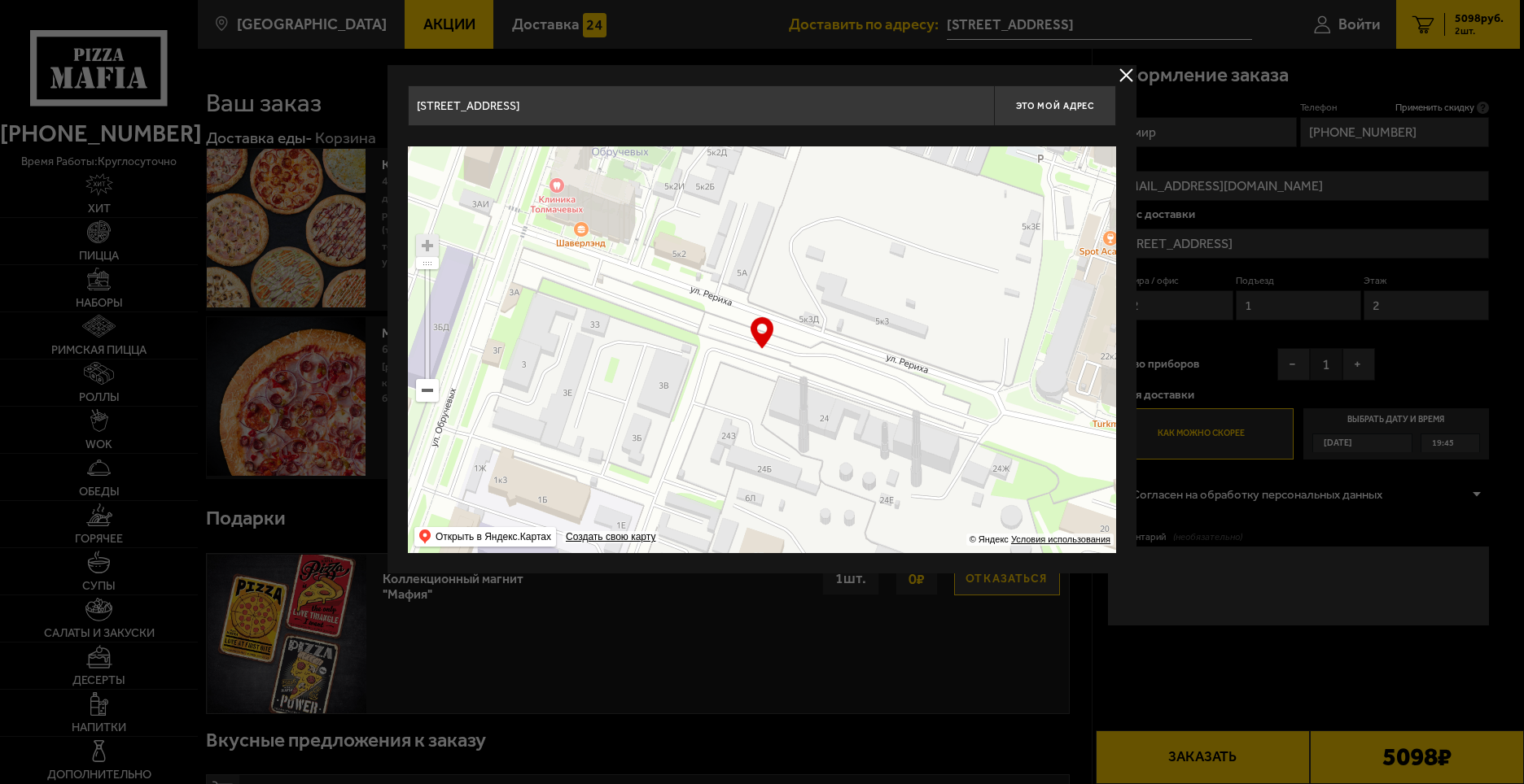
type input "[STREET_ADDRESS]"
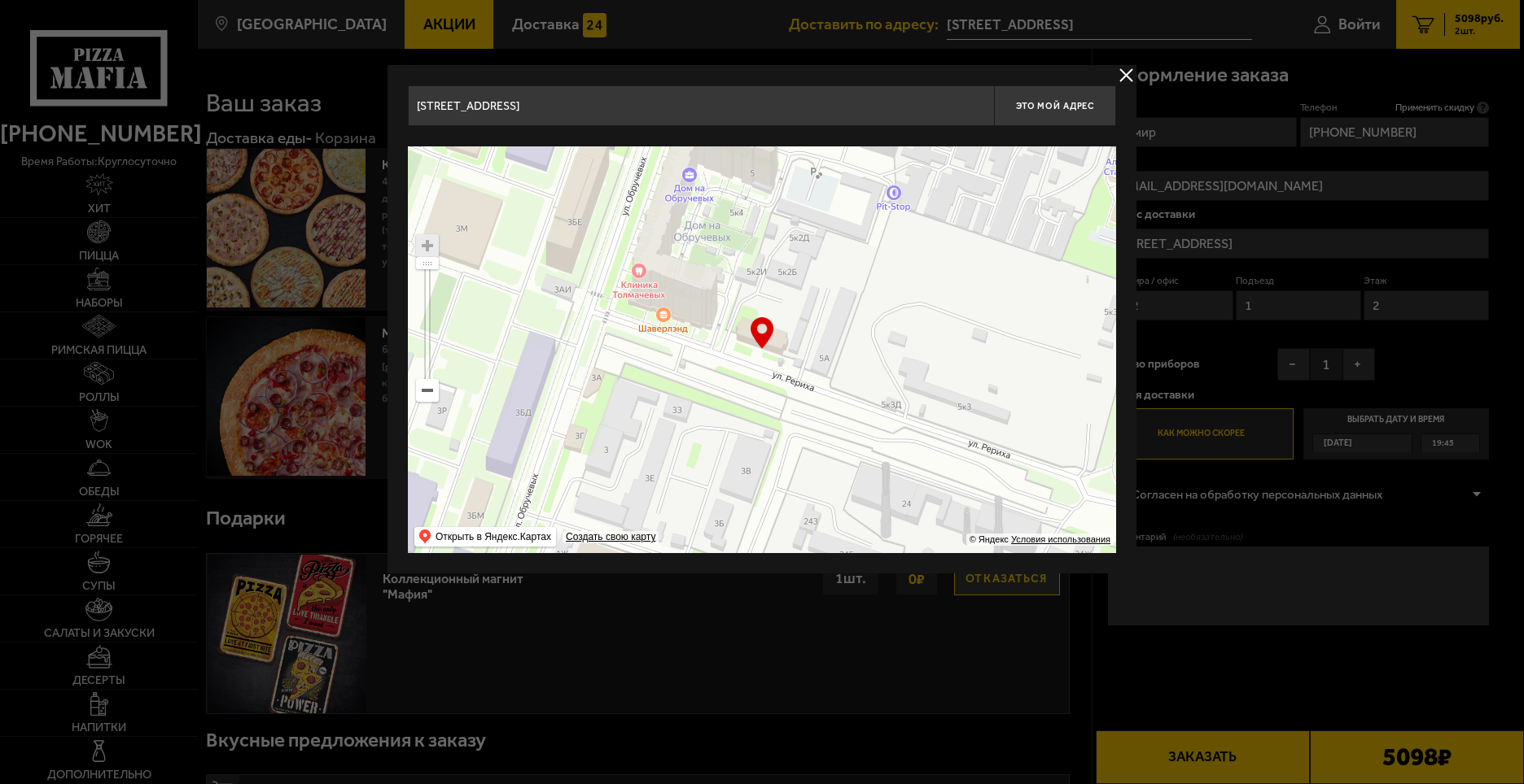
drag, startPoint x: 823, startPoint y: 299, endPoint x: 898, endPoint y: 511, distance: 224.9
click at [898, 511] on ymaps at bounding box center [762, 350] width 709 height 407
type input "[STREET_ADDRESS]"
click at [1048, 113] on button "Это мой адрес" at bounding box center [1055, 106] width 122 height 41
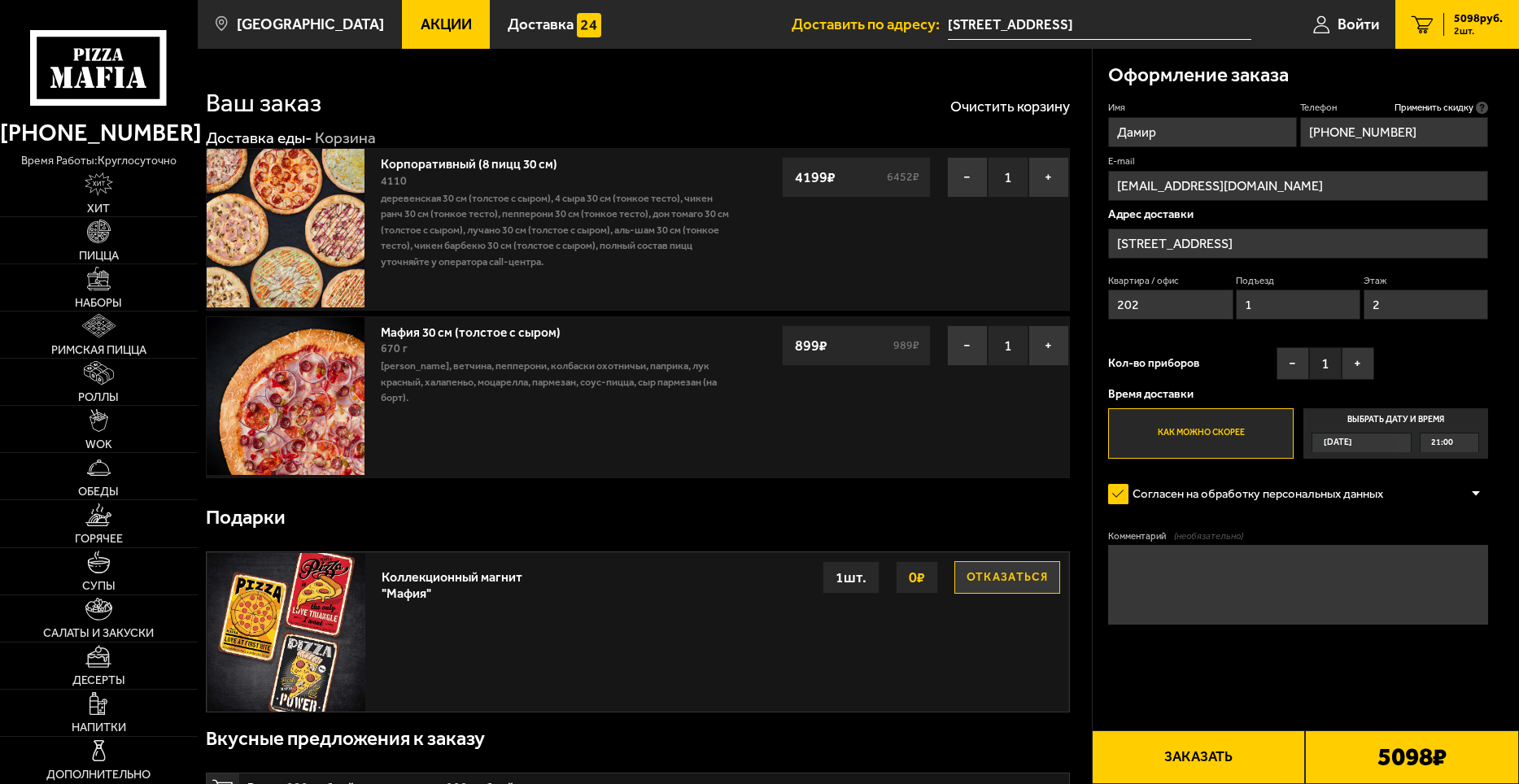
click at [1398, 449] on div "[DATE]" at bounding box center [1362, 442] width 100 height 19
click at [0, 0] on input "Выбрать дату и время [DATE] 21:00" at bounding box center [0, 0] width 0 height 0
click at [1389, 425] on label "Выбрать дату и время [DATE] 21:00" at bounding box center [1397, 433] width 186 height 50
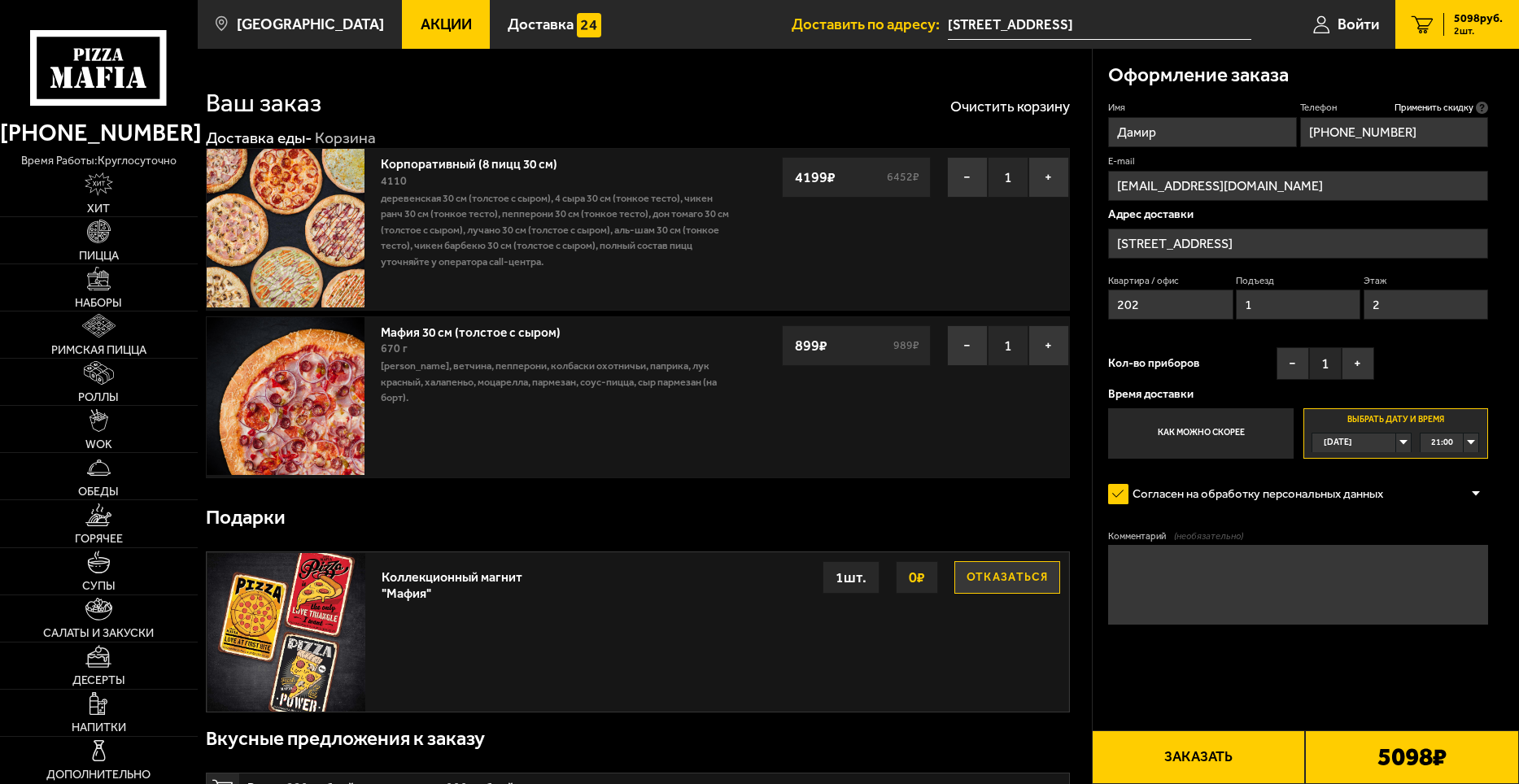
click at [1396, 441] on div "[DATE]" at bounding box center [1354, 443] width 83 height 18
click at [1344, 485] on span "[DATE]" at bounding box center [1338, 481] width 28 height 18
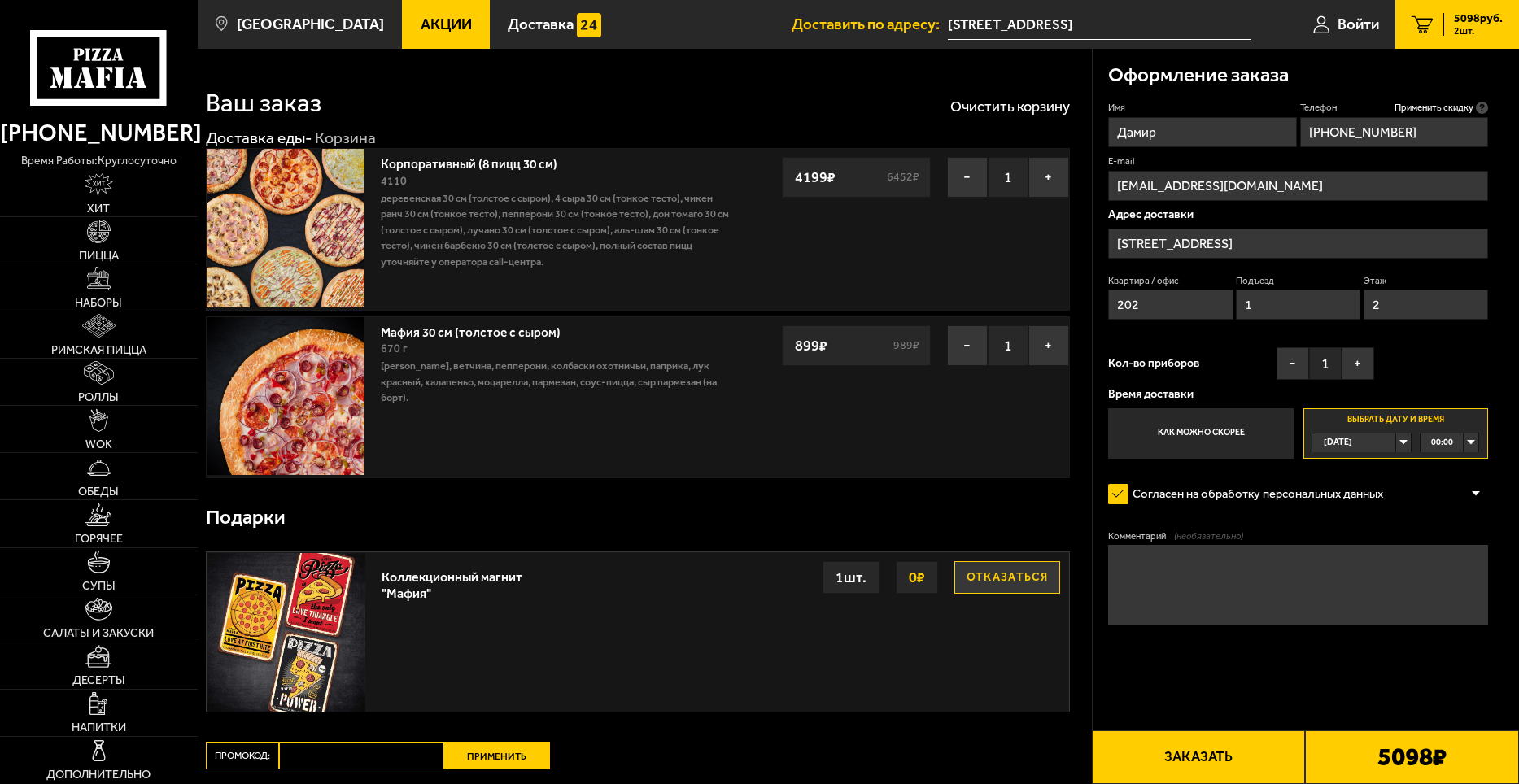
click at [1464, 444] on div "00:00" at bounding box center [1449, 443] width 57 height 18
click at [1462, 487] on li "08:30" at bounding box center [1450, 482] width 57 height 19
click at [1214, 569] on textarea "Комментарий (необязательно)" at bounding box center [1298, 584] width 380 height 79
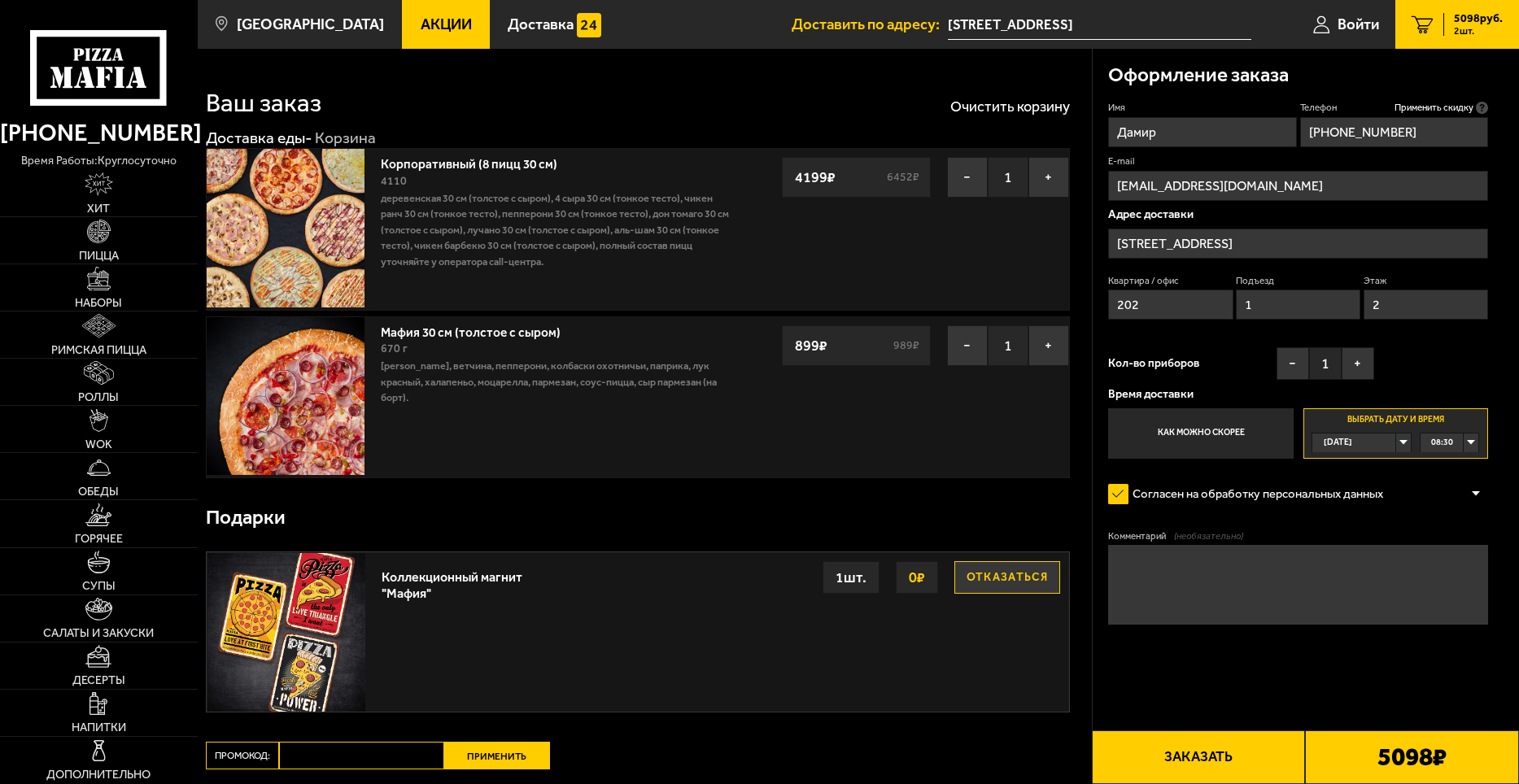
click at [1134, 562] on textarea "Комментарий (необязательно)" at bounding box center [1298, 584] width 380 height 79
click at [1357, 519] on form "Имя Дамир Телефон Применить скидку Вы будете зарегистрированы автоматически. [P…" at bounding box center [1298, 409] width 380 height 617
click at [284, 639] on img at bounding box center [286, 632] width 158 height 158
click at [852, 584] on div "1 шт." at bounding box center [851, 578] width 57 height 33
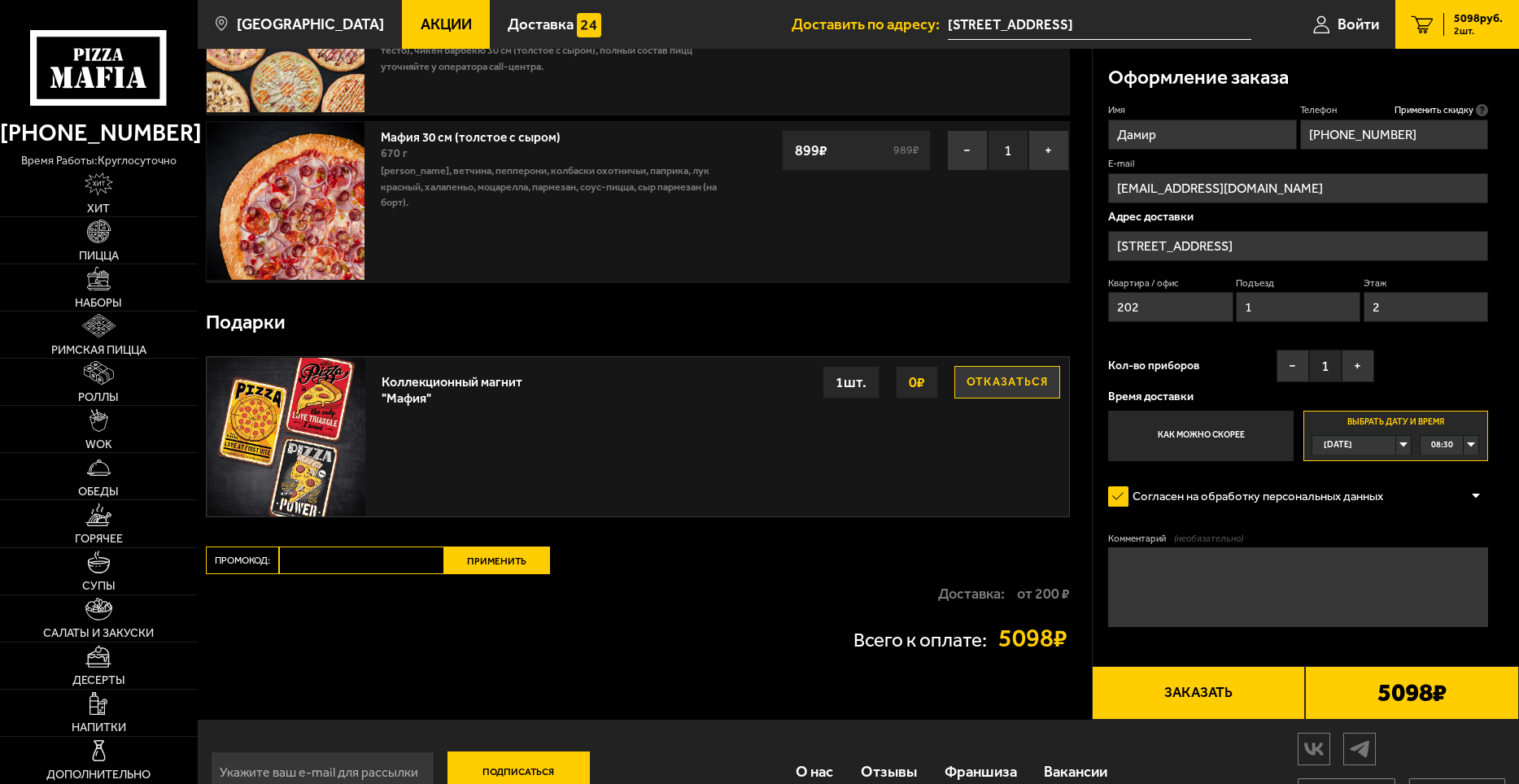
scroll to position [238, 0]
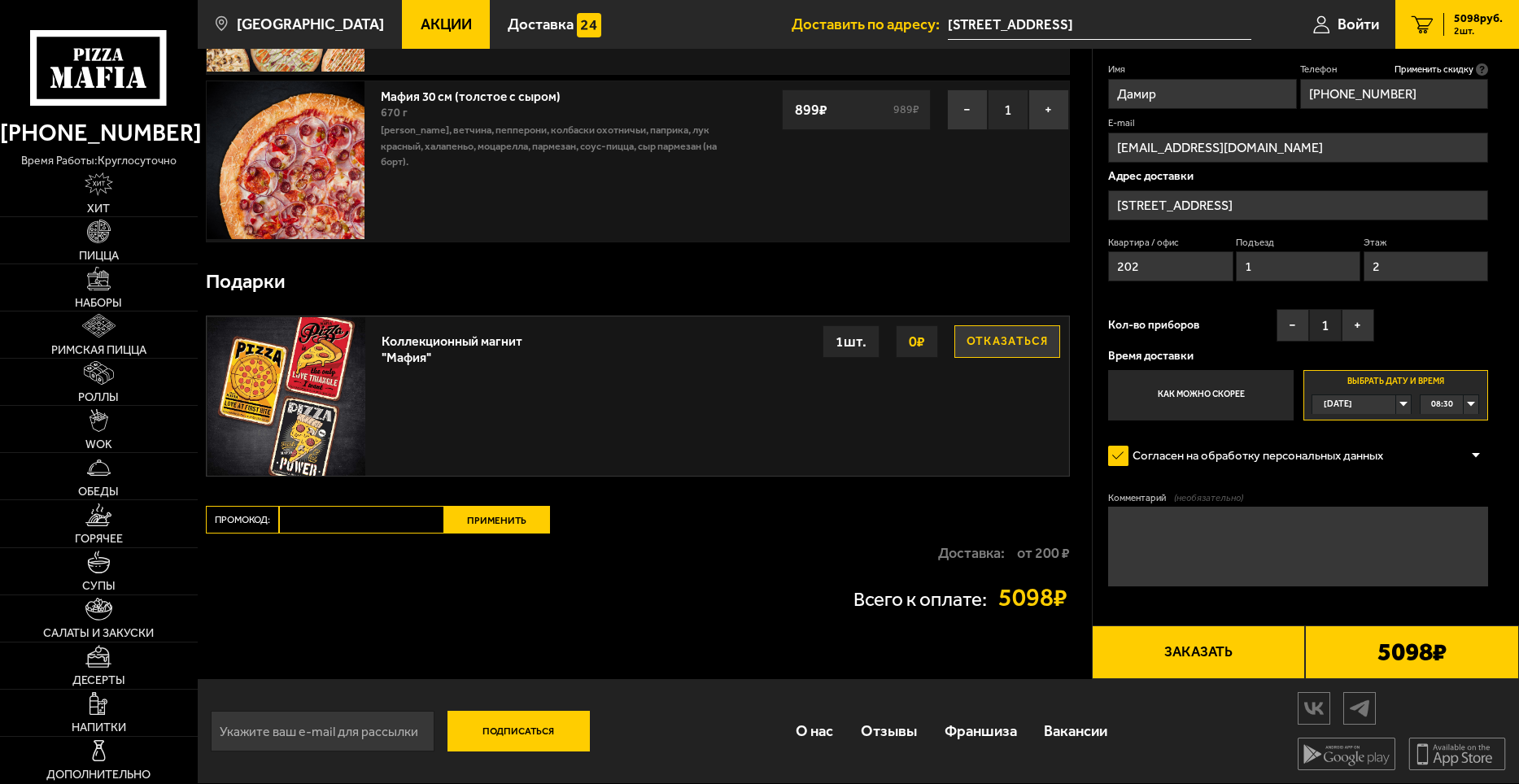
click at [296, 421] on img at bounding box center [286, 396] width 158 height 158
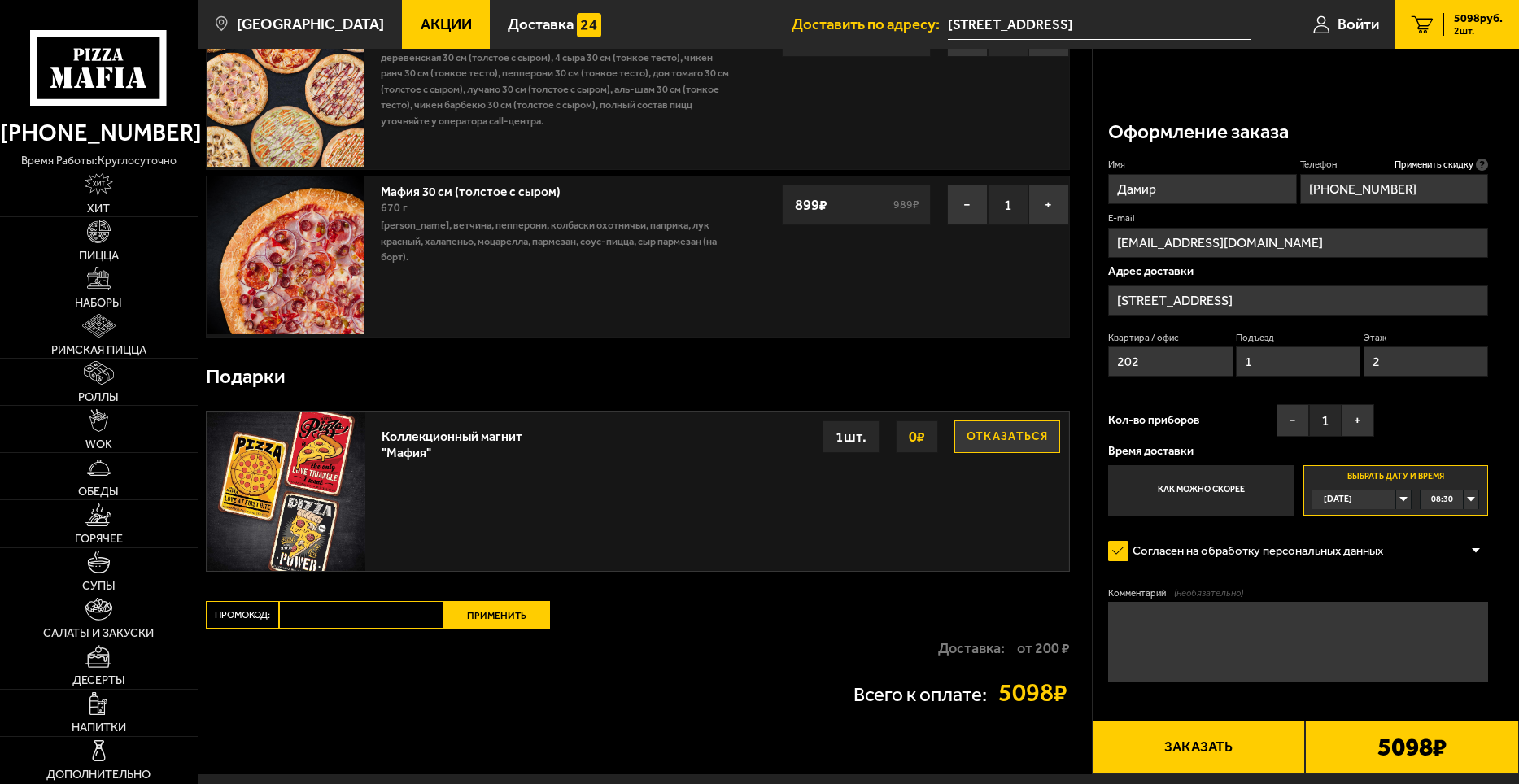
scroll to position [0, 0]
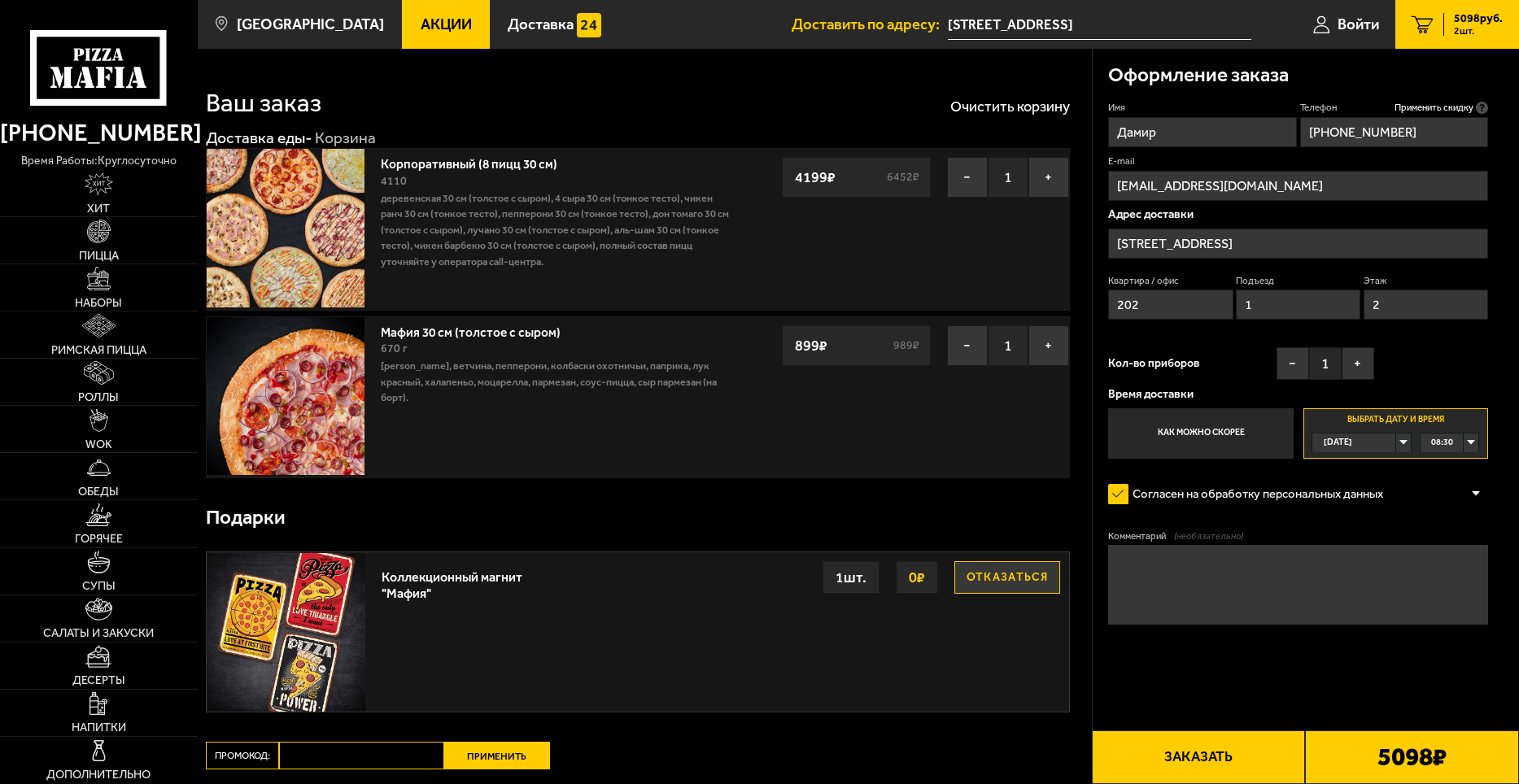
click at [1215, 757] on button "Заказать" at bounding box center [1199, 758] width 214 height 54
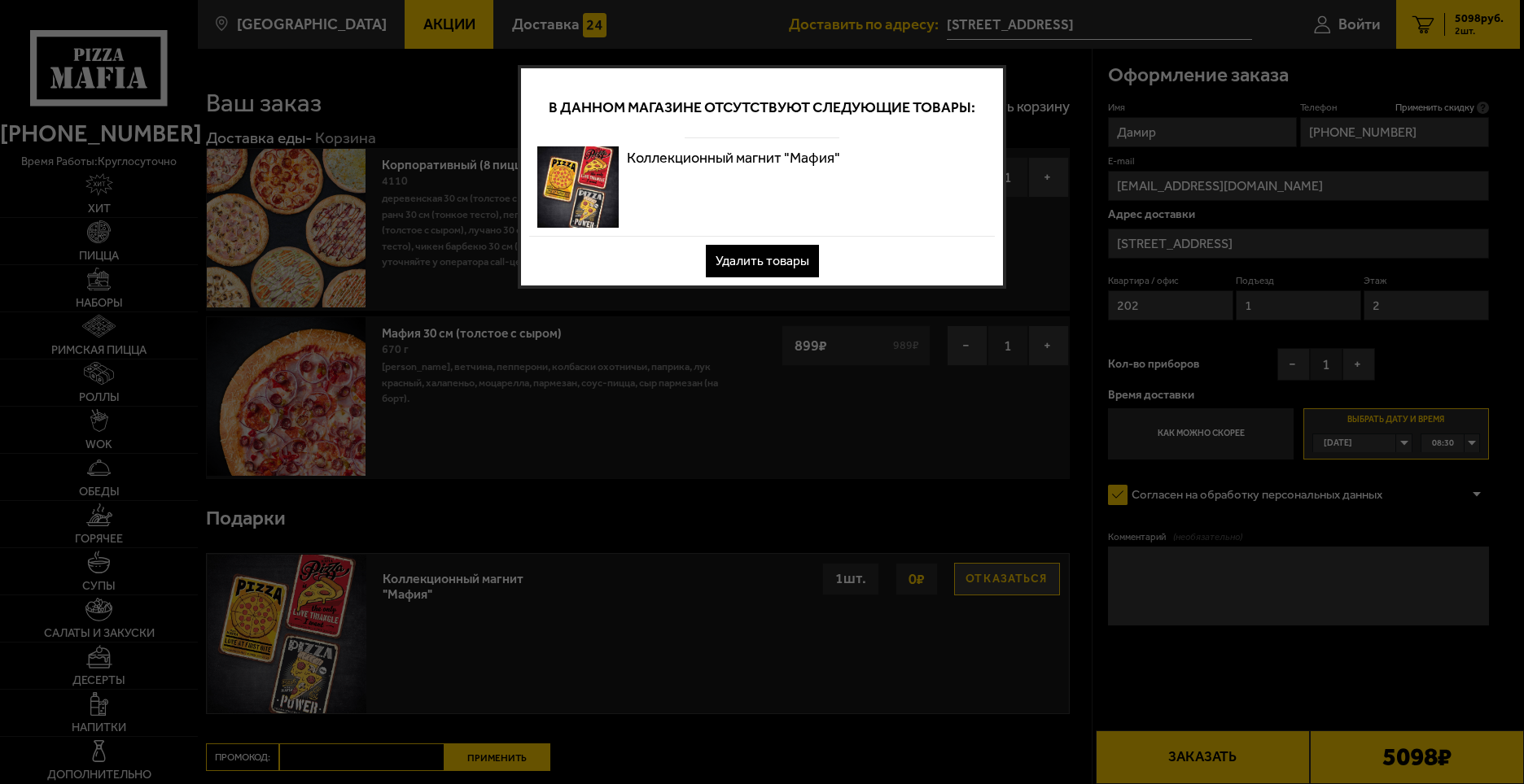
click at [762, 267] on button "Удалить товары" at bounding box center [762, 262] width 113 height 33
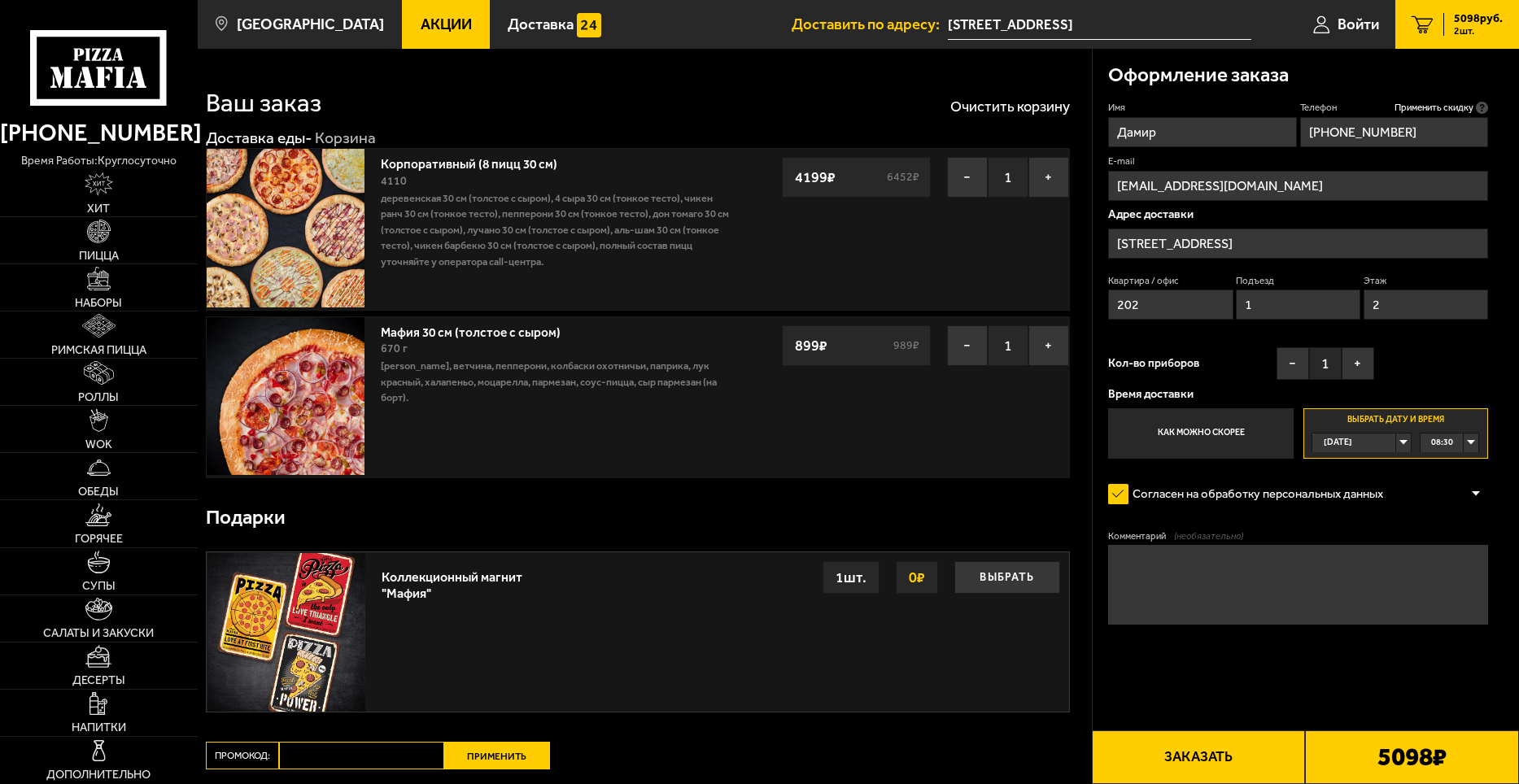
click at [1204, 758] on button "Заказать" at bounding box center [1199, 758] width 214 height 54
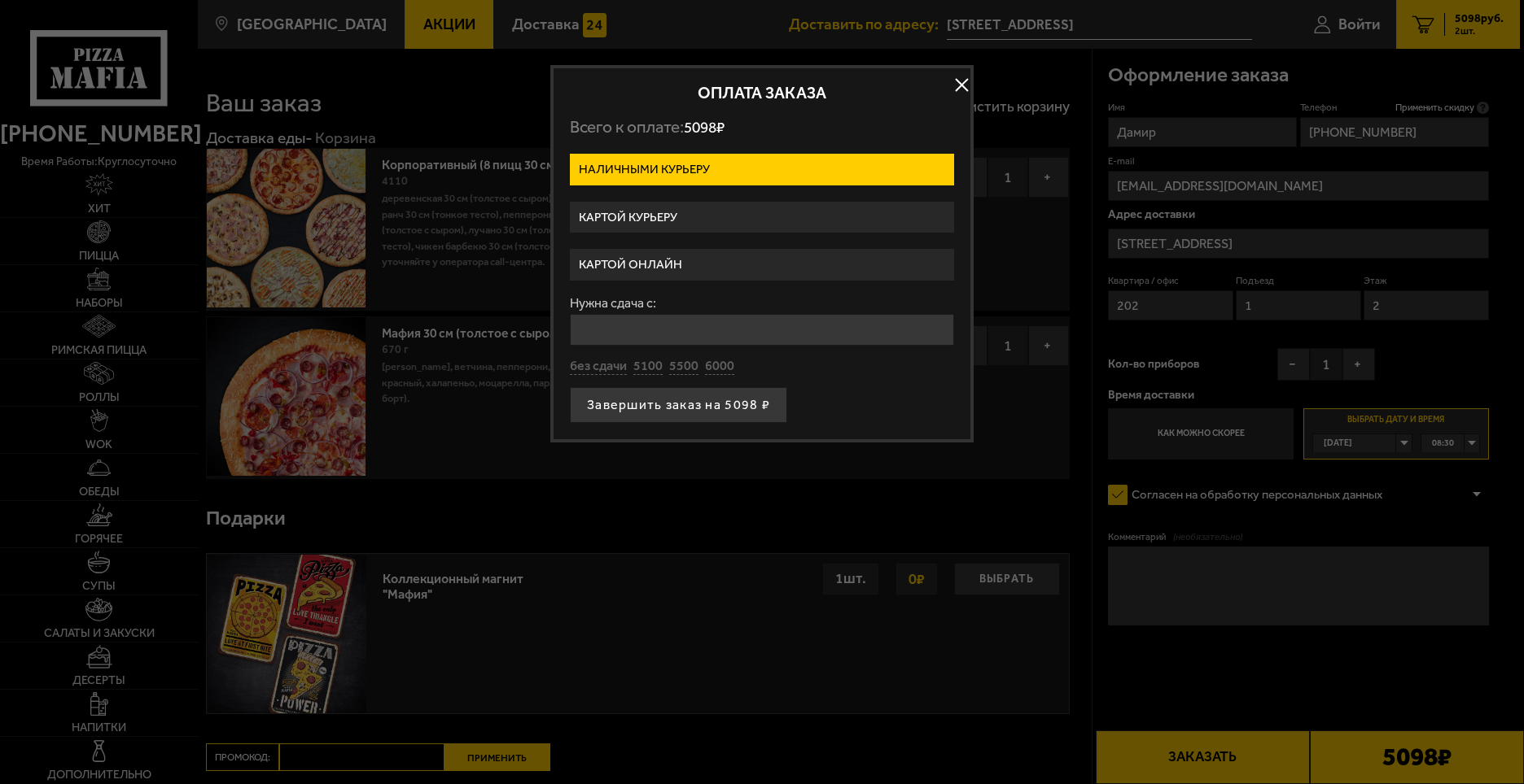
click at [656, 173] on label "Наличными курьеру" at bounding box center [762, 170] width 384 height 32
click at [0, 0] on input "Наличными курьеру" at bounding box center [0, 0] width 0 height 0
click at [699, 329] on input "Нужна сдача с:" at bounding box center [762, 330] width 384 height 32
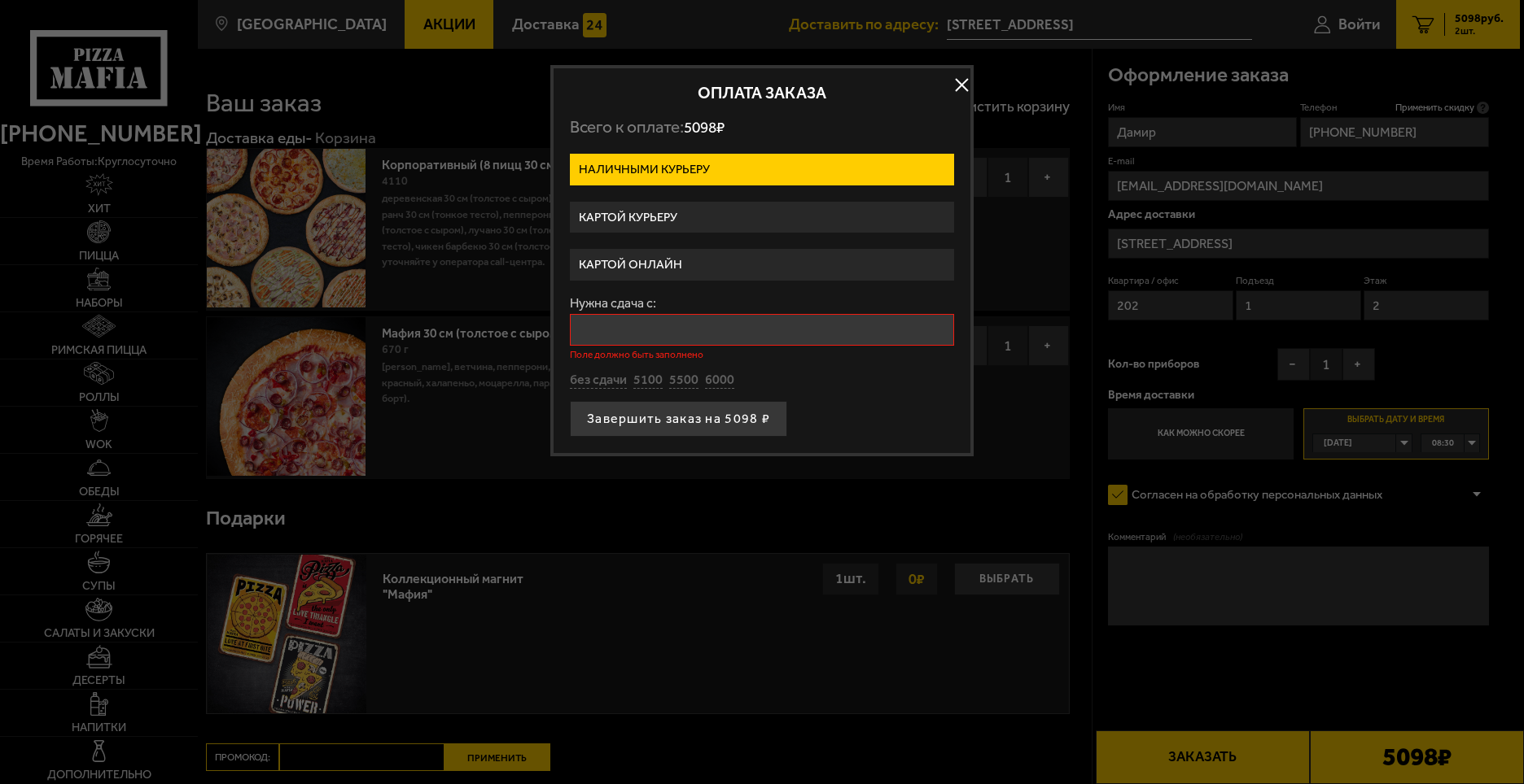
click at [885, 394] on form "Наличными курьеру Картой курьеру Картой онлайн Нужна сдача с: Поле должно быть …" at bounding box center [762, 295] width 384 height 284
click at [640, 379] on button "5100" at bounding box center [648, 381] width 29 height 18
type input "5100"
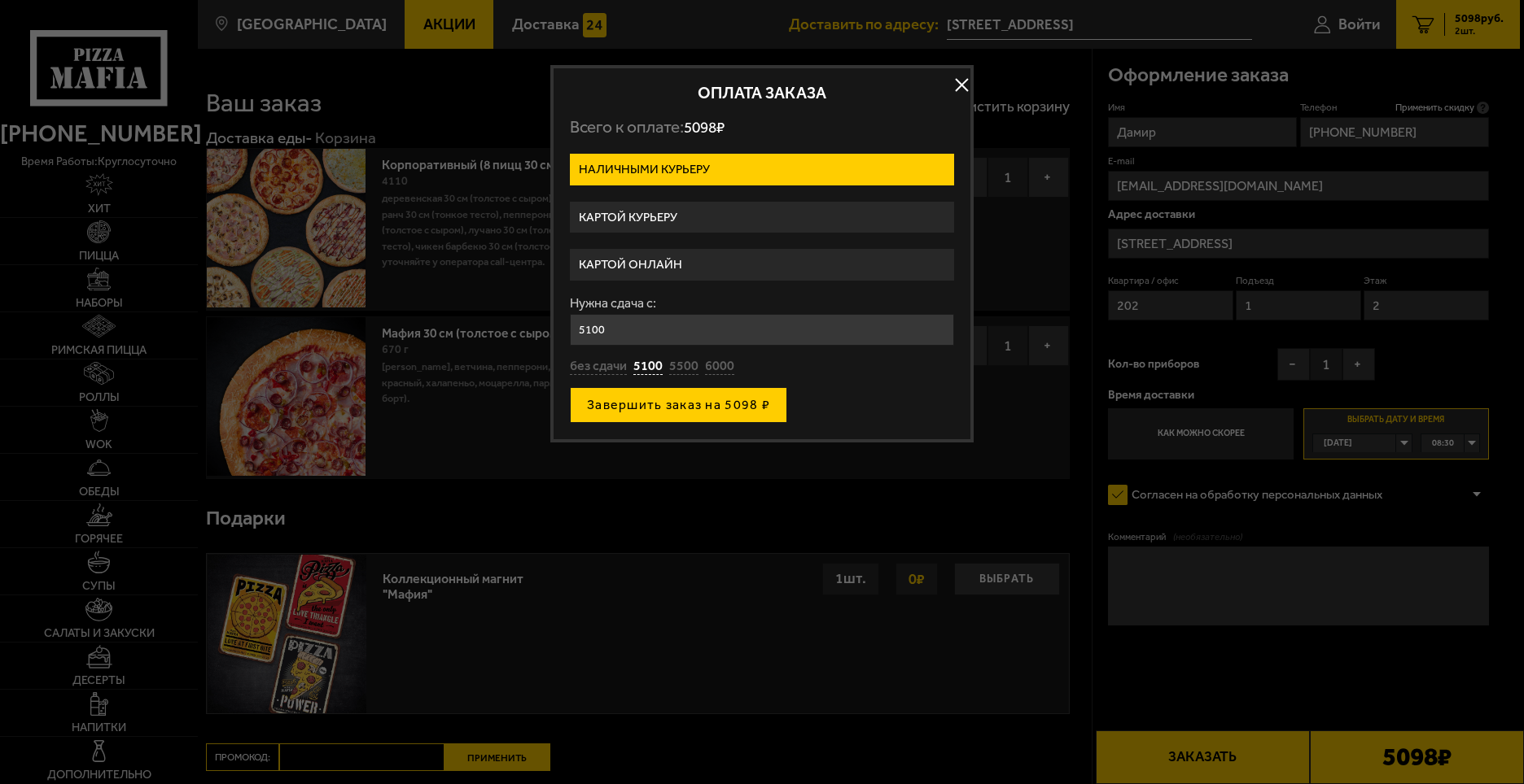
click at [669, 412] on button "Завершить заказ на 5098 ₽" at bounding box center [679, 405] width 217 height 36
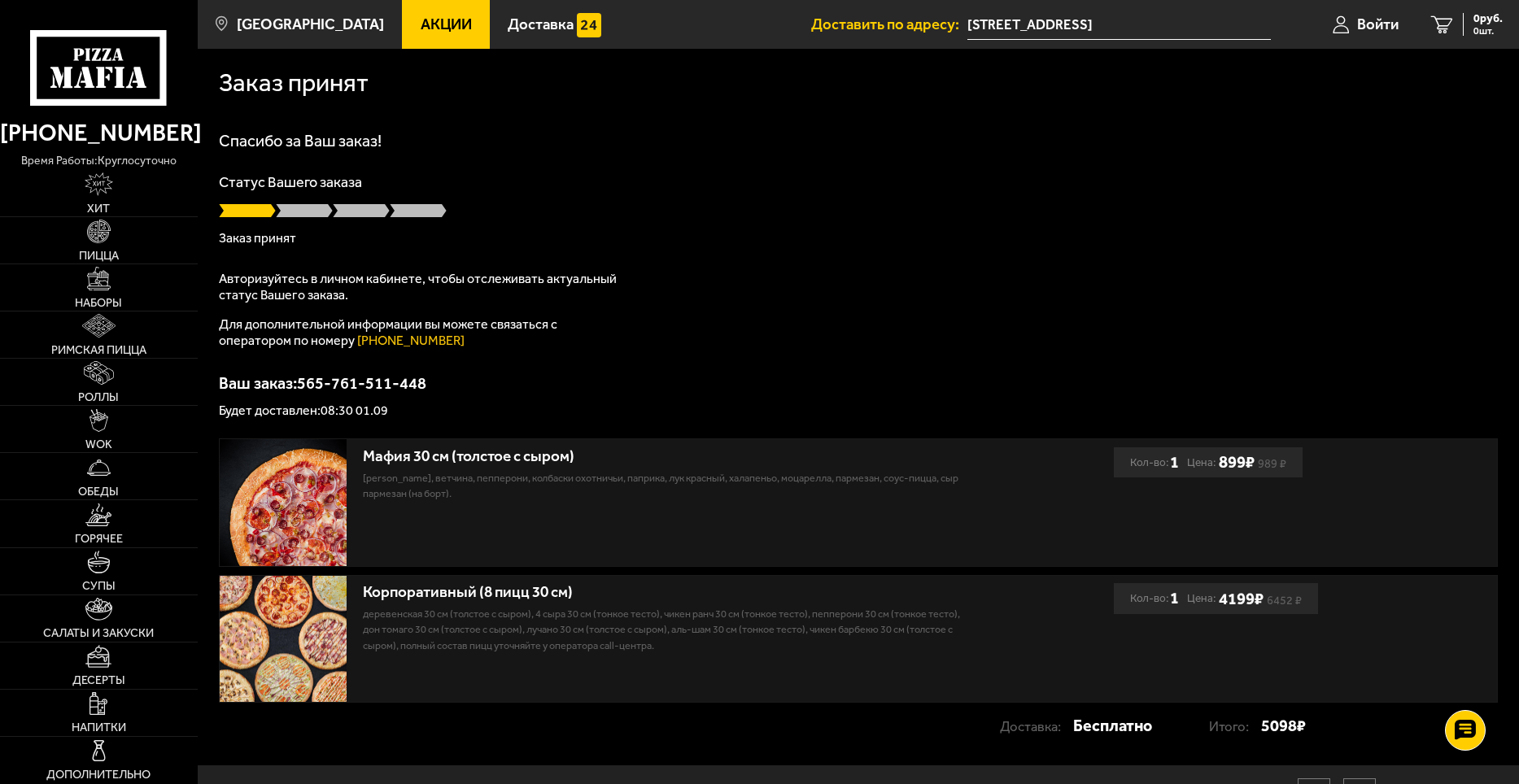
click at [308, 212] on span at bounding box center [305, 211] width 57 height 16
click at [370, 214] on span at bounding box center [361, 211] width 57 height 16
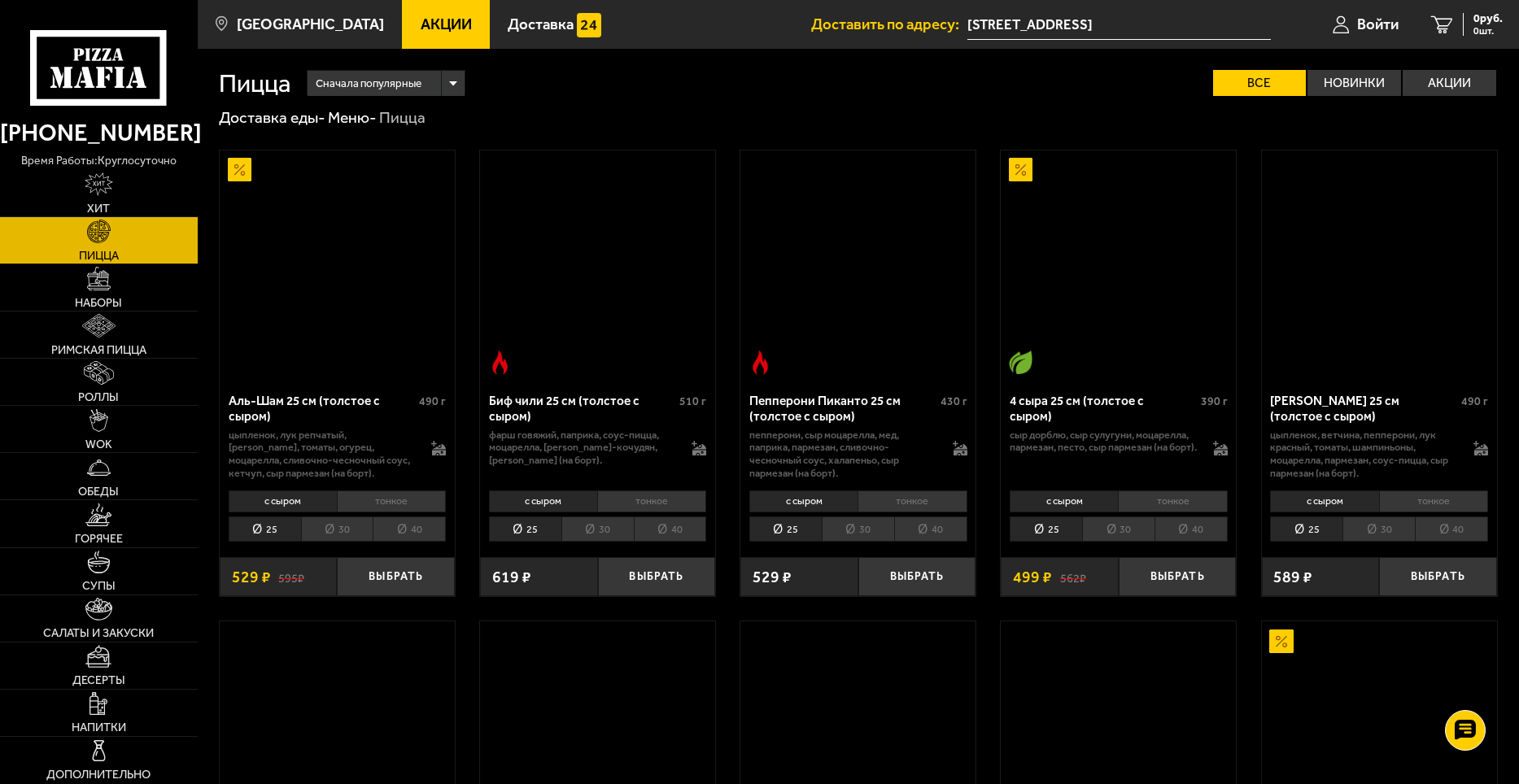
scroll to position [1383, 0]
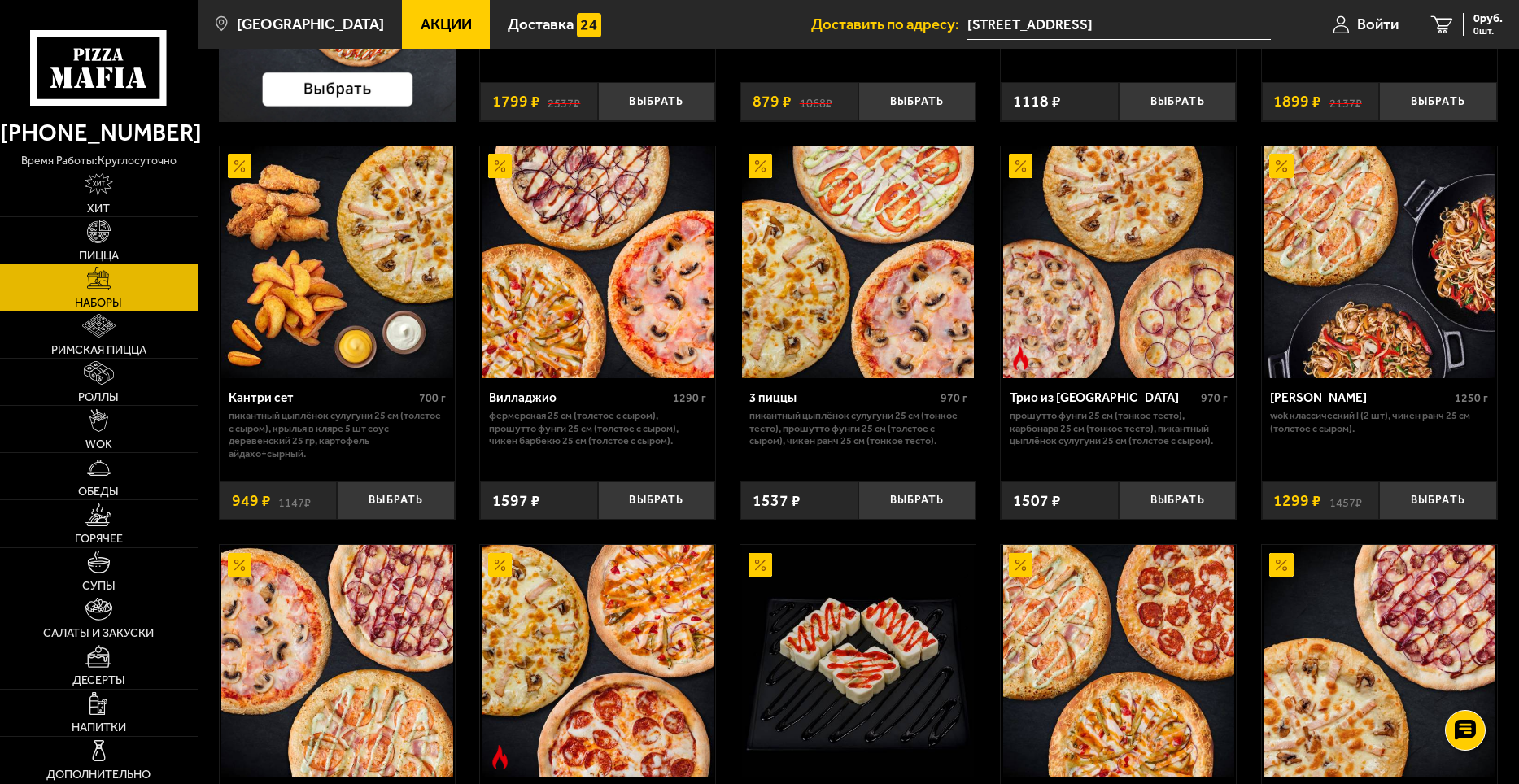
scroll to position [570, 0]
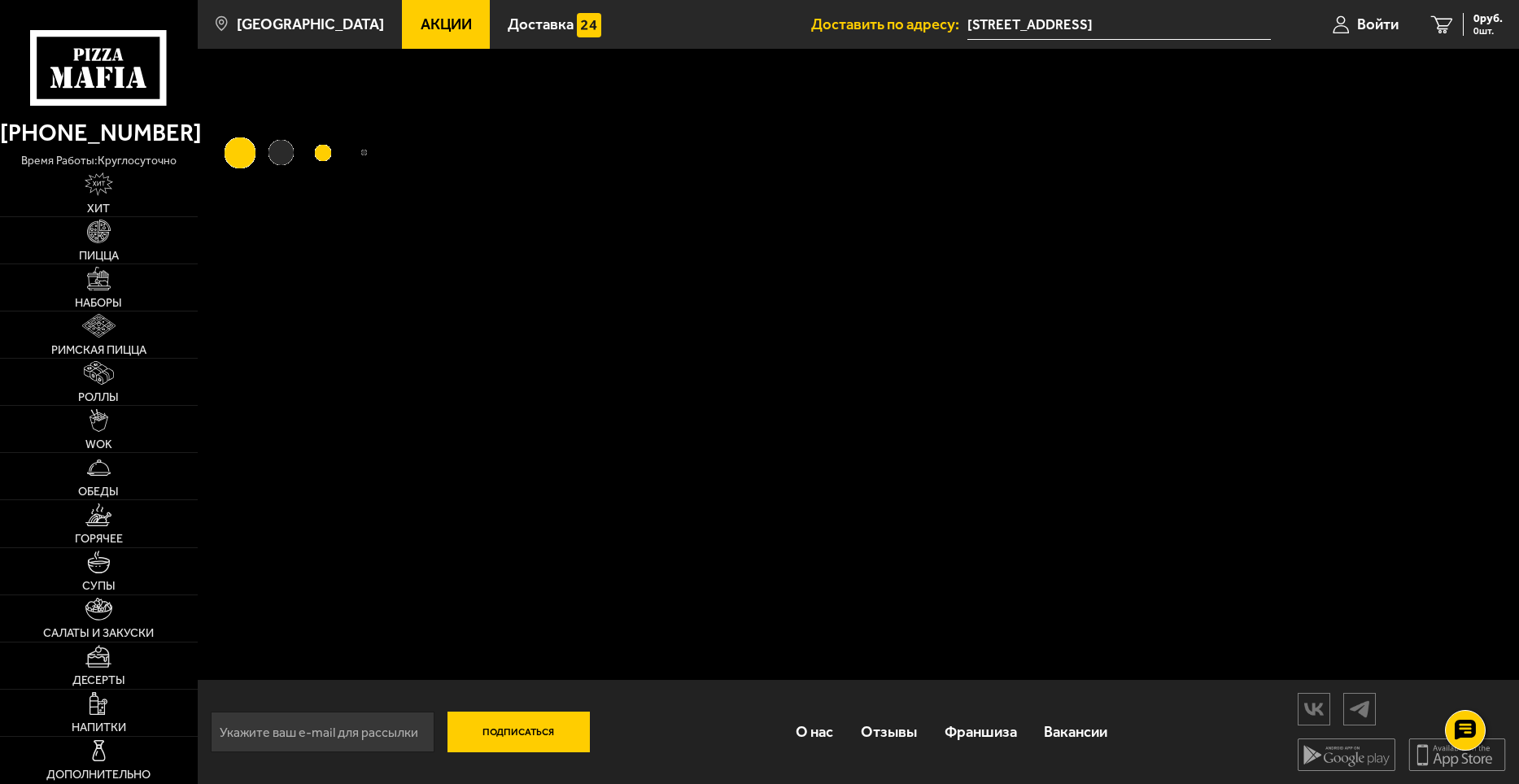
scroll to position [1, 0]
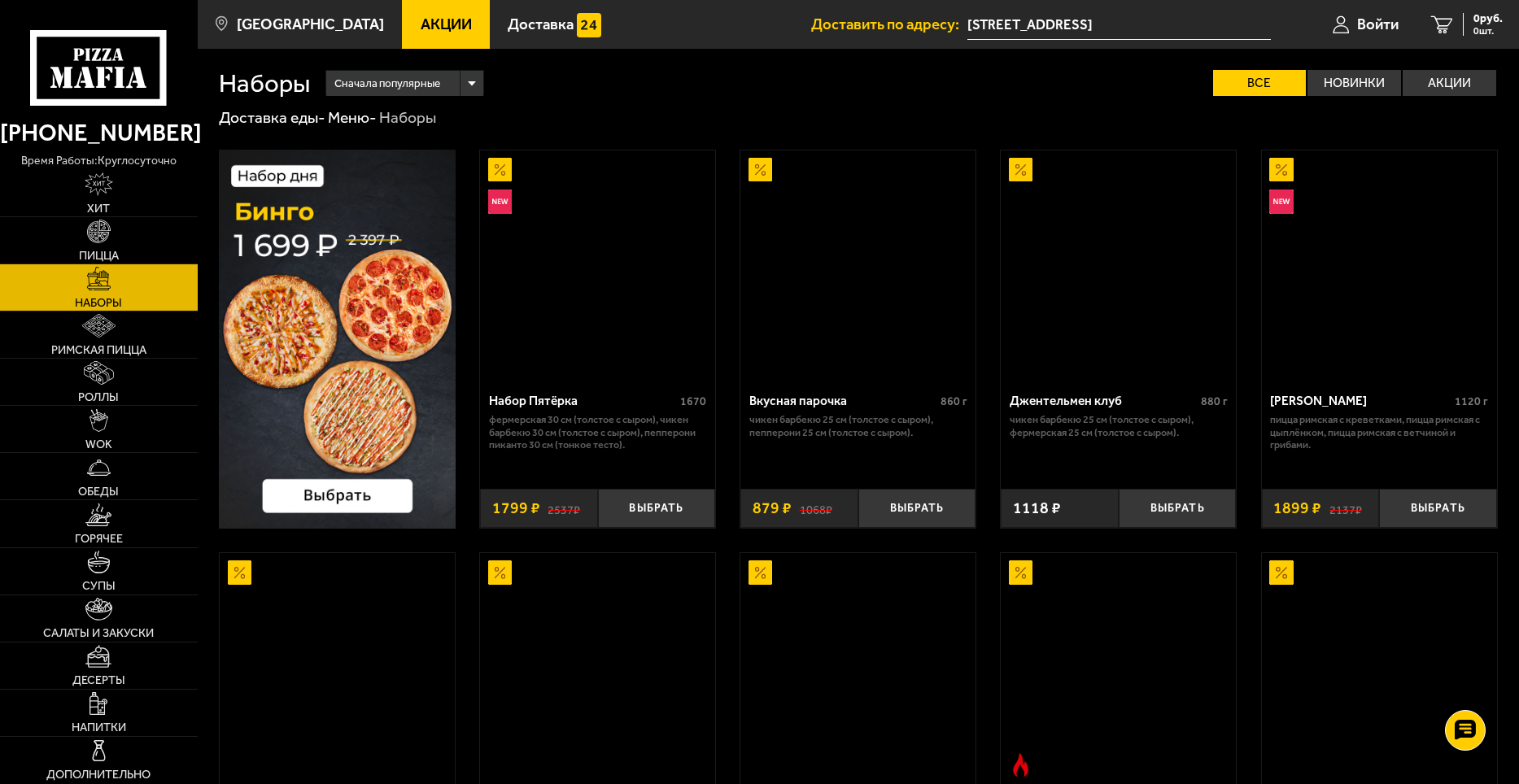
scroll to position [1872, 0]
